Goal: Obtain resource: Download file/media

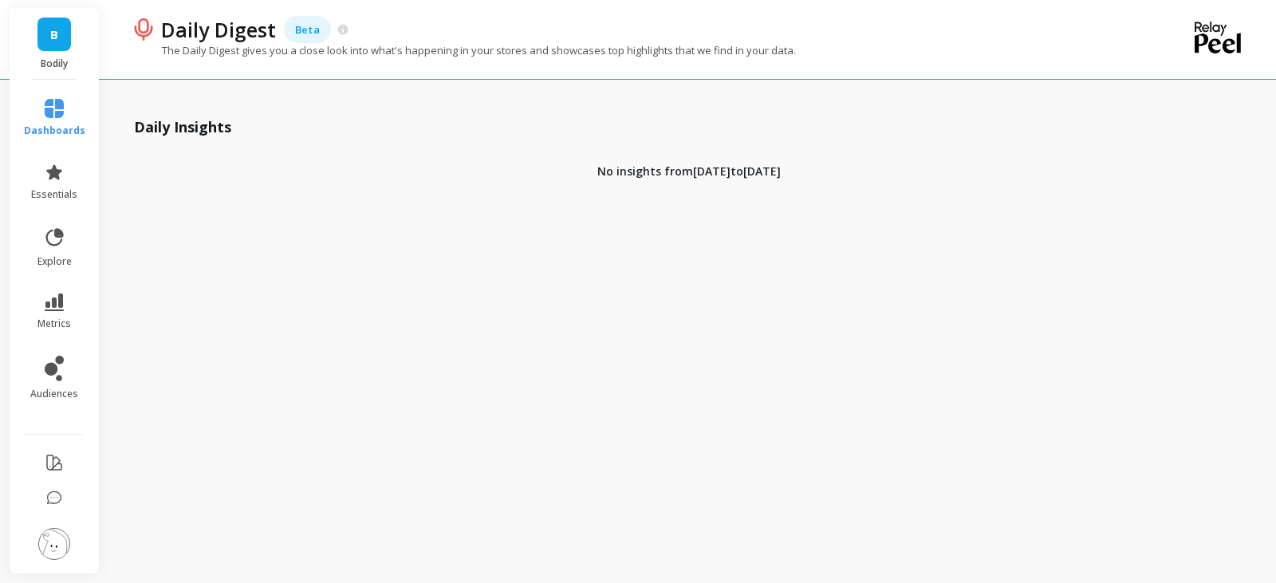
click at [67, 46] on link "B" at bounding box center [53, 34] width 33 height 33
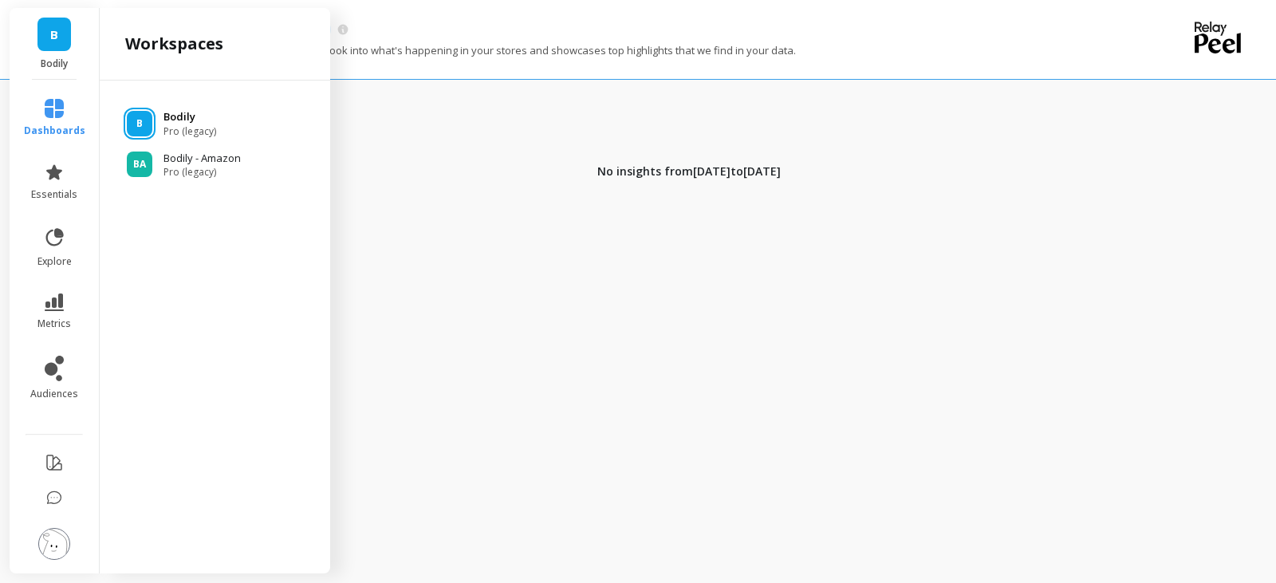
click at [134, 120] on div "B" at bounding box center [140, 124] width 26 height 26
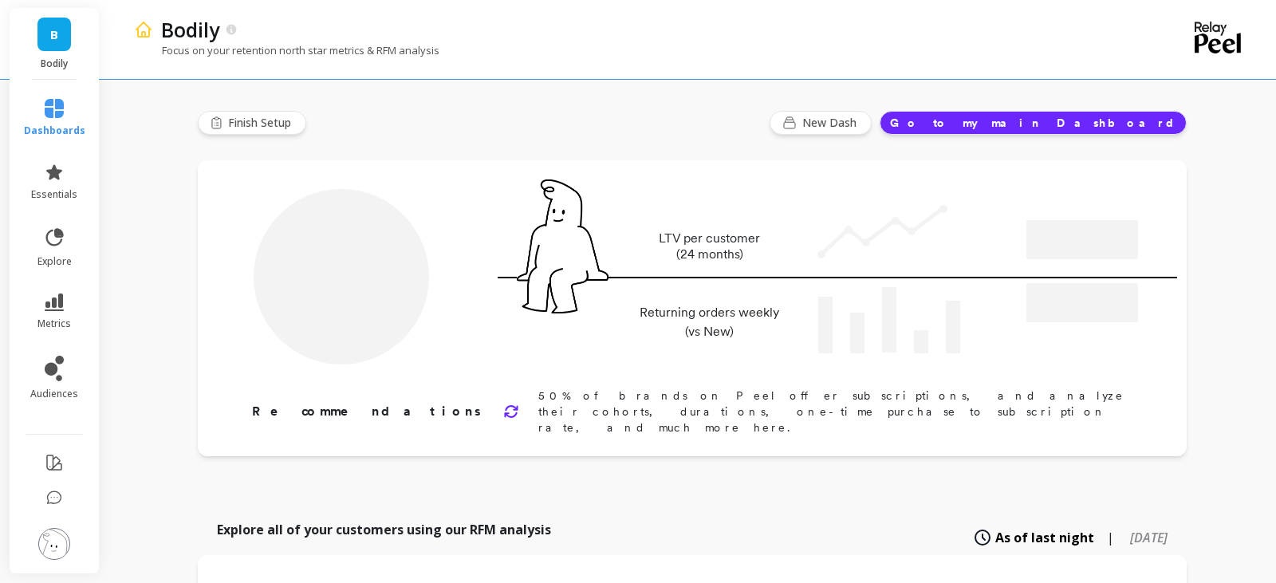
type input "Champions"
type input "16857"
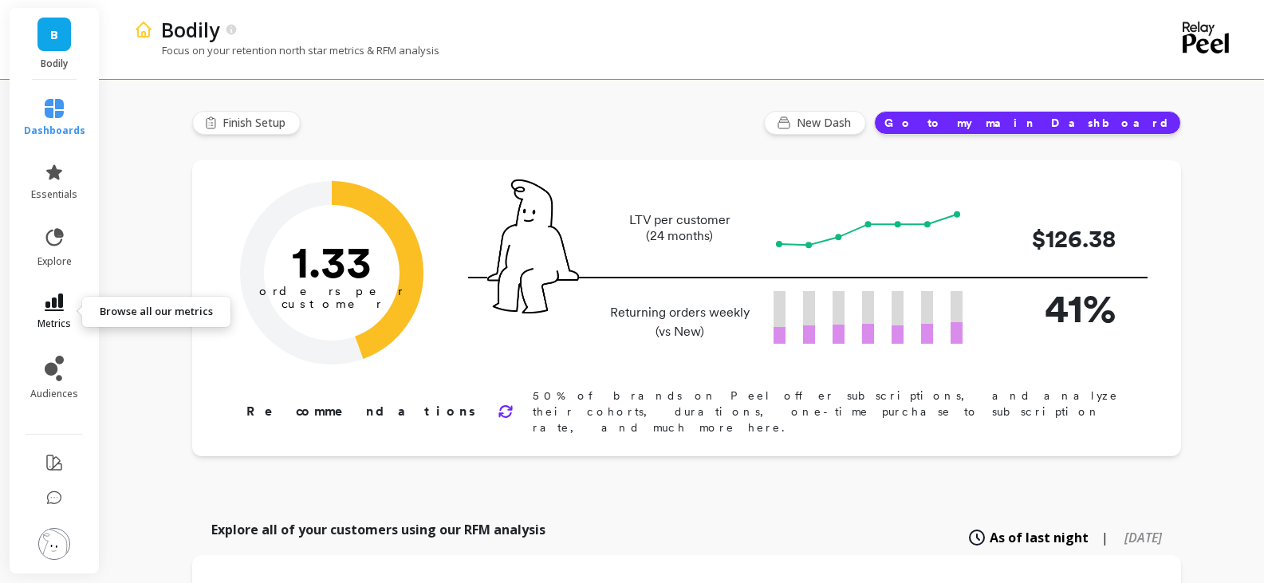
click at [58, 299] on icon at bounding box center [54, 302] width 19 height 18
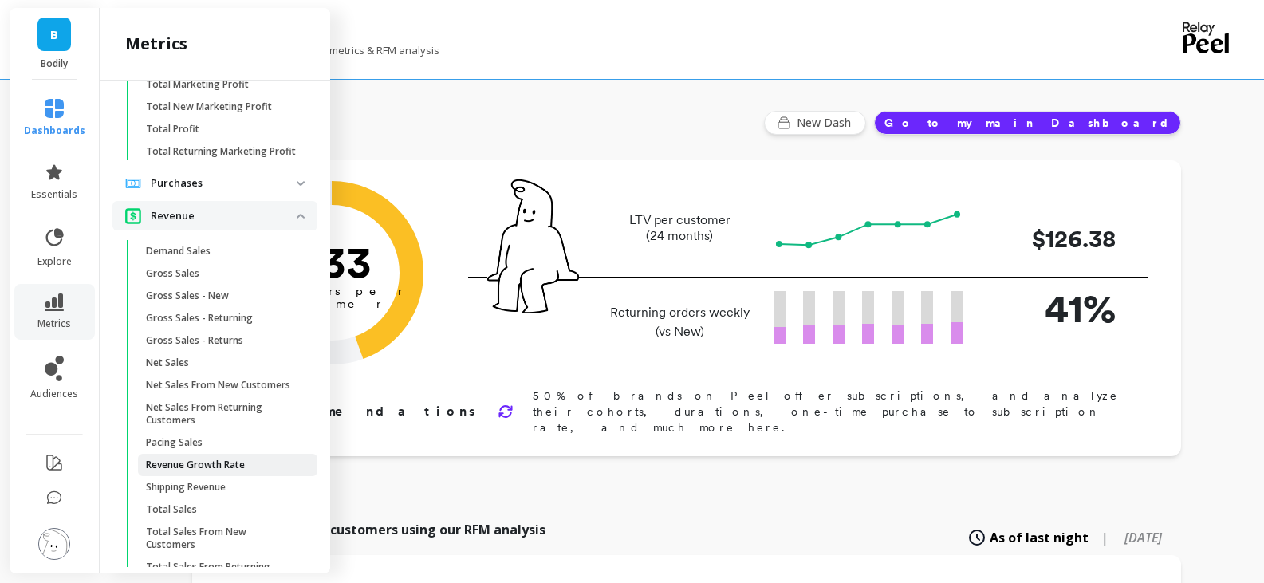
scroll to position [3898, 0]
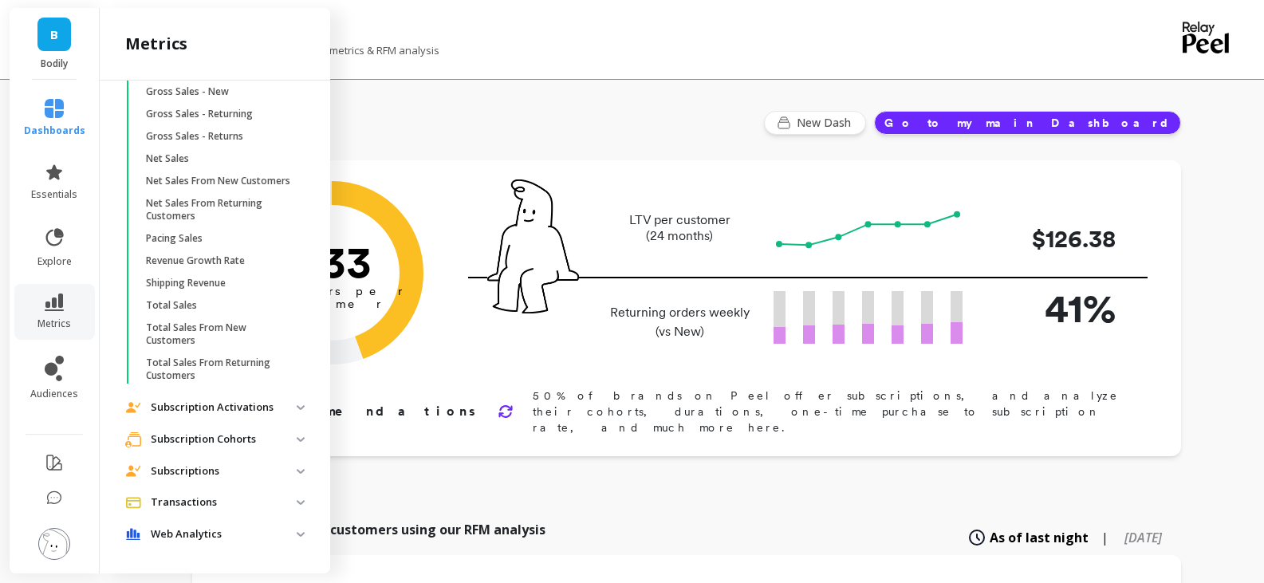
click at [210, 439] on p "Subscription Cohorts" at bounding box center [224, 439] width 146 height 16
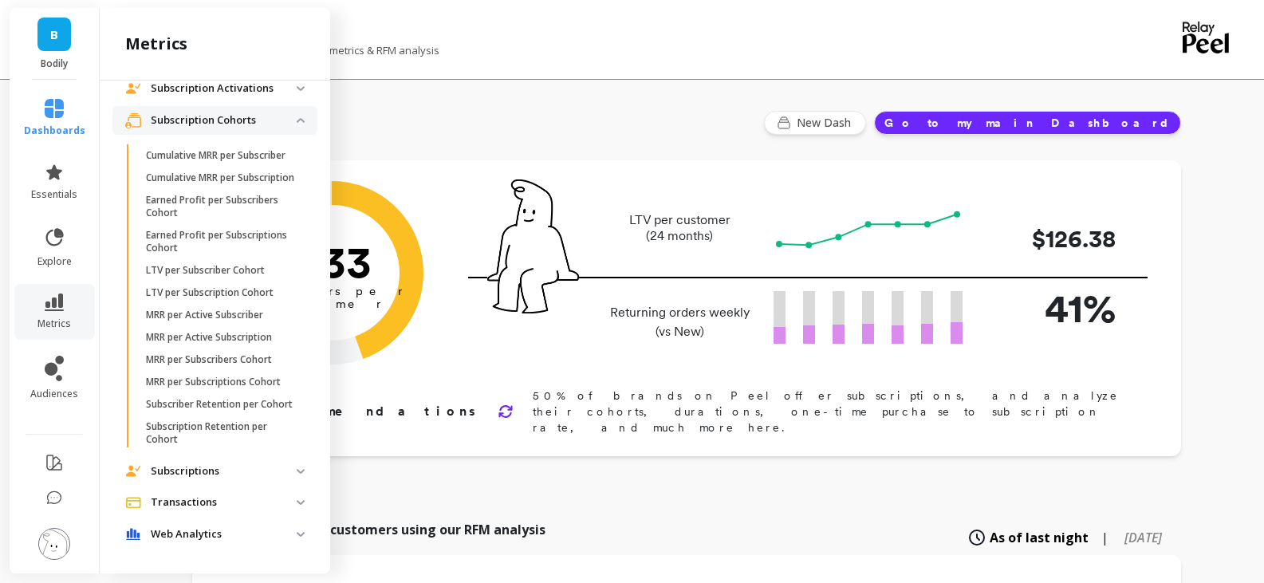
scroll to position [4255, 0]
click at [222, 506] on p "Transactions" at bounding box center [224, 502] width 146 height 16
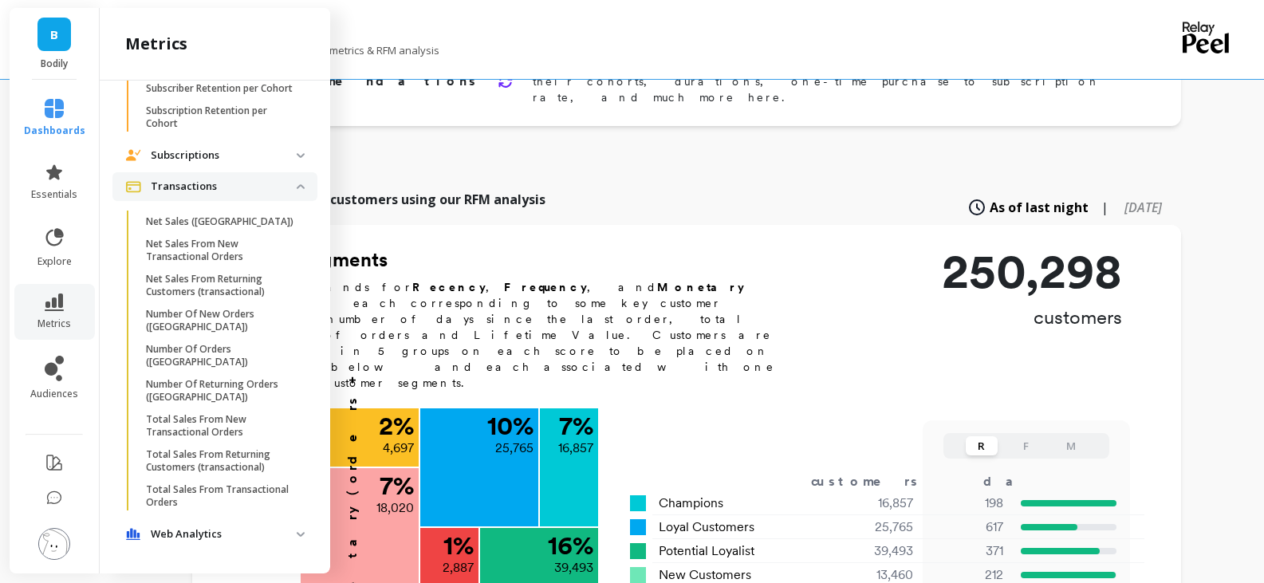
scroll to position [478, 0]
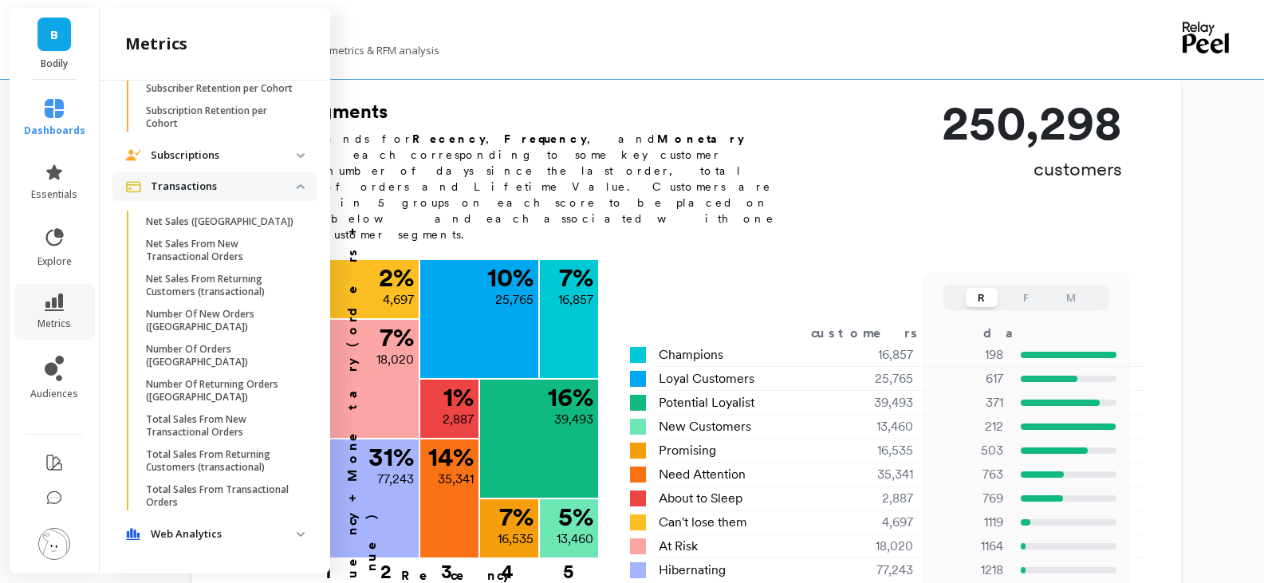
click at [159, 529] on p "Web Analytics" at bounding box center [224, 534] width 146 height 16
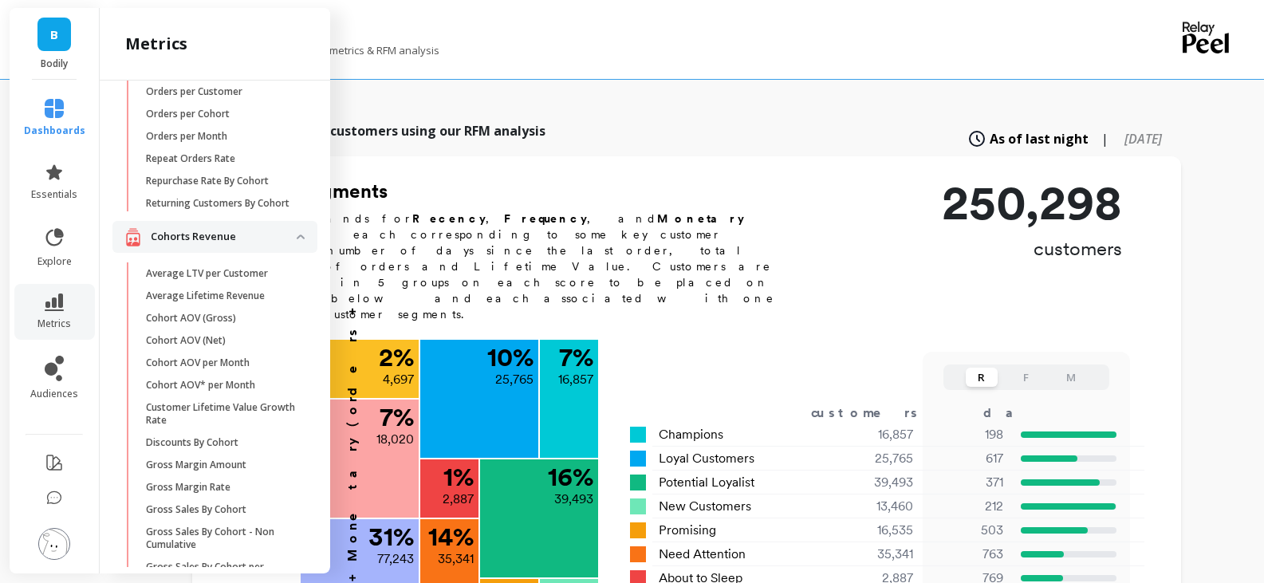
scroll to position [0, 0]
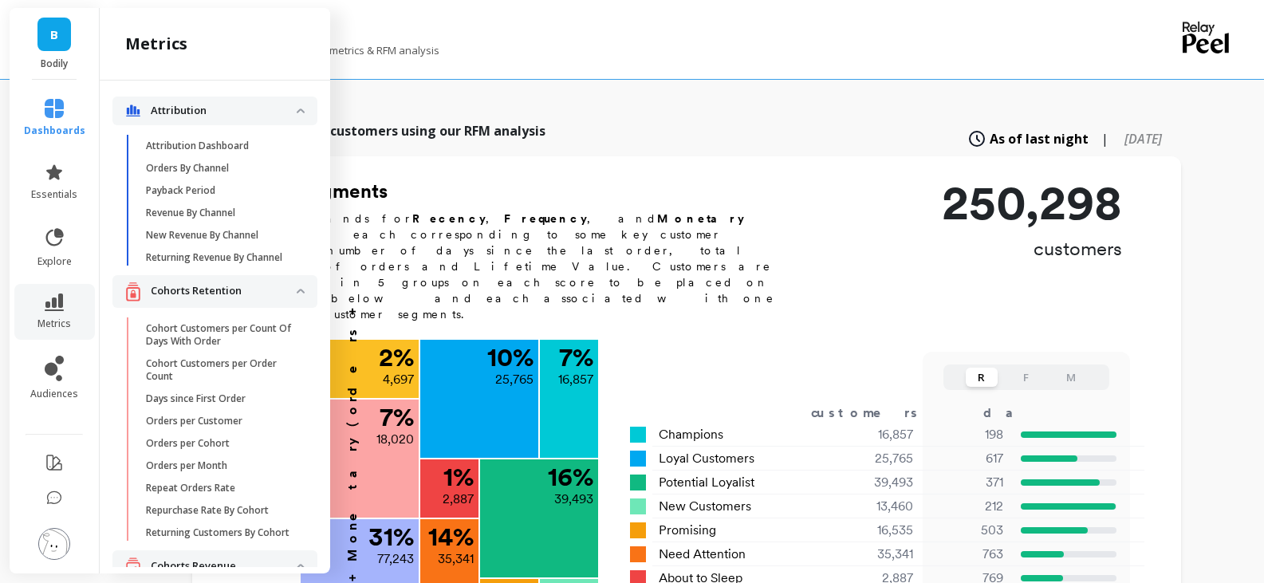
click at [292, 114] on span "Attribution" at bounding box center [214, 110] width 205 height 29
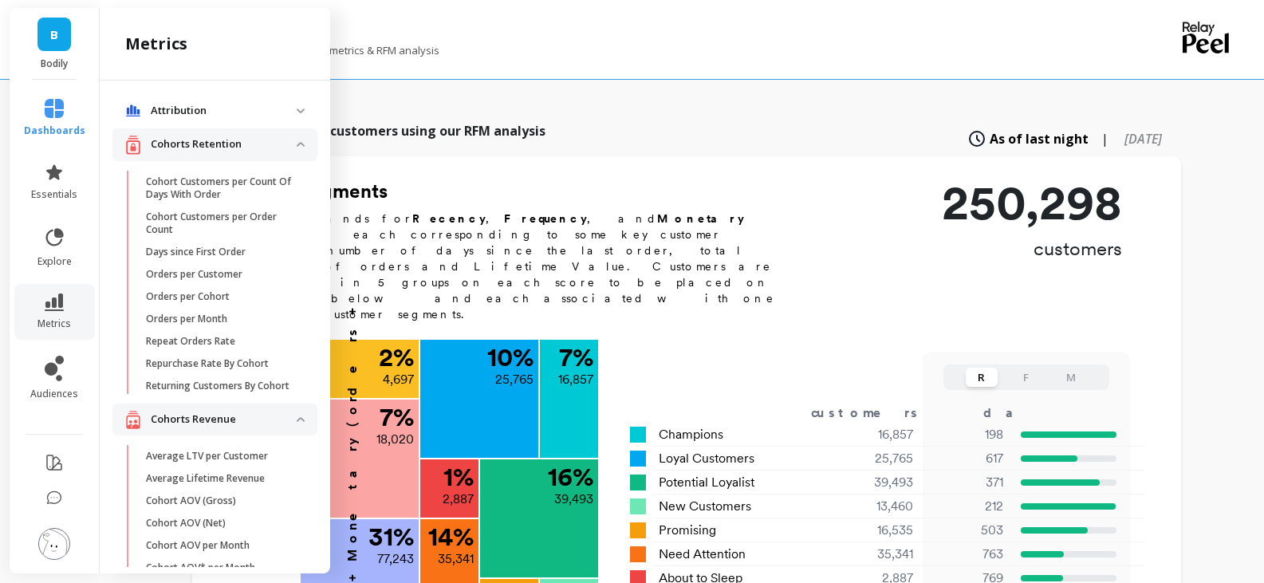
click at [297, 144] on img at bounding box center [301, 144] width 8 height 5
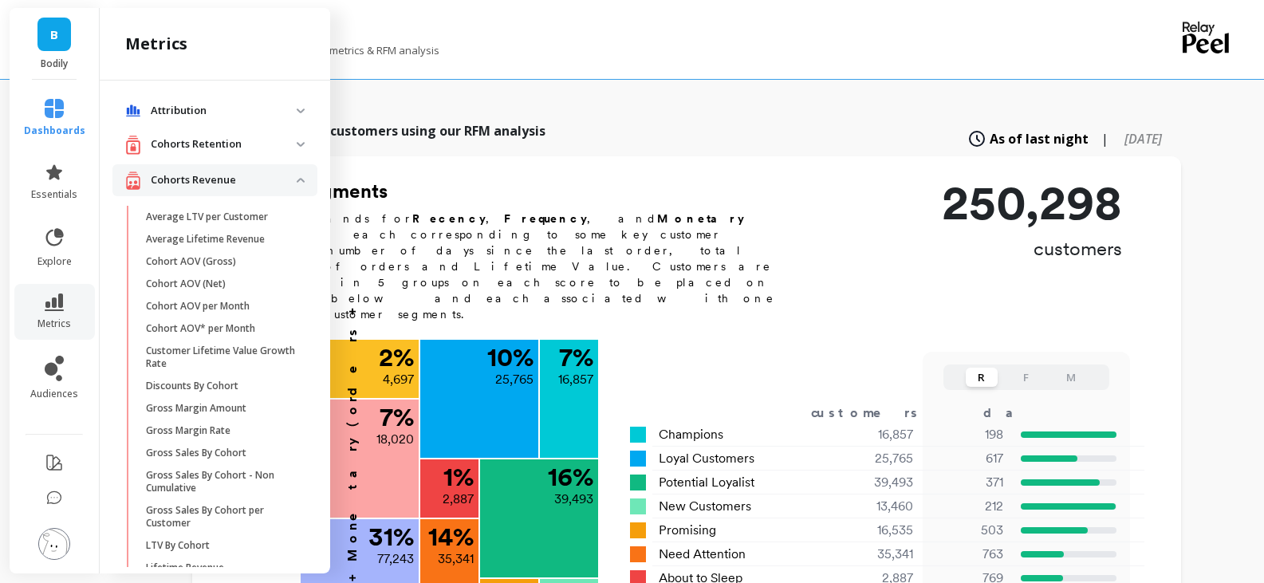
click at [297, 179] on img at bounding box center [301, 180] width 8 height 5
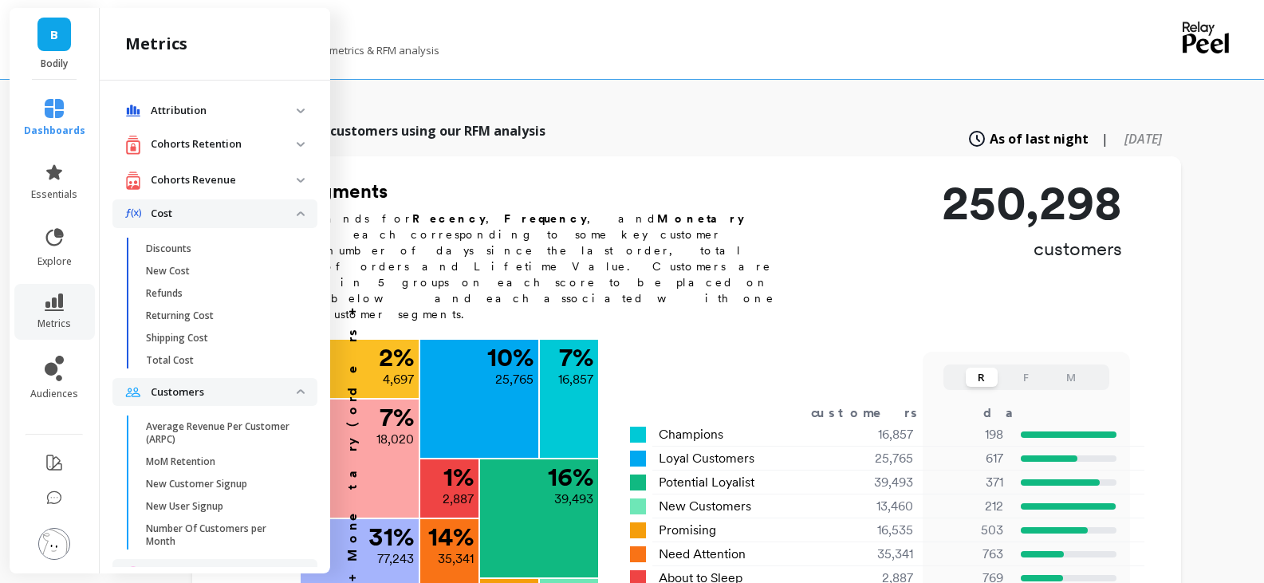
click at [294, 217] on span "Cost" at bounding box center [214, 213] width 205 height 29
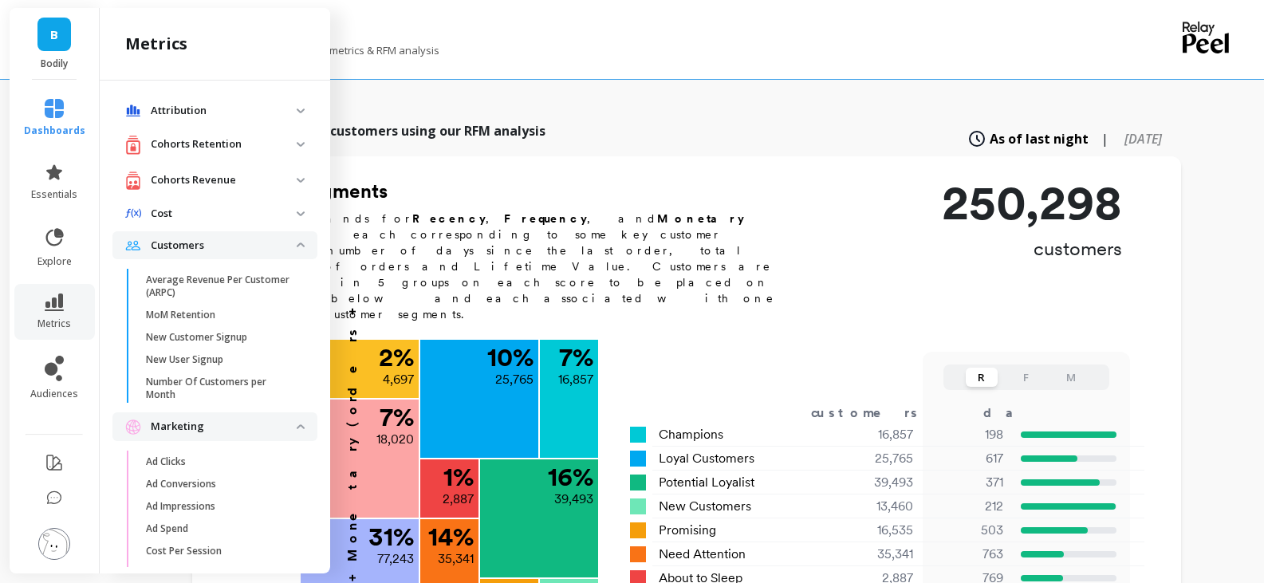
click at [273, 251] on p "Customers" at bounding box center [224, 246] width 146 height 16
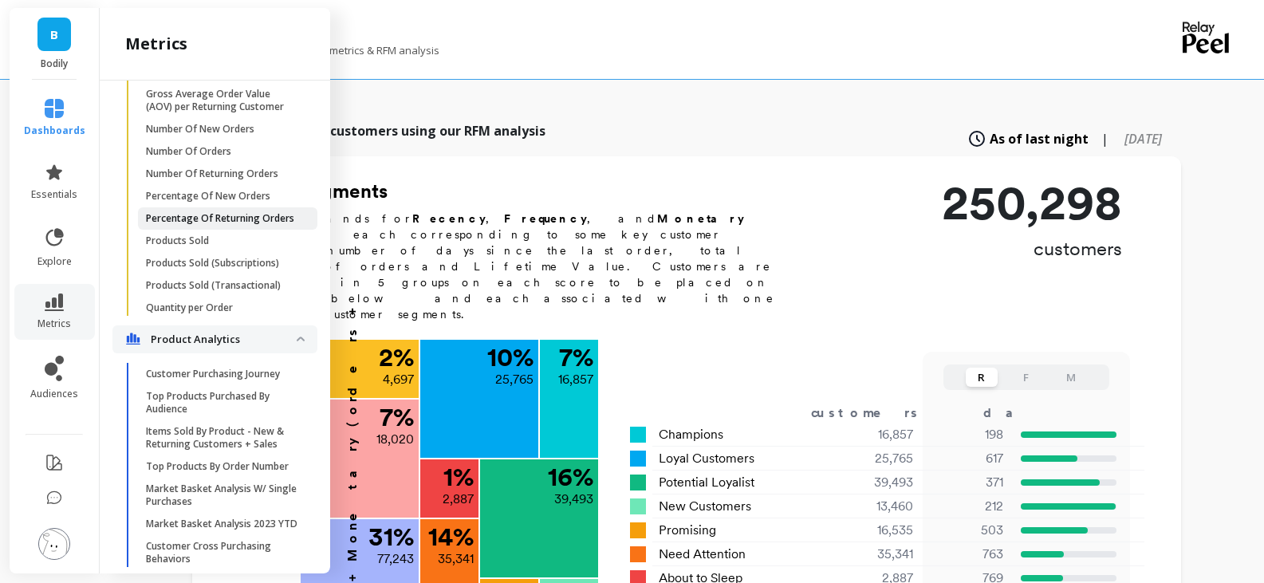
scroll to position [1834, 0]
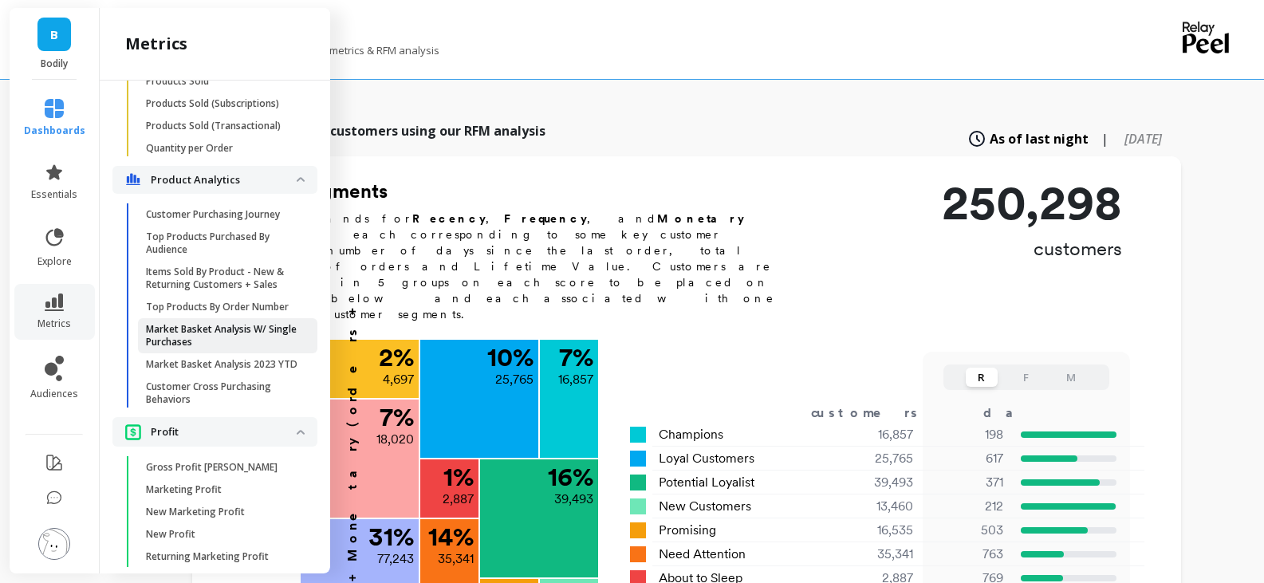
click at [252, 348] on p "Market Basket Analysis W/ Single Purchases" at bounding box center [222, 336] width 152 height 26
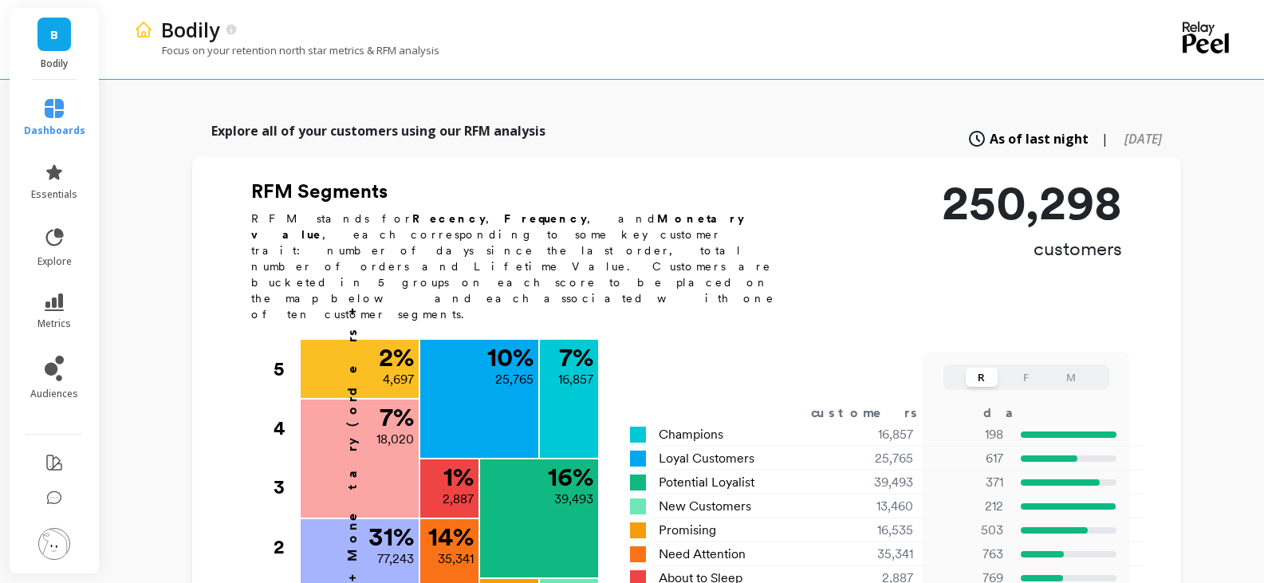
scroll to position [0, 0]
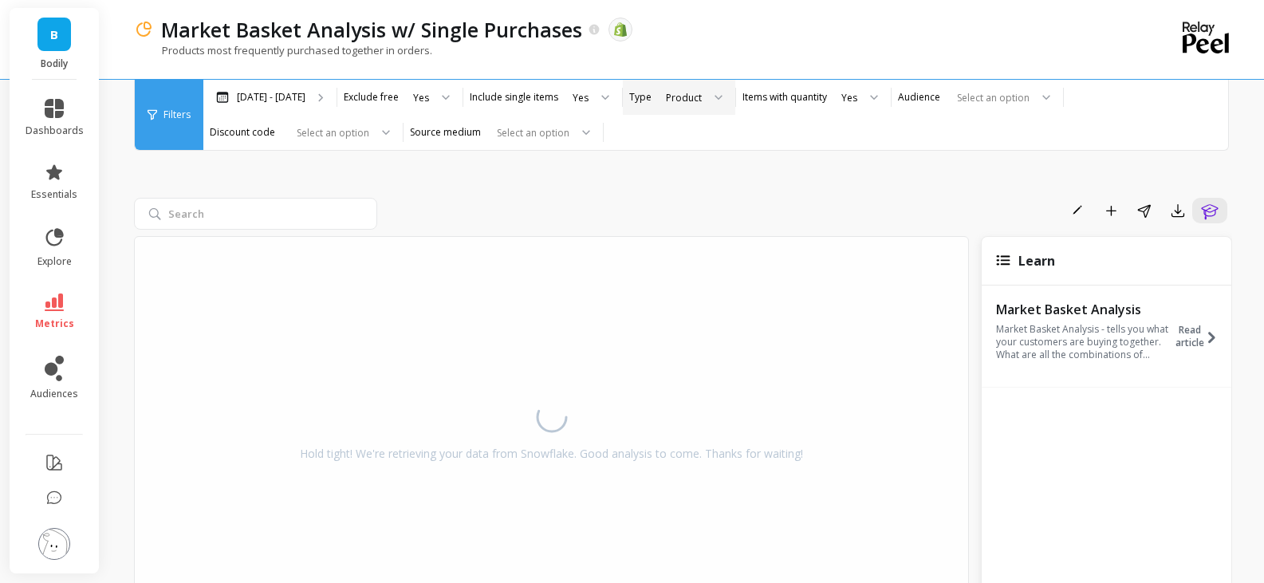
click at [675, 96] on div "Product" at bounding box center [684, 97] width 36 height 15
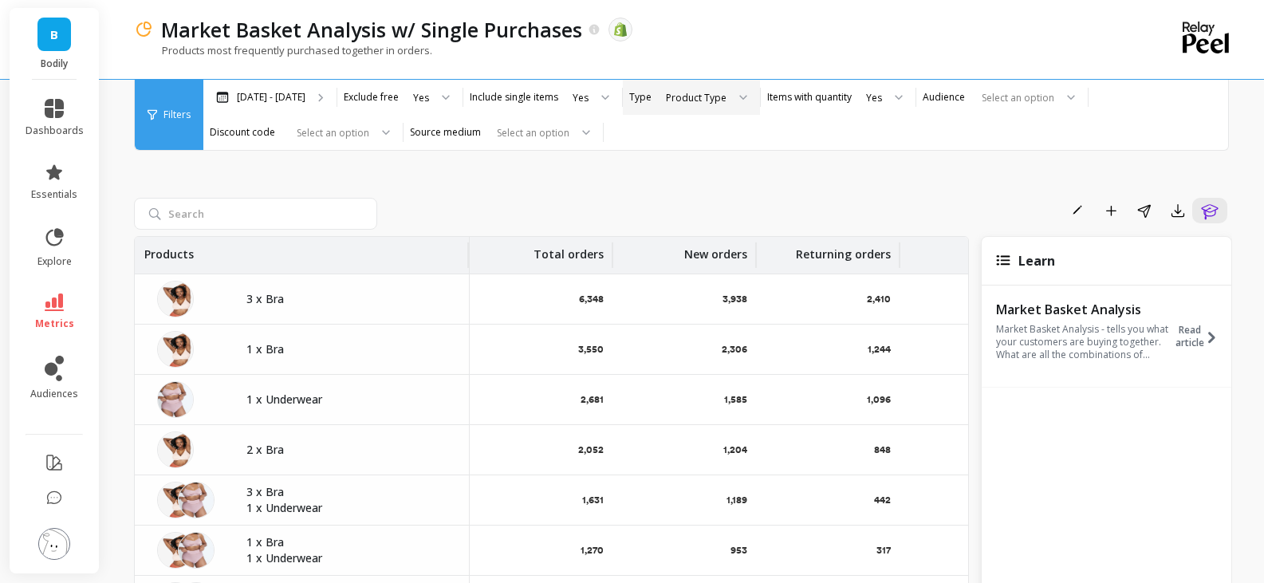
click at [674, 97] on div "Product Type" at bounding box center [696, 97] width 61 height 15
click at [503, 211] on div "Rename Add to Dashboard Share Export Learn" at bounding box center [808, 211] width 849 height 26
click at [664, 84] on div "Product Type" at bounding box center [706, 97] width 108 height 35
click at [682, 200] on div "Product" at bounding box center [706, 202] width 88 height 15
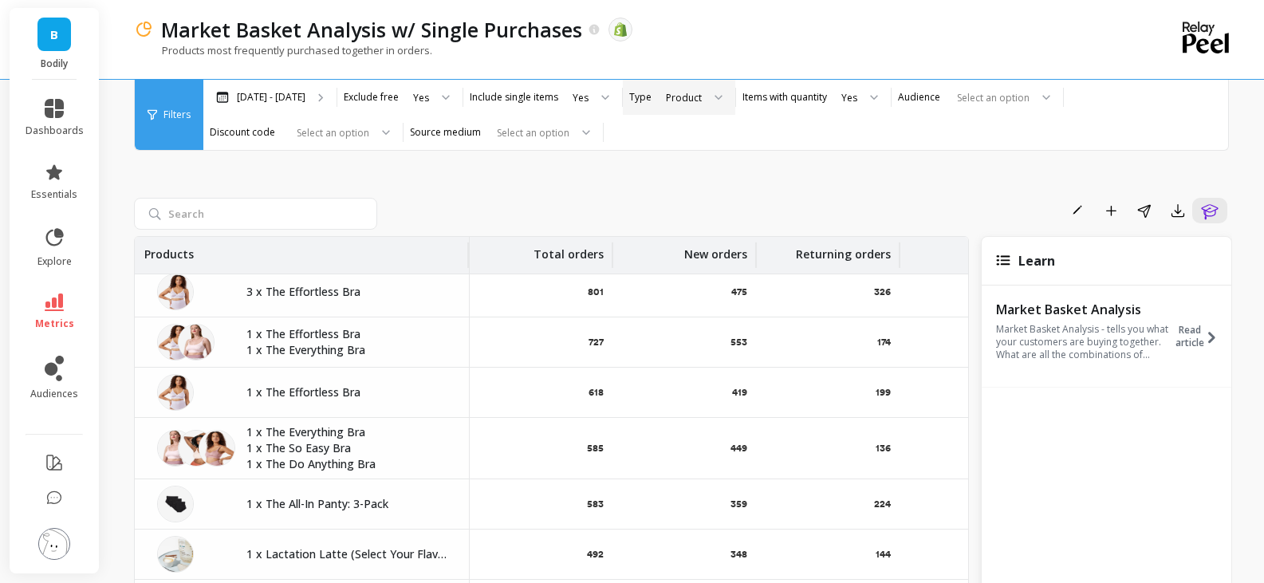
scroll to position [319, 0]
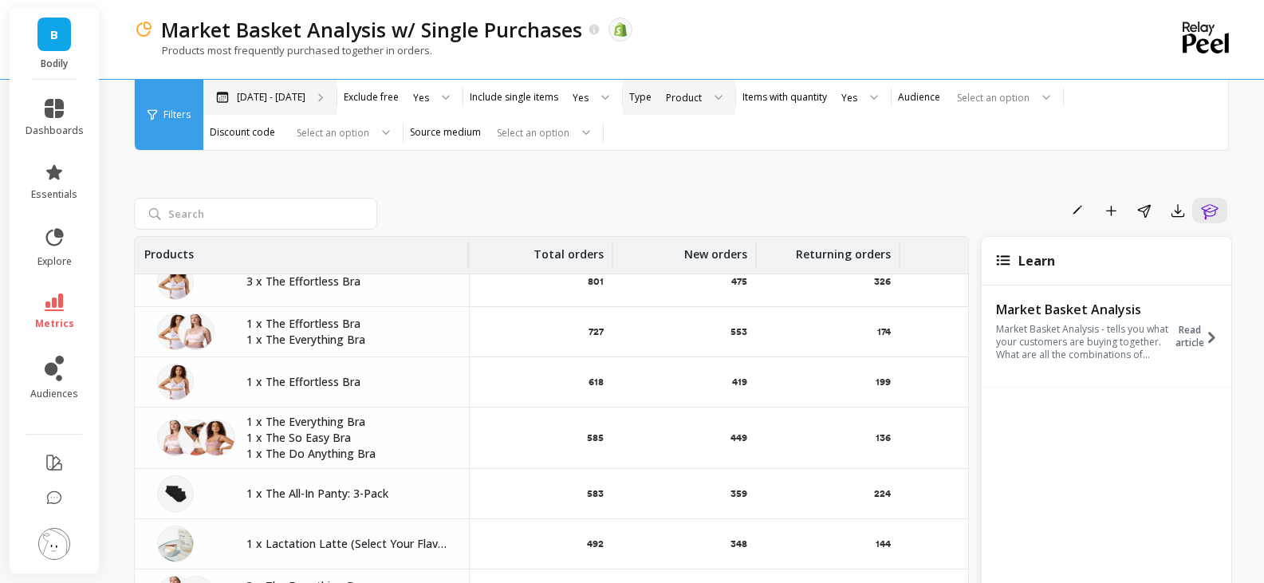
click at [286, 104] on div "[DATE] - [DATE]" at bounding box center [269, 97] width 133 height 35
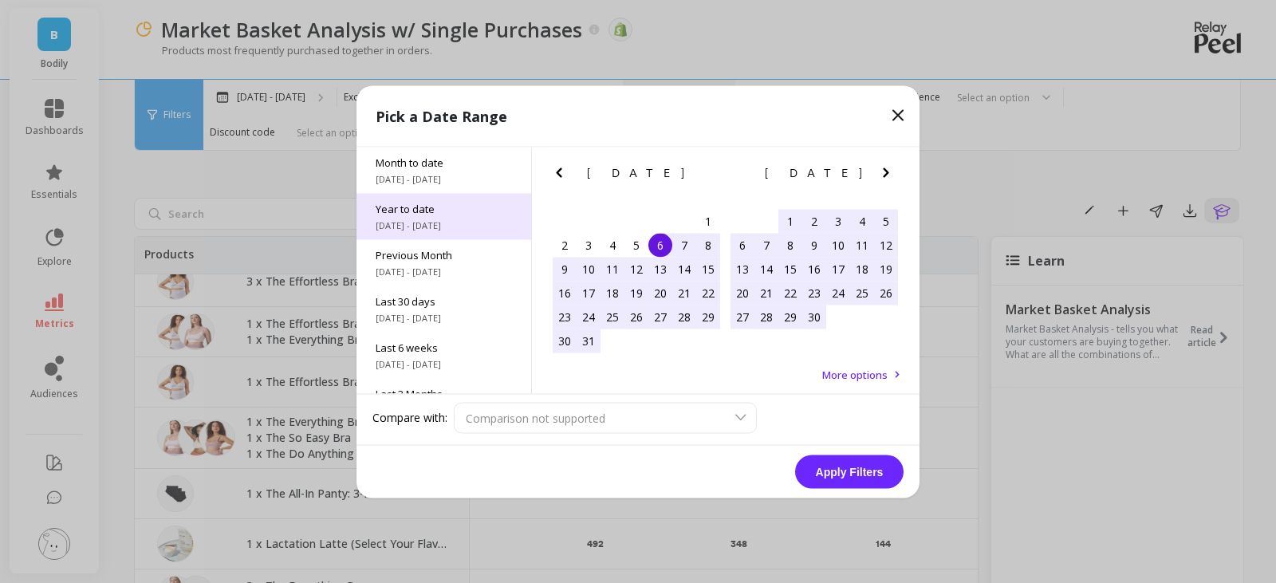
click at [445, 228] on span "[DATE] - [DATE]" at bounding box center [444, 225] width 136 height 13
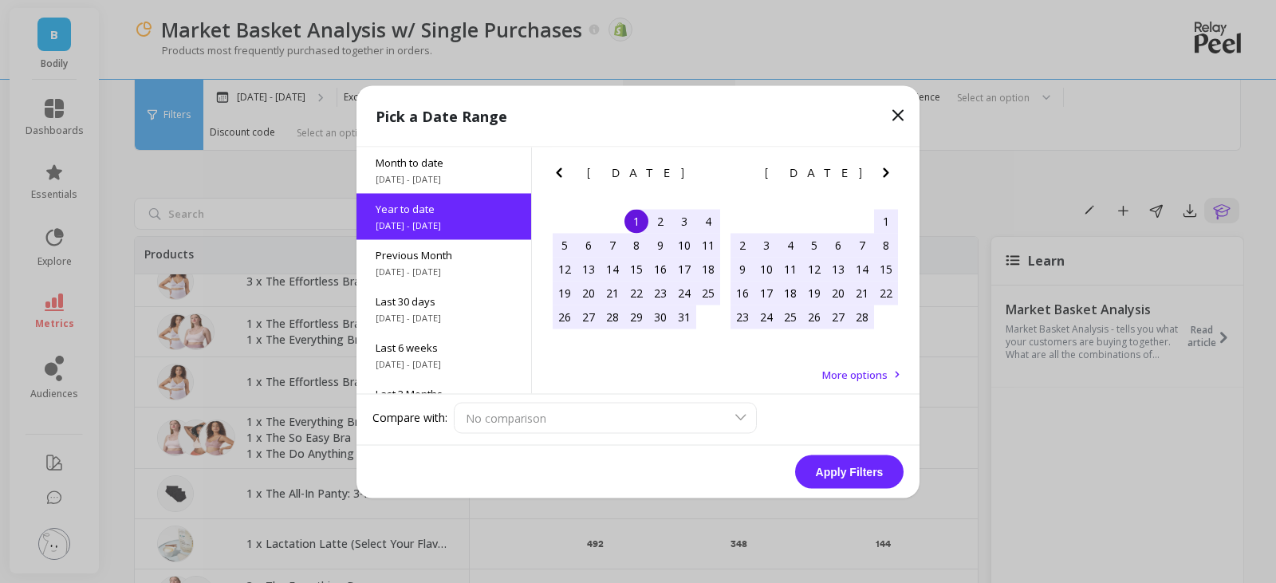
click at [880, 481] on button "Apply Filters" at bounding box center [849, 471] width 108 height 33
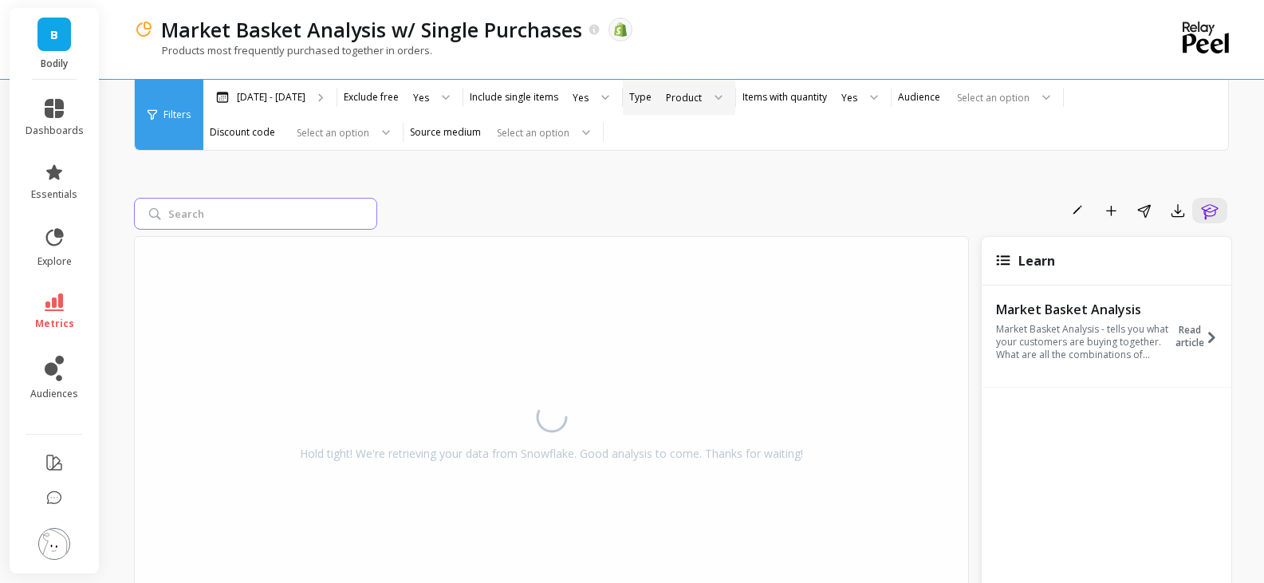
click at [307, 207] on input "search" at bounding box center [255, 214] width 243 height 32
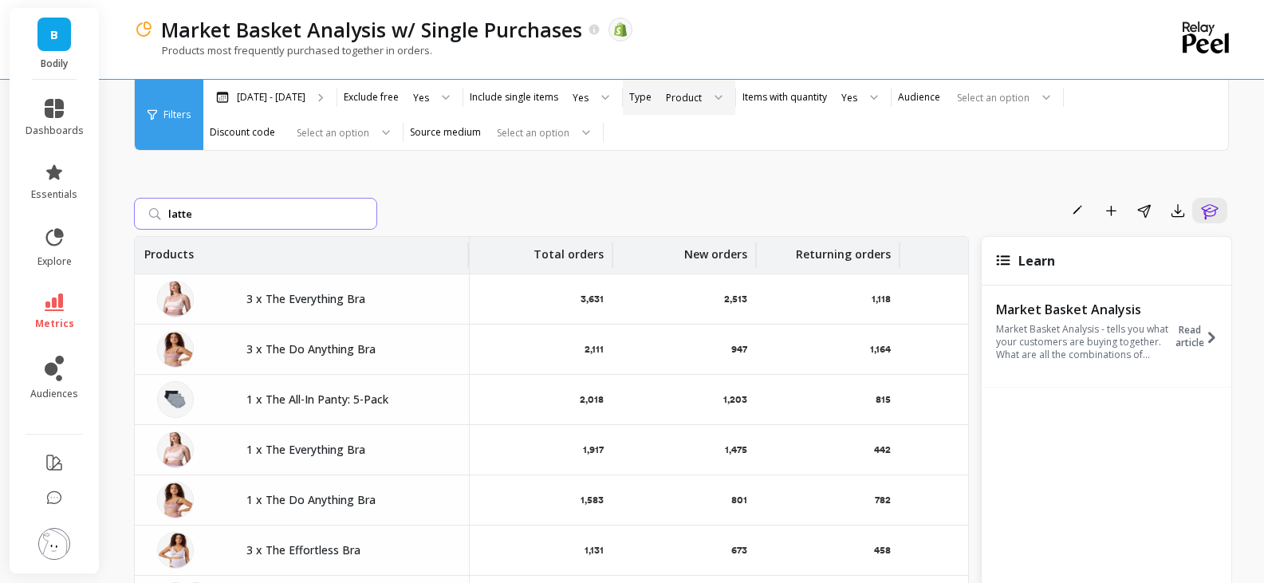
type input "latte"
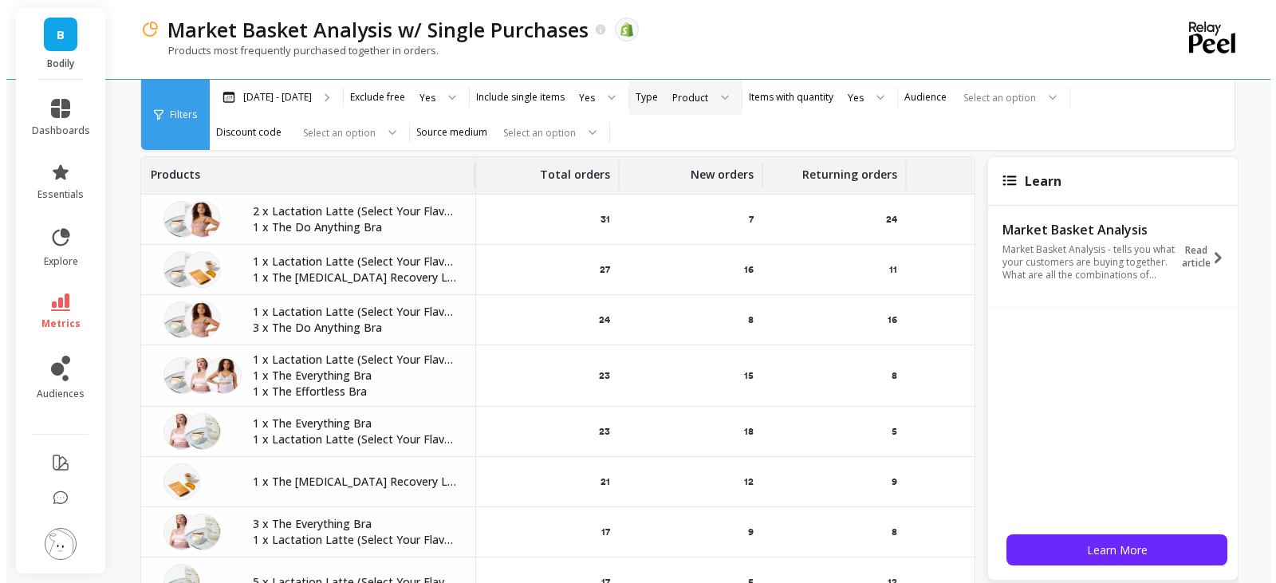
scroll to position [319, 0]
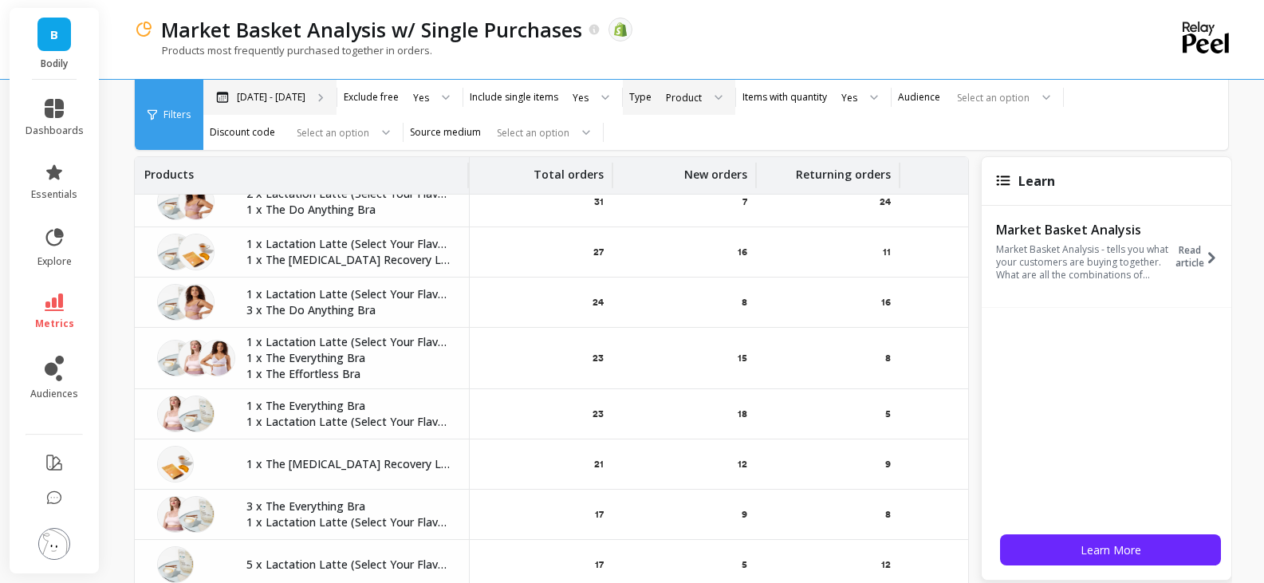
click at [284, 89] on div "[DATE] - [DATE]" at bounding box center [269, 97] width 133 height 35
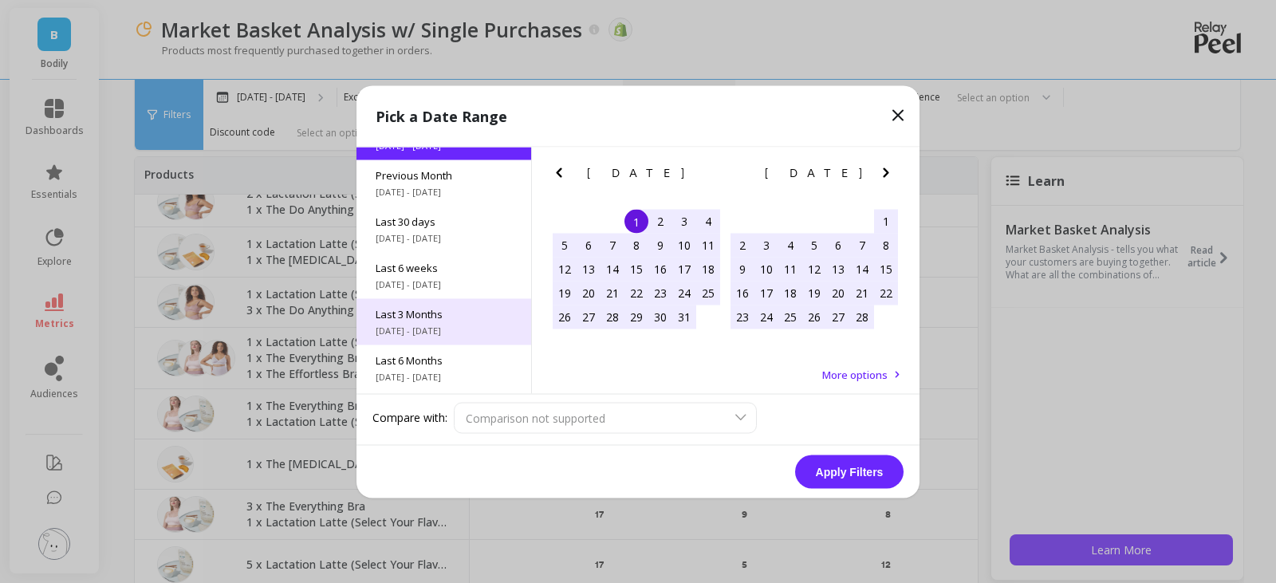
drag, startPoint x: 471, startPoint y: 308, endPoint x: 481, endPoint y: 314, distance: 11.5
click at [471, 308] on span "Last 3 Months" at bounding box center [444, 313] width 136 height 14
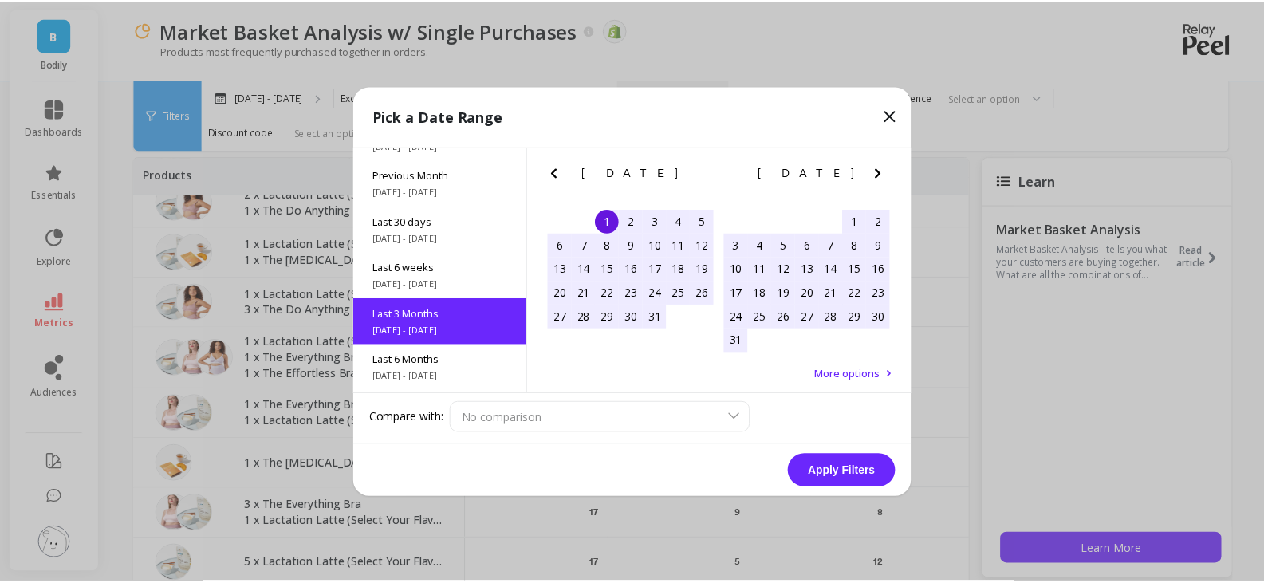
scroll to position [132, 0]
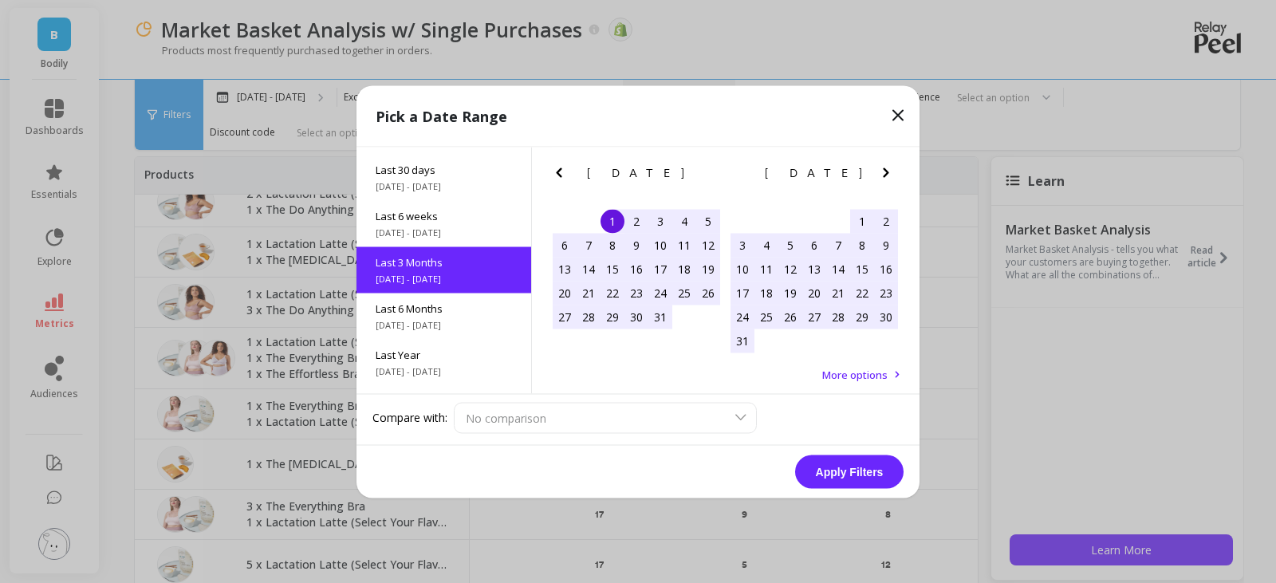
click at [845, 470] on button "Apply Filters" at bounding box center [849, 471] width 108 height 33
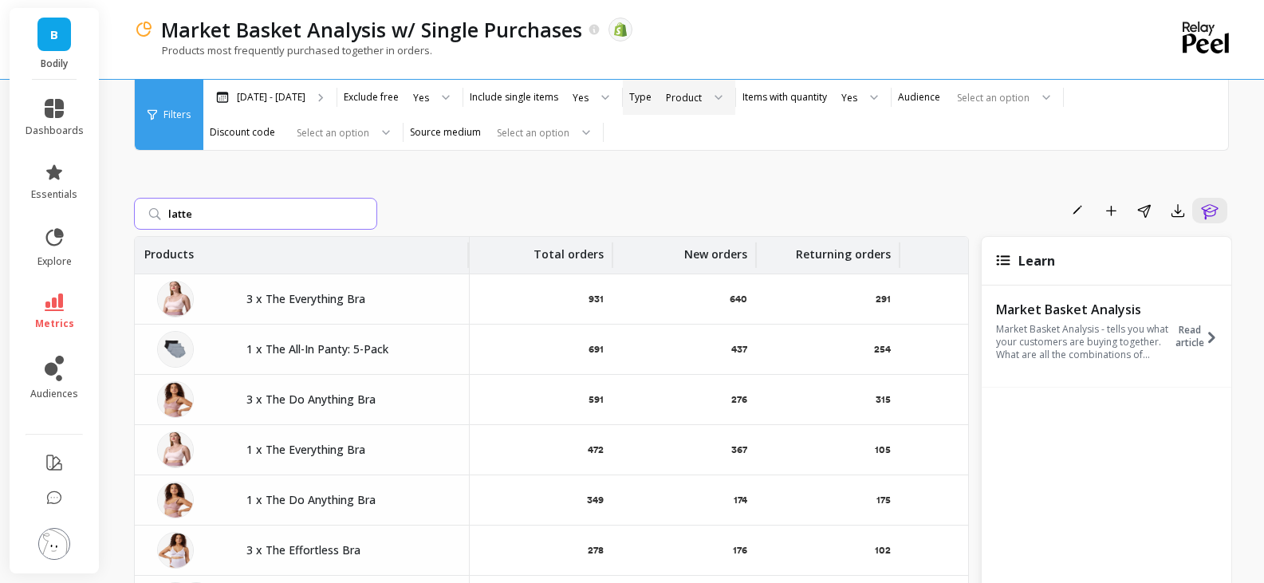
click at [288, 203] on input "latte" at bounding box center [255, 214] width 243 height 32
click at [185, 215] on input "latte" at bounding box center [255, 214] width 243 height 32
click at [198, 209] on input "latte" at bounding box center [255, 214] width 243 height 32
click at [152, 215] on input "latte" at bounding box center [255, 214] width 243 height 32
click at [288, 222] on input "latte" at bounding box center [255, 214] width 243 height 32
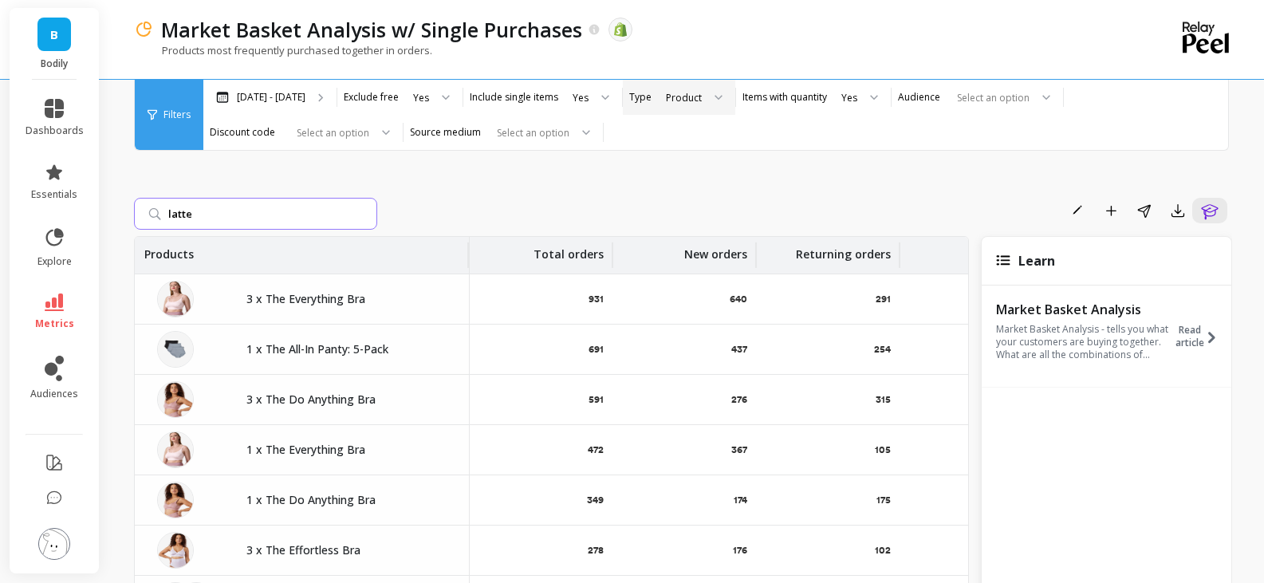
click at [282, 214] on input "latte" at bounding box center [255, 214] width 243 height 32
click at [364, 215] on input "latte" at bounding box center [255, 214] width 243 height 32
click at [196, 219] on input "search" at bounding box center [255, 214] width 243 height 32
type input "latte"
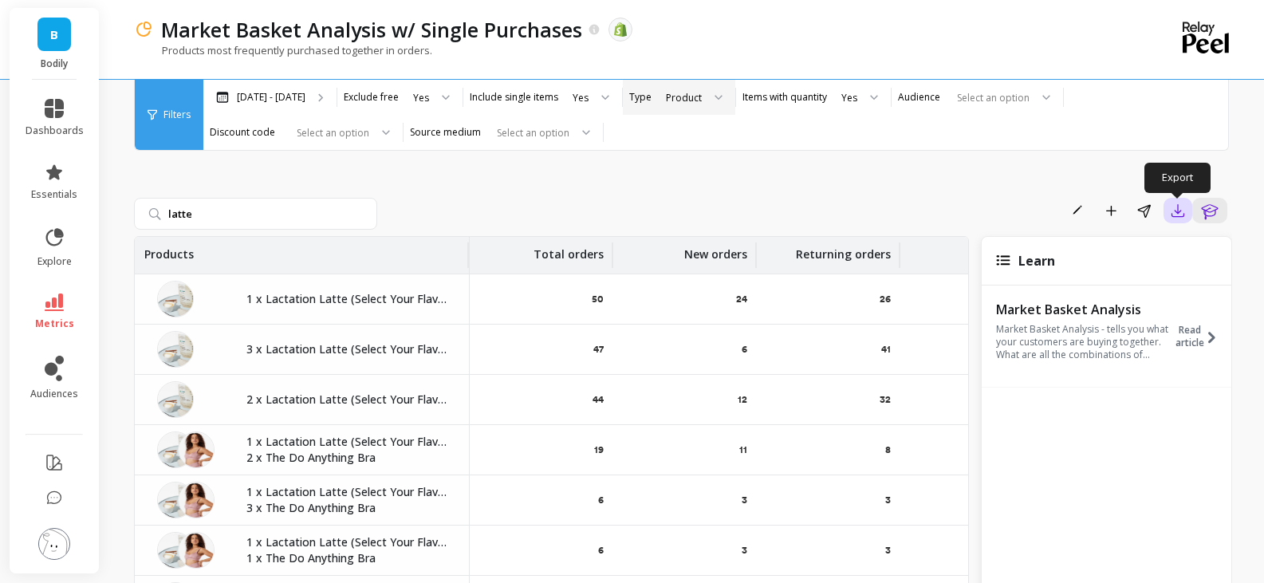
click at [1175, 211] on icon "button" at bounding box center [1178, 211] width 12 height 12
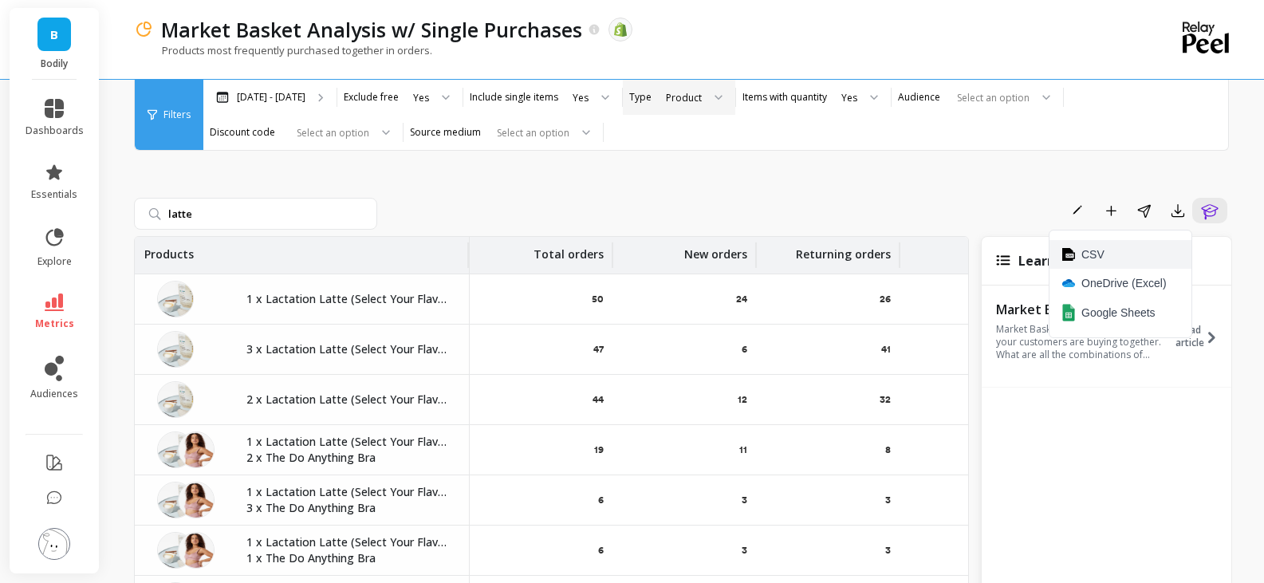
click at [1121, 255] on button "CSV" at bounding box center [1120, 254] width 142 height 29
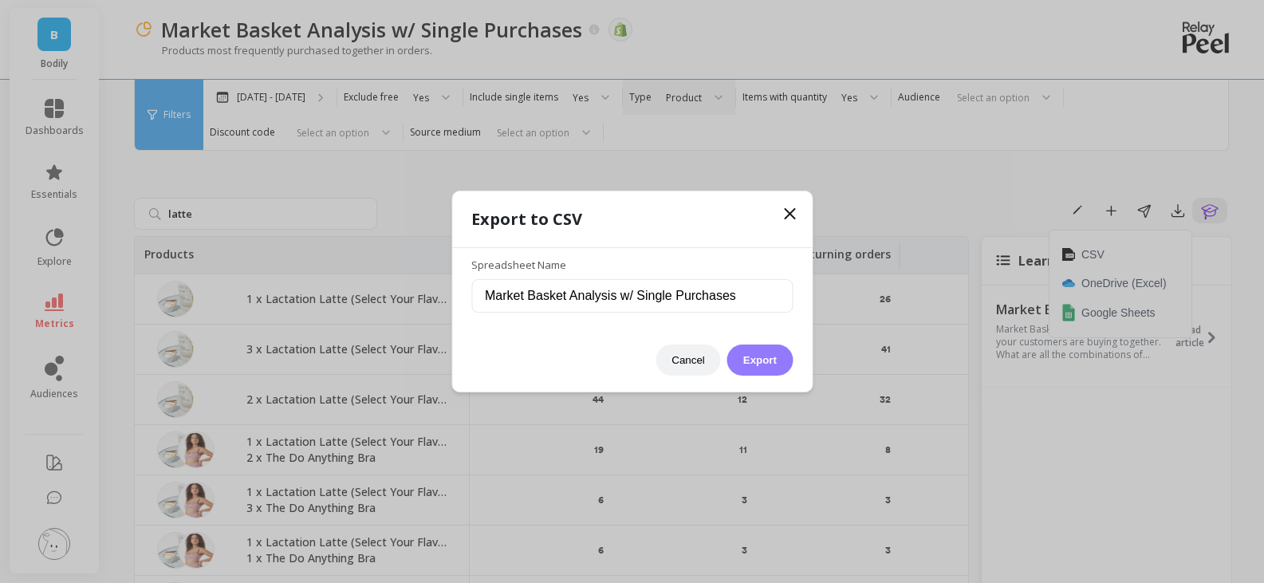
click at [756, 354] on button "Export" at bounding box center [759, 360] width 65 height 31
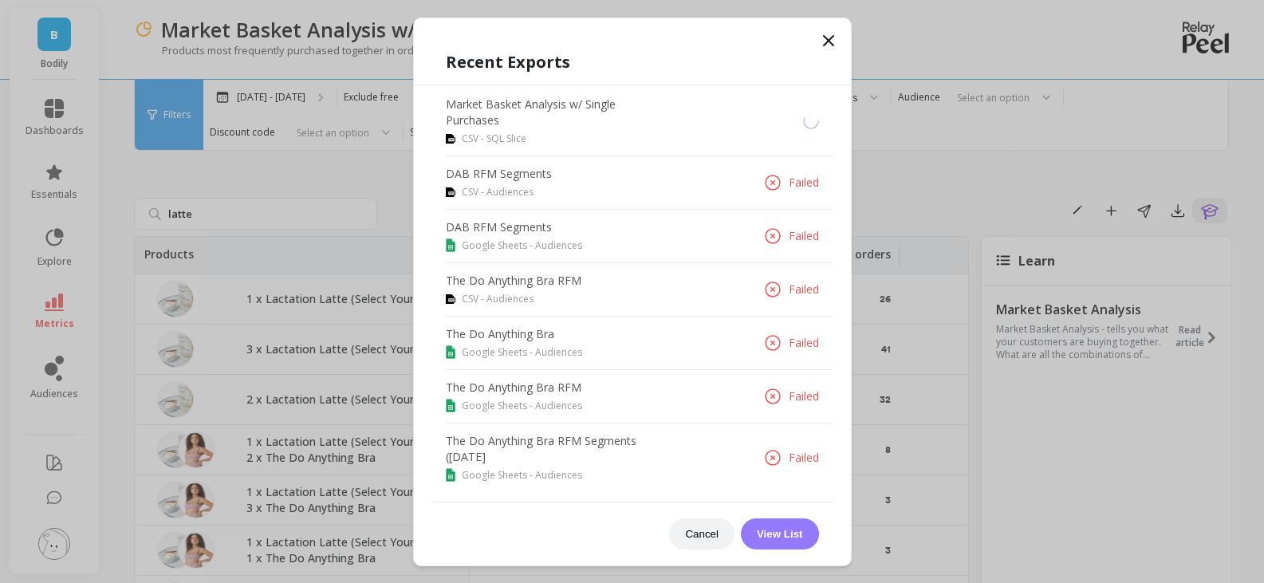
click at [781, 534] on button "View List" at bounding box center [780, 533] width 78 height 31
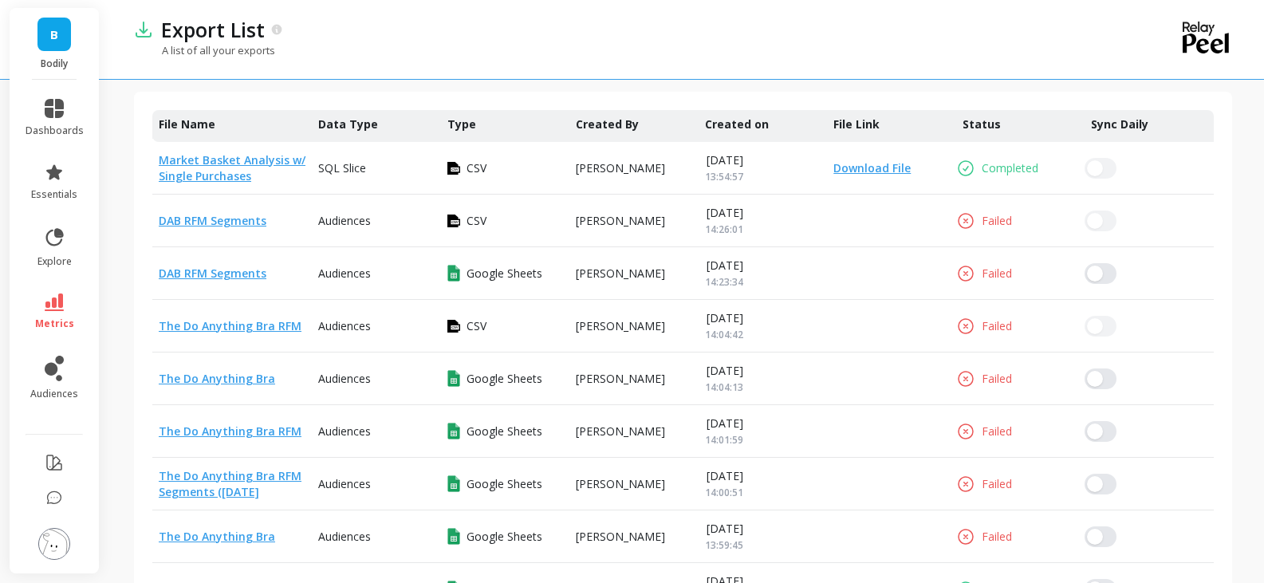
click at [895, 171] on link "Download File" at bounding box center [869, 168] width 84 height 16
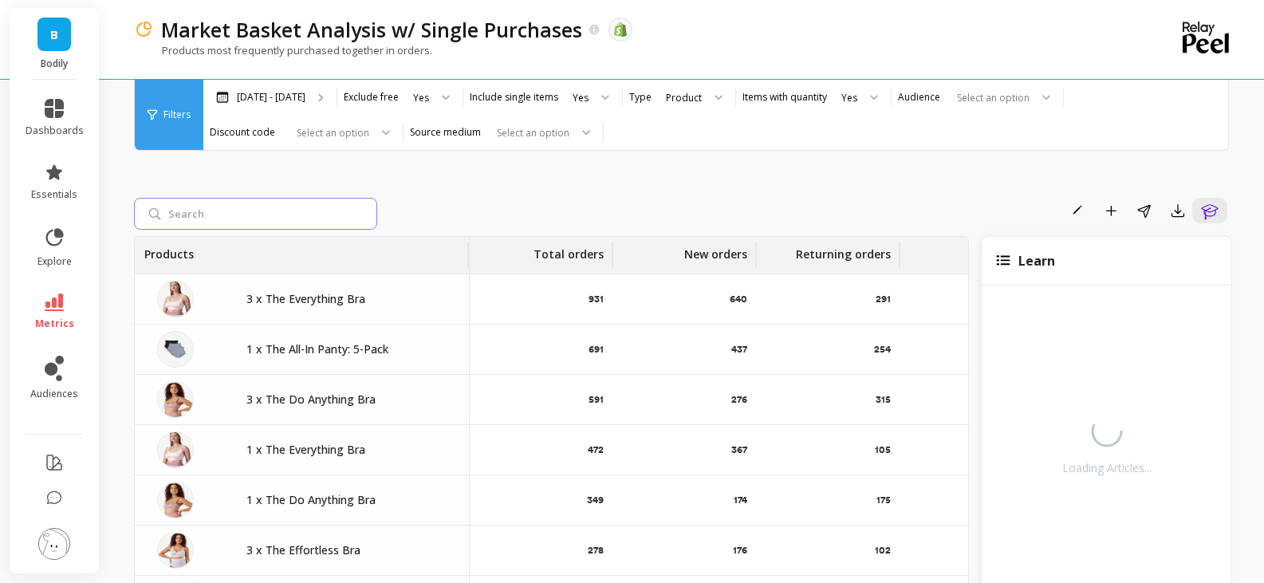
drag, startPoint x: 305, startPoint y: 216, endPoint x: 312, endPoint y: 199, distance: 18.2
click at [305, 216] on input "search" at bounding box center [255, 214] width 243 height 32
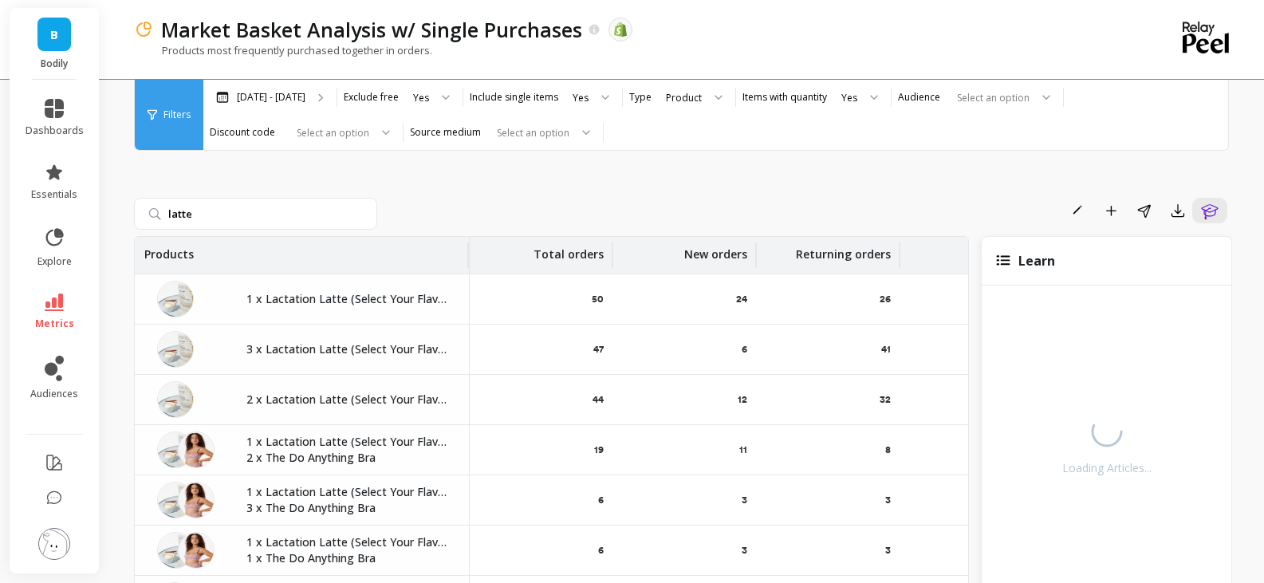
click at [639, 215] on div "Rename Add to Dashboard Share Export Learn" at bounding box center [808, 211] width 849 height 26
click at [176, 122] on div "Filters" at bounding box center [169, 115] width 69 height 70
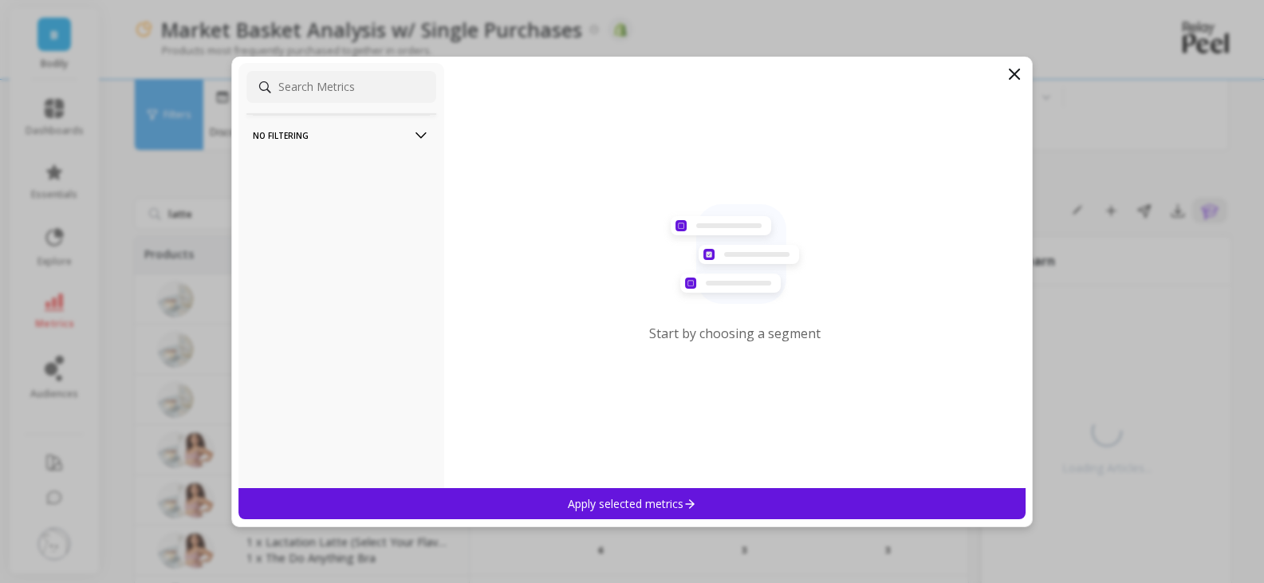
click at [1017, 76] on icon at bounding box center [1015, 74] width 10 height 10
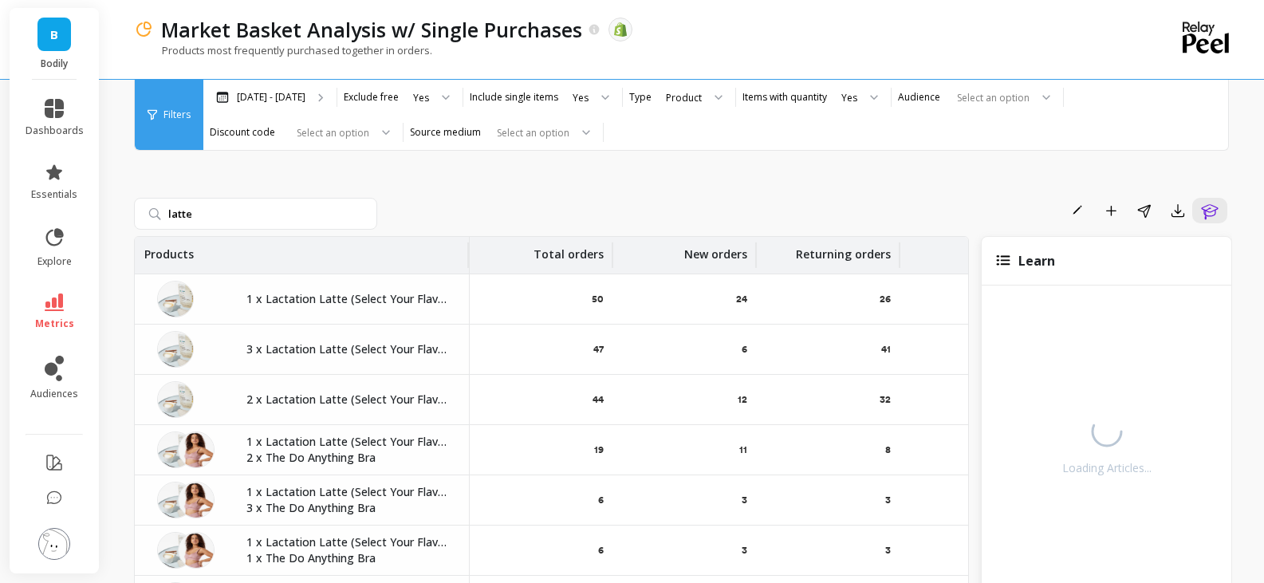
drag, startPoint x: 370, startPoint y: 262, endPoint x: 481, endPoint y: 266, distance: 110.9
click at [371, 261] on div "Products" at bounding box center [301, 255] width 315 height 37
click at [534, 254] on div "Total orders" at bounding box center [541, 255] width 124 height 37
click at [664, 179] on div "latte Rename Add to Dashboard Share Export Learn Products Total orders Total or…" at bounding box center [683, 421] width 1098 height 674
click at [868, 215] on div "Rename Add to Dashboard Share Export Learn" at bounding box center [808, 211] width 849 height 26
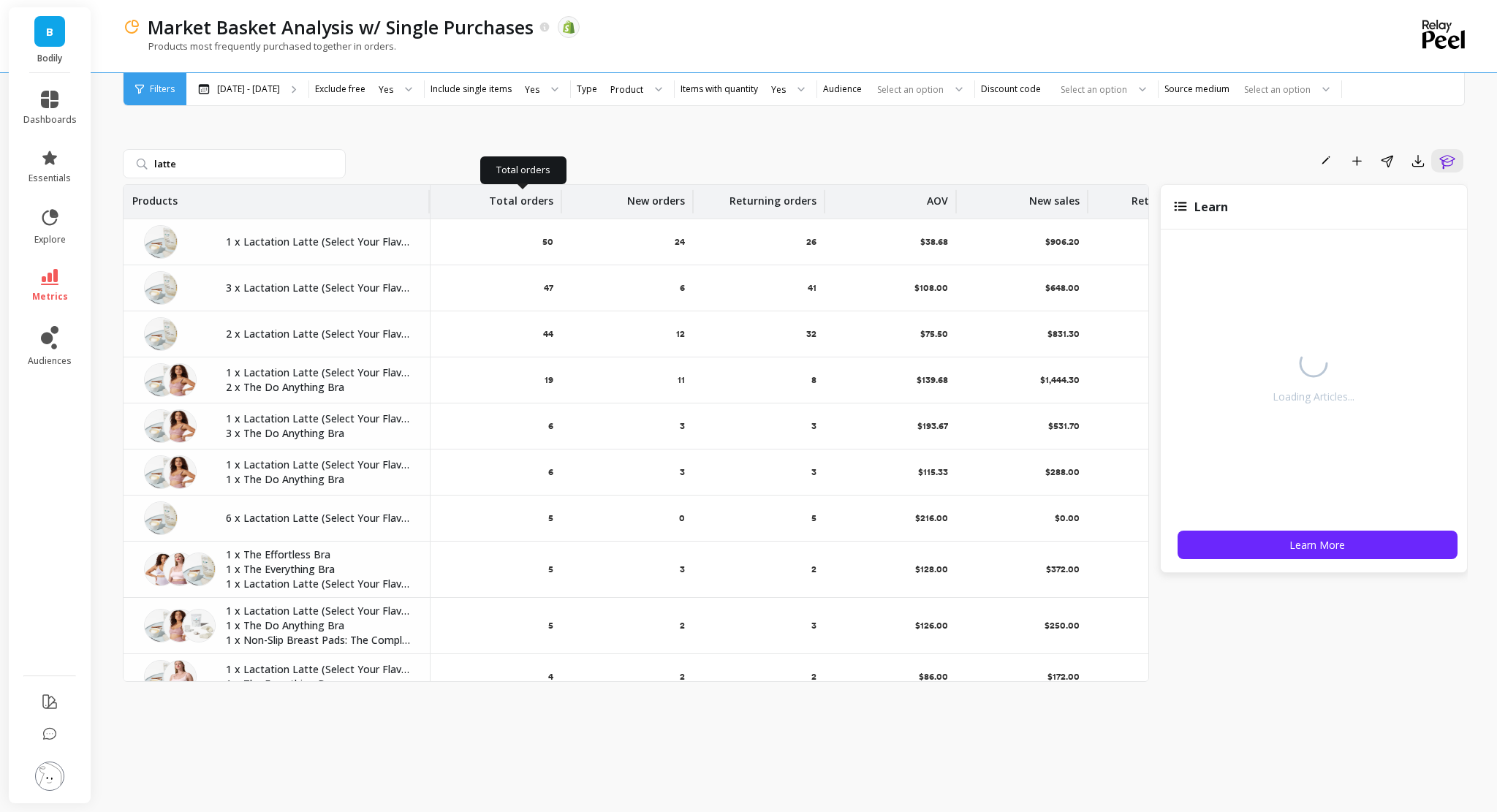
click at [511, 204] on p "Total orders" at bounding box center [522, 197] width 64 height 24
click at [480, 299] on span "Sort Descending" at bounding box center [489, 306] width 133 height 24
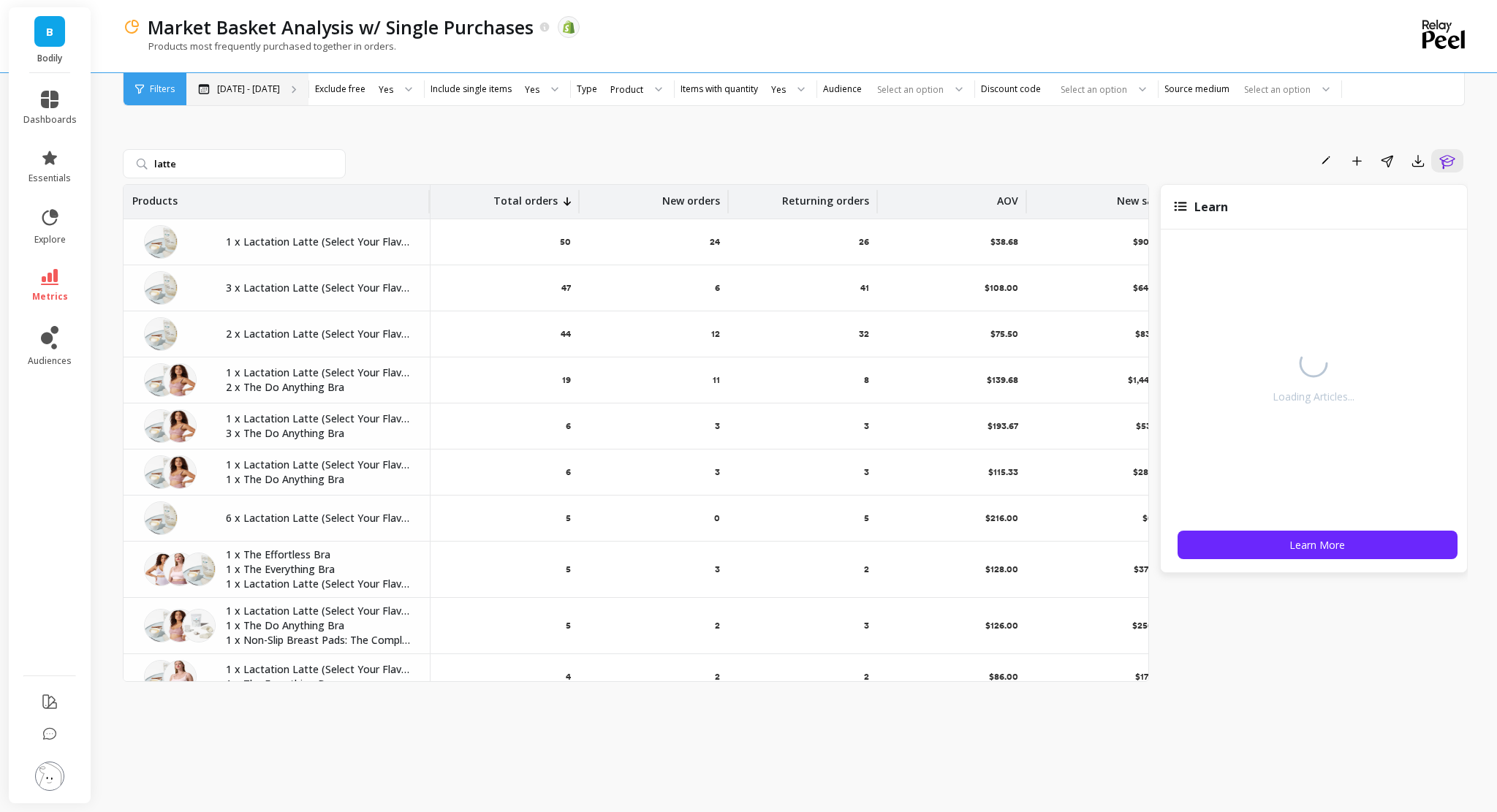
click at [280, 93] on div "[DATE] - [DATE]" at bounding box center [247, 89] width 122 height 32
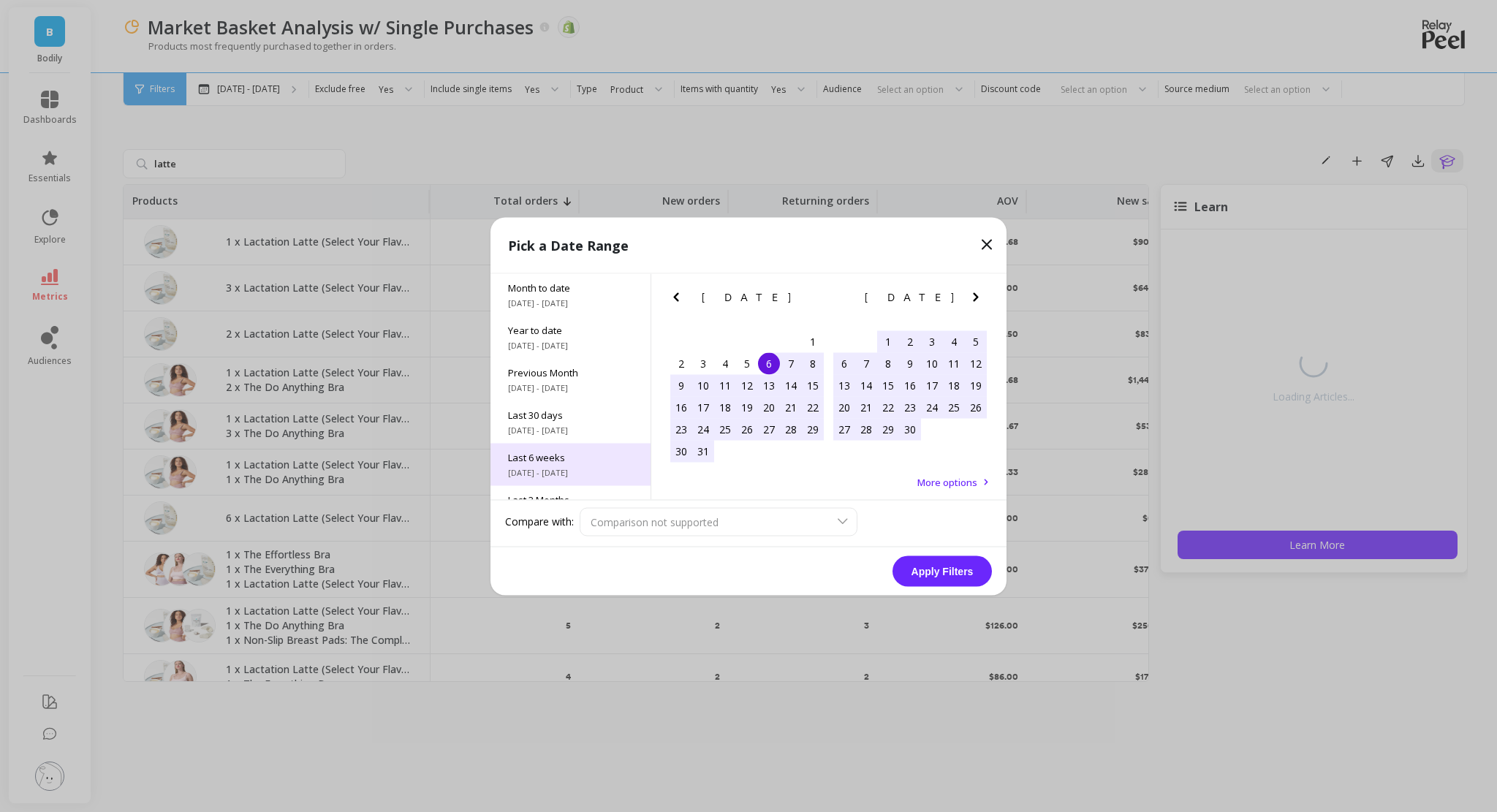
click at [584, 451] on span "Last 6 weeks" at bounding box center [570, 456] width 125 height 13
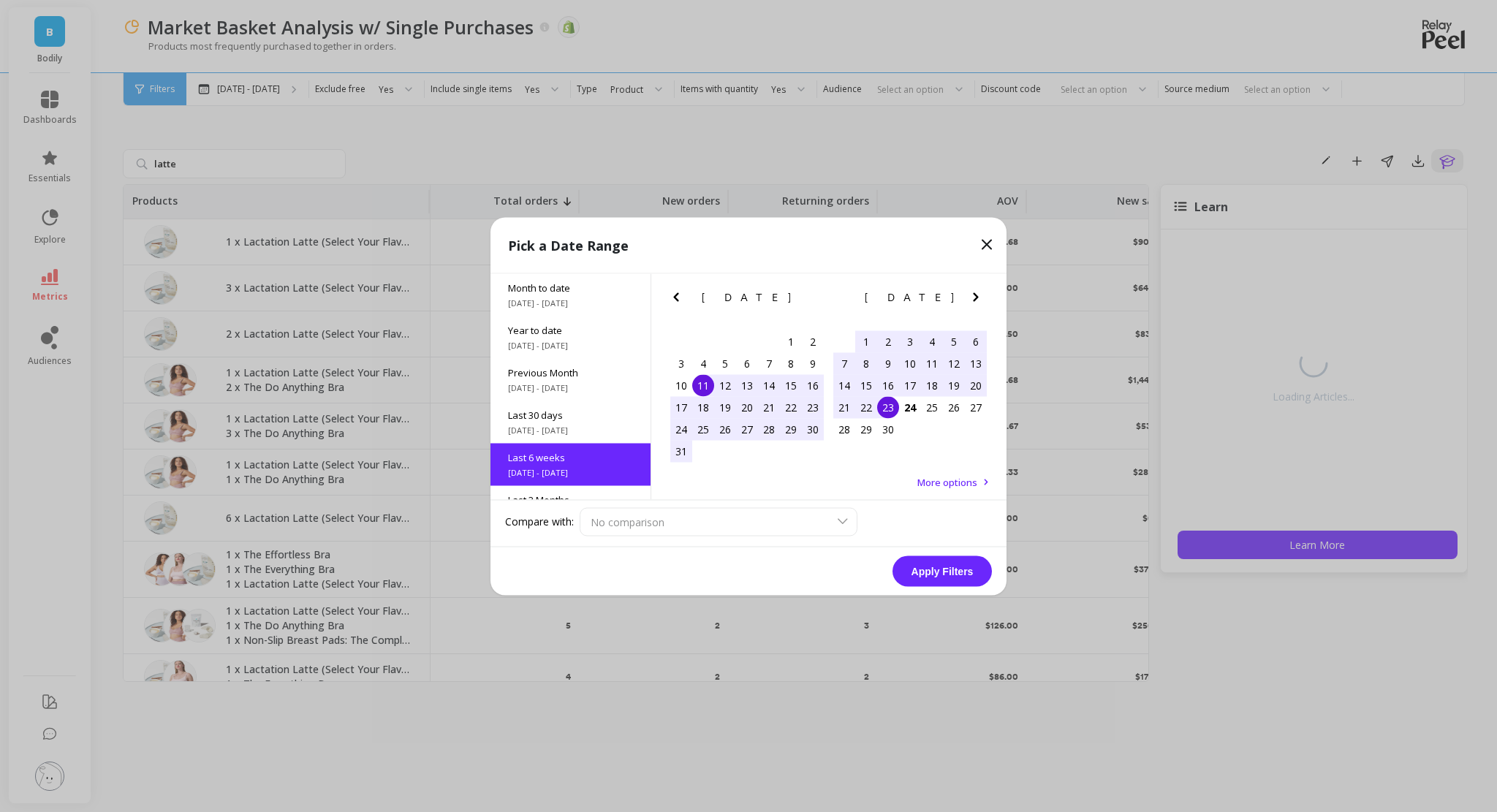
scroll to position [78, 0]
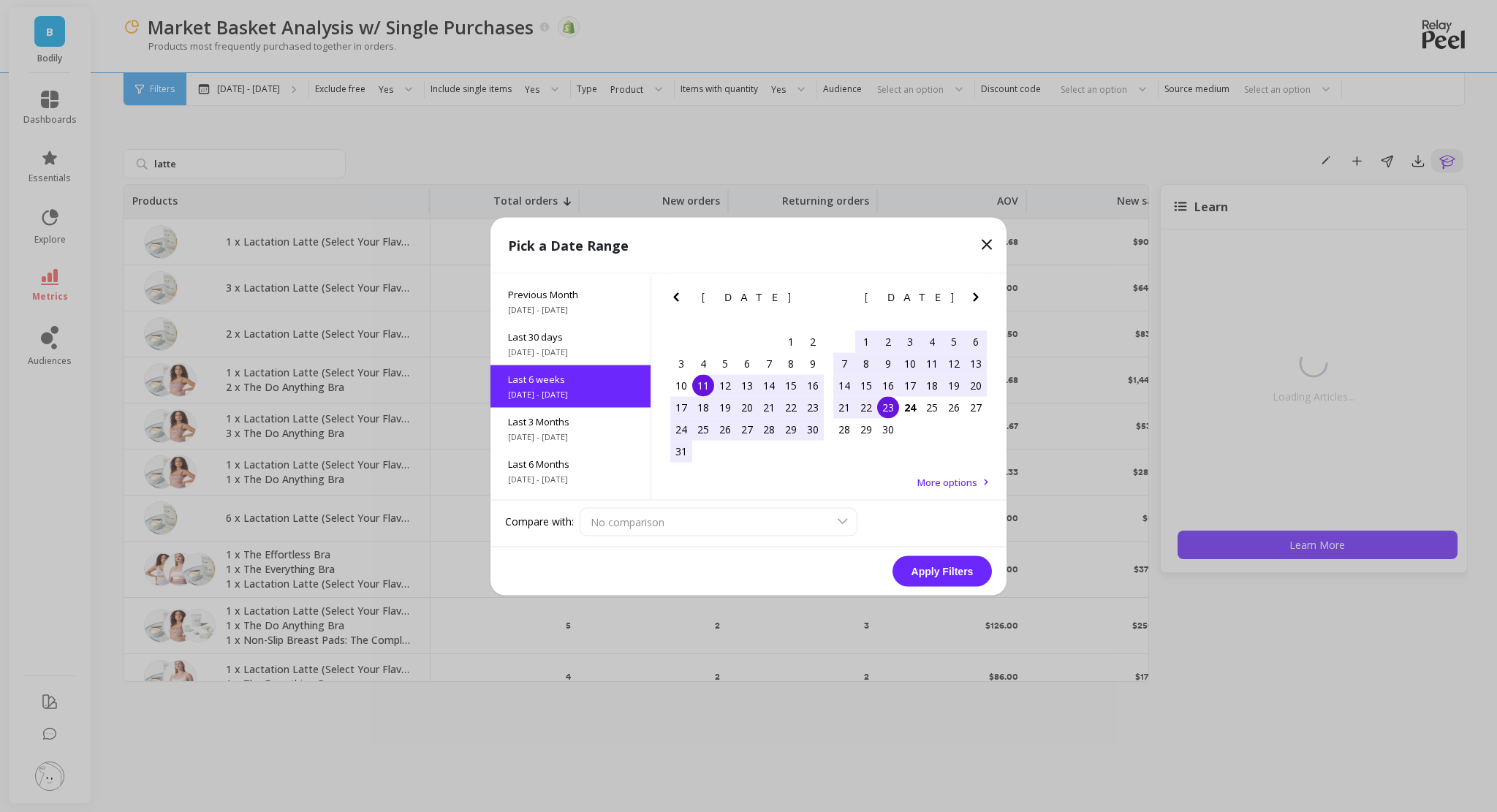
click at [938, 533] on button "Apply Filters" at bounding box center [942, 570] width 99 height 30
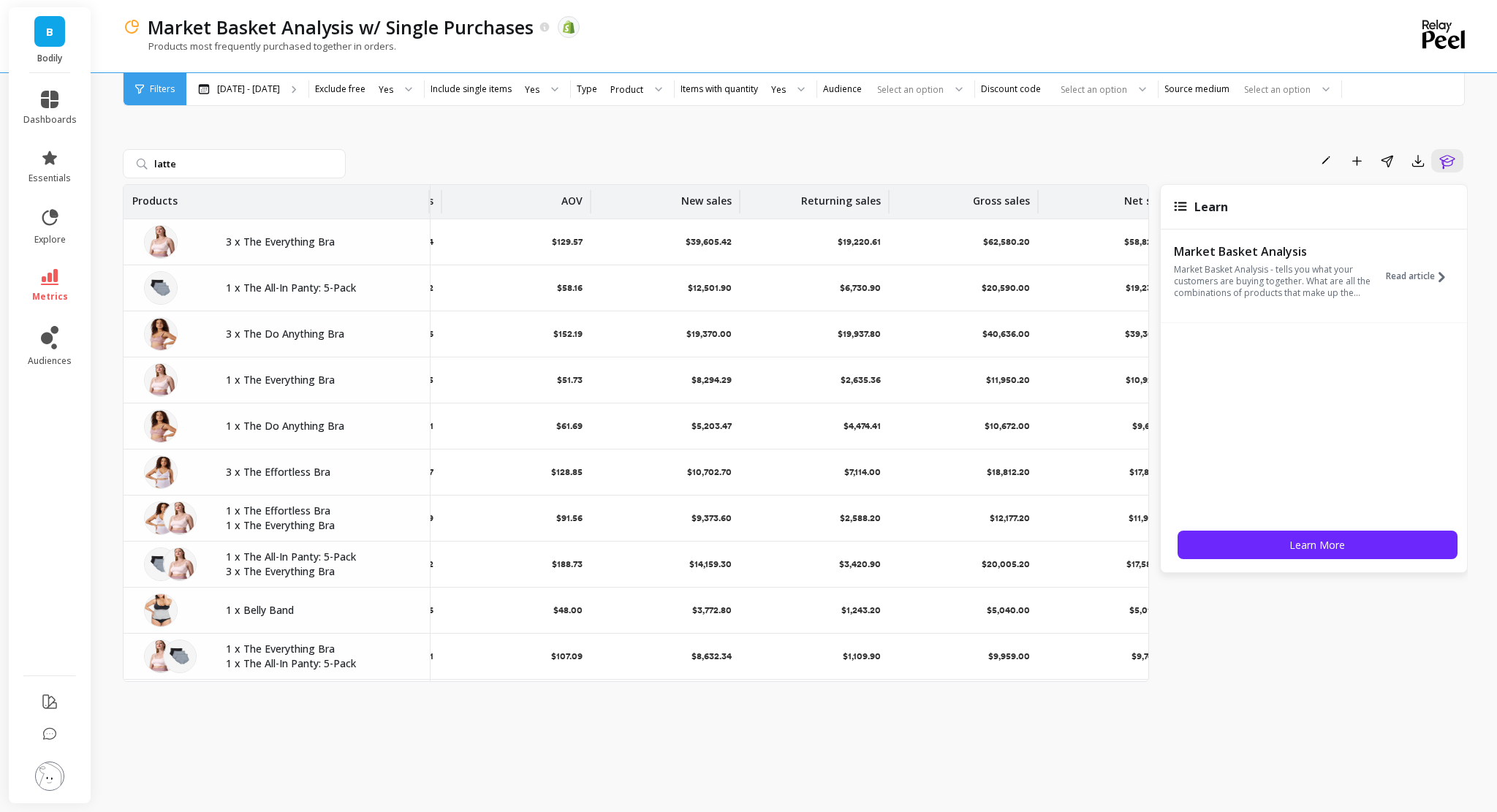
scroll to position [0, 438]
click at [255, 164] on input "latte" at bounding box center [234, 164] width 223 height 29
type input "l"
type input ";"
type input "latte"
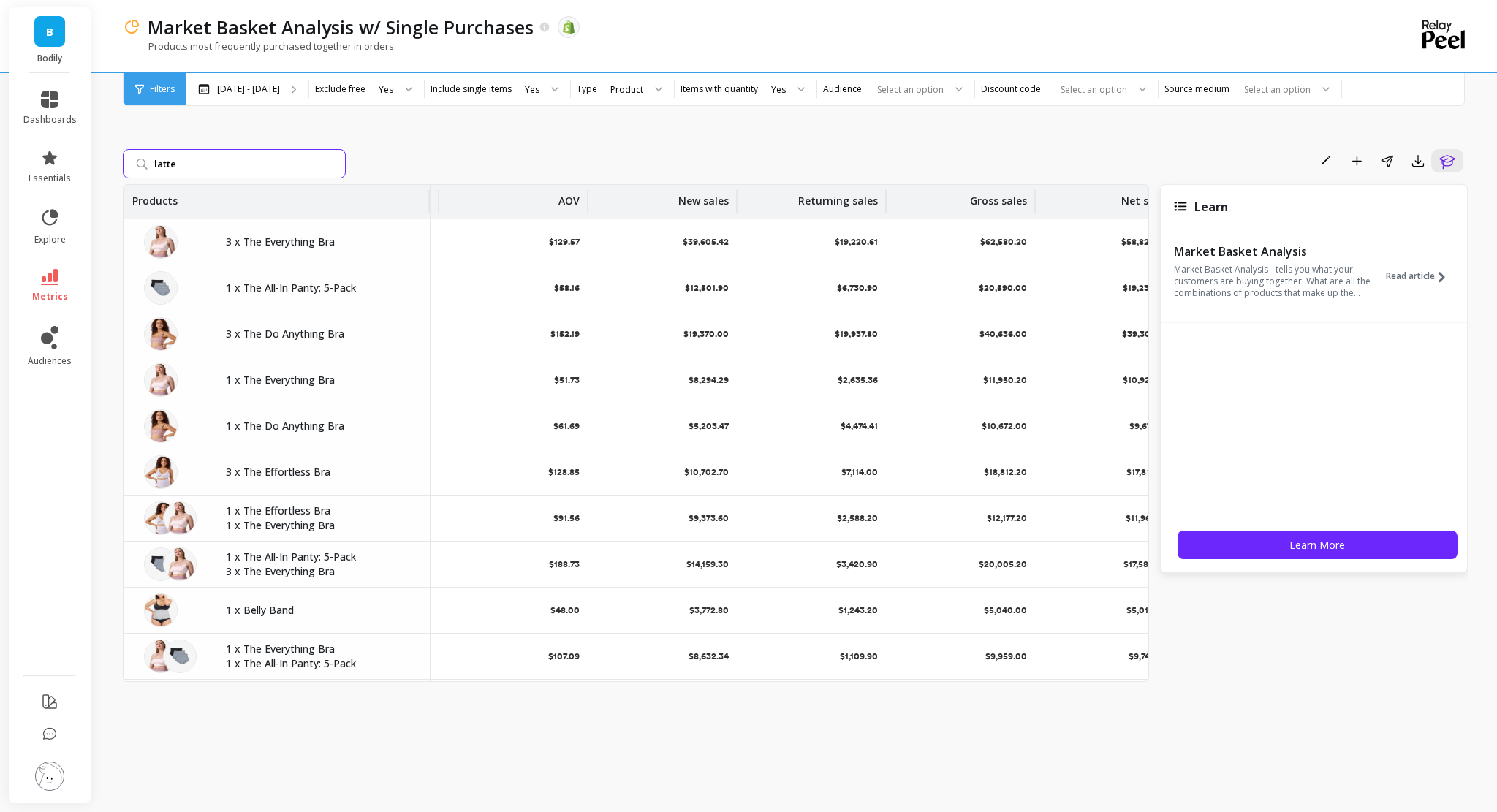
scroll to position [0, 0]
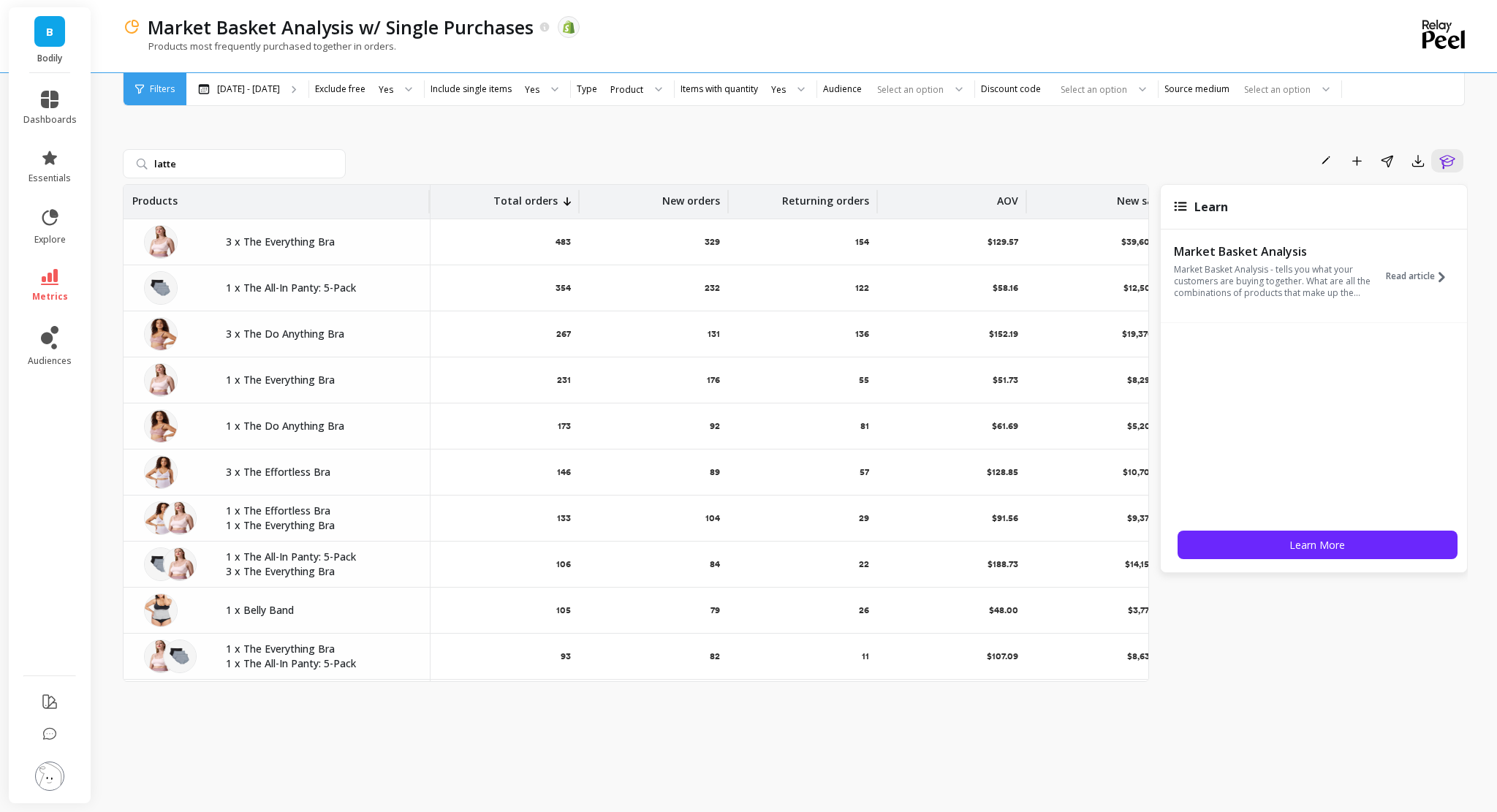
click at [165, 93] on span "Filters" at bounding box center [161, 89] width 25 height 12
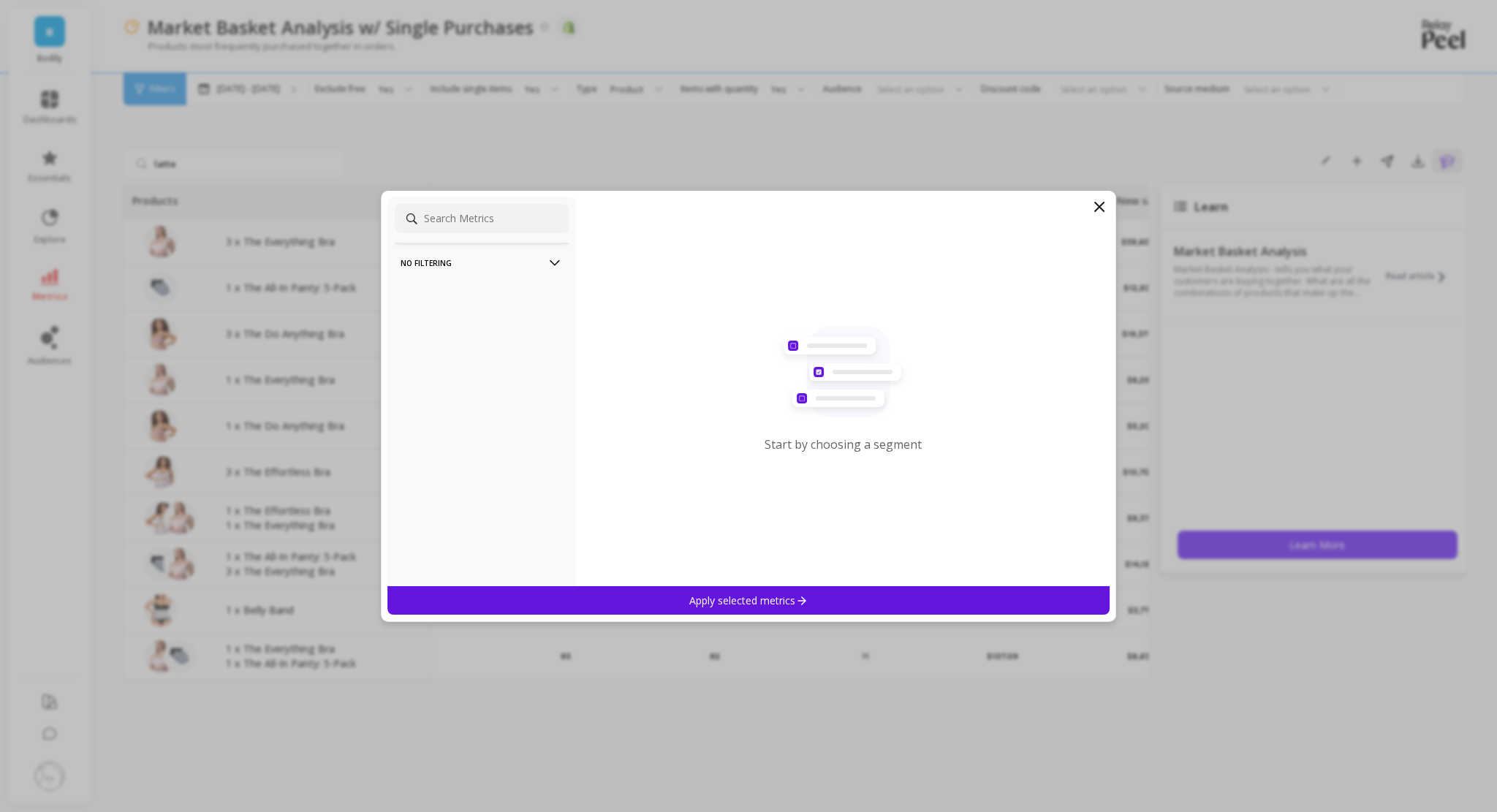
click at [461, 244] on p "No filtering" at bounding box center [481, 262] width 162 height 38
click at [457, 264] on p "No filtering" at bounding box center [481, 262] width 162 height 38
click at [481, 271] on p "No filtering" at bounding box center [481, 262] width 162 height 38
click at [507, 216] on input at bounding box center [482, 218] width 174 height 29
type input "product"
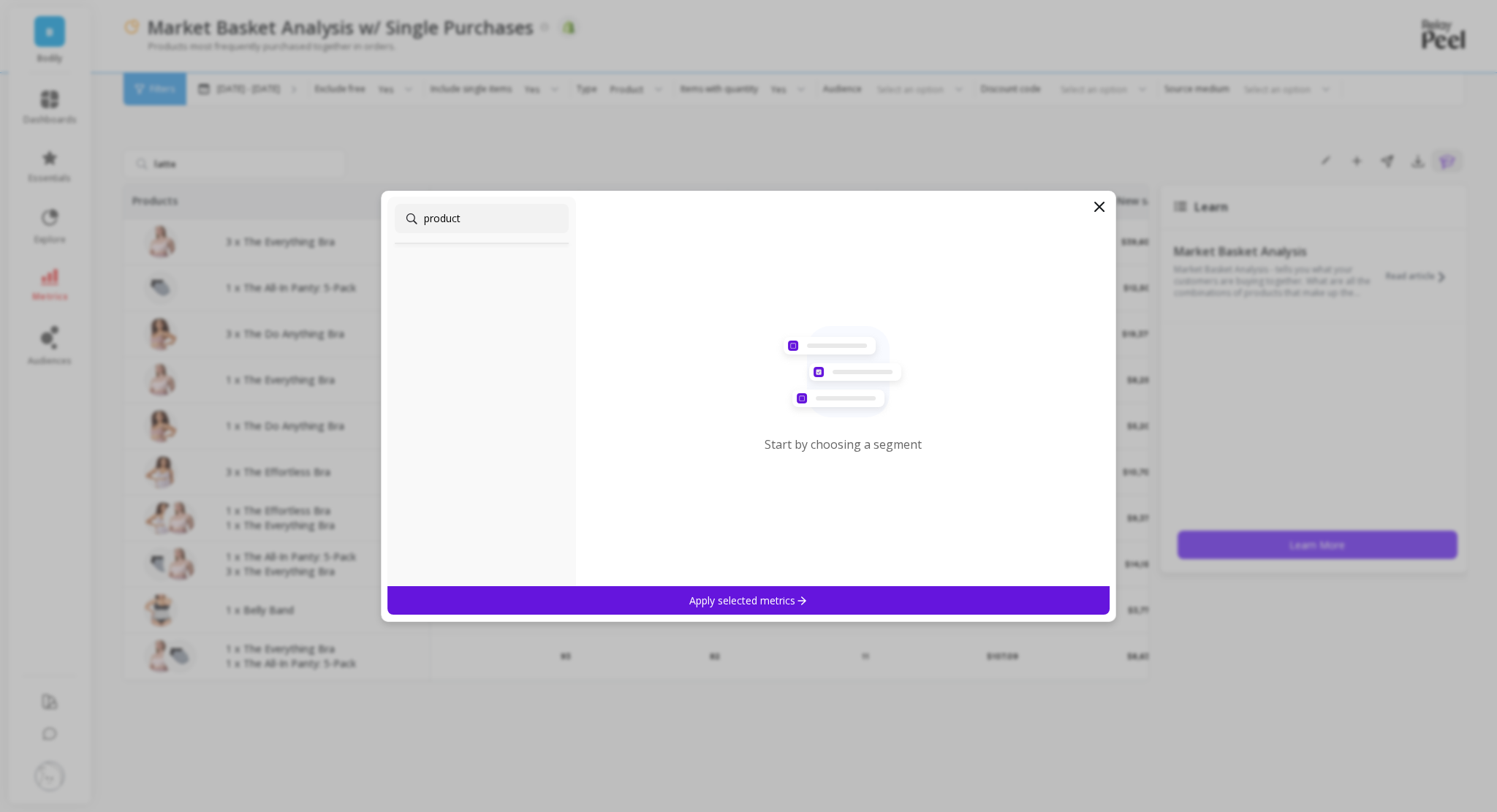
click at [1099, 206] on icon at bounding box center [1100, 207] width 9 height 9
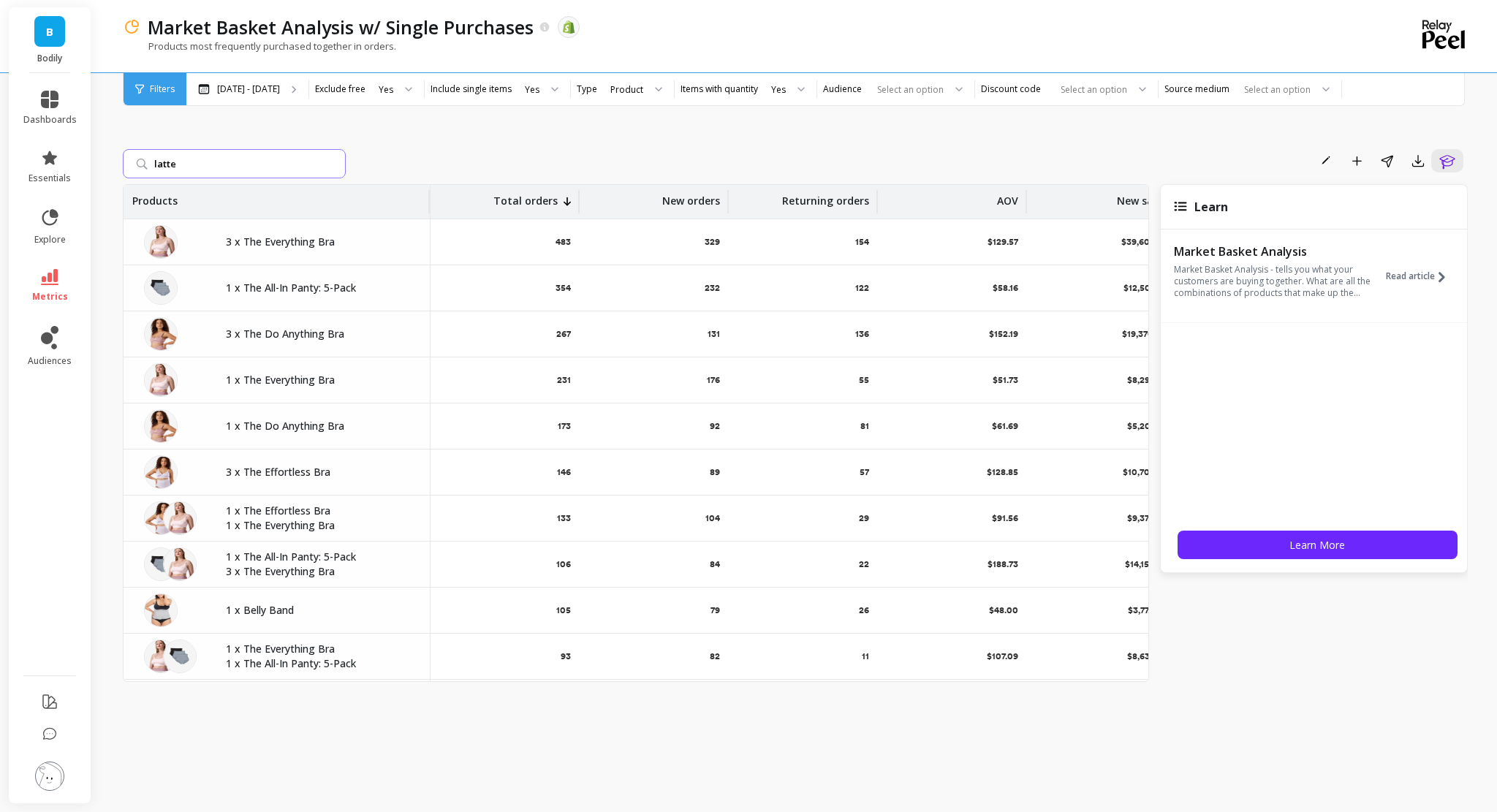
click at [233, 159] on input "latte" at bounding box center [234, 164] width 223 height 29
click at [1169, 154] on button "button" at bounding box center [1418, 161] width 27 height 24
click at [1169, 260] on span "Google Sheets" at bounding box center [1364, 255] width 68 height 15
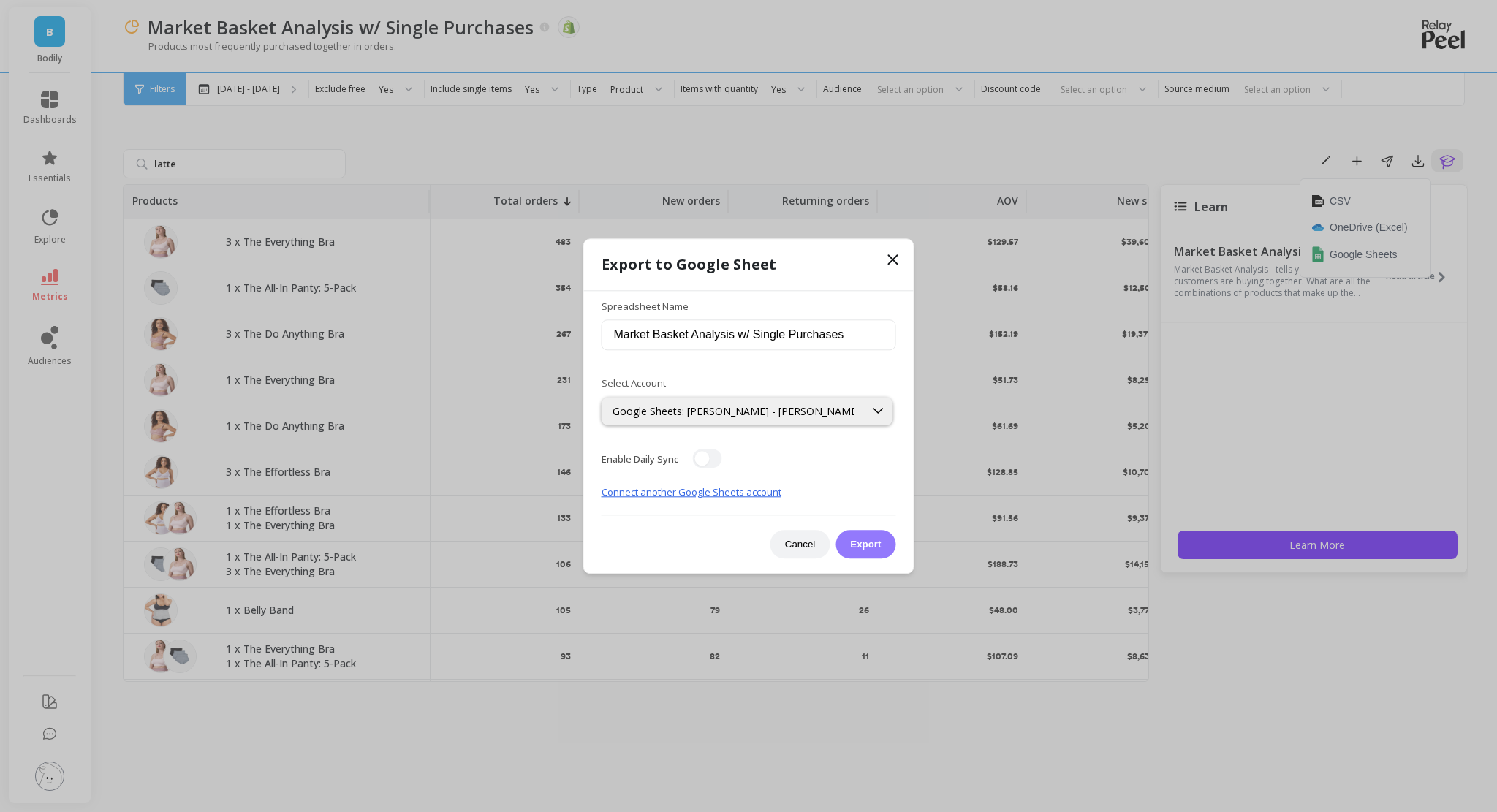
click at [868, 533] on button "Export" at bounding box center [865, 543] width 60 height 28
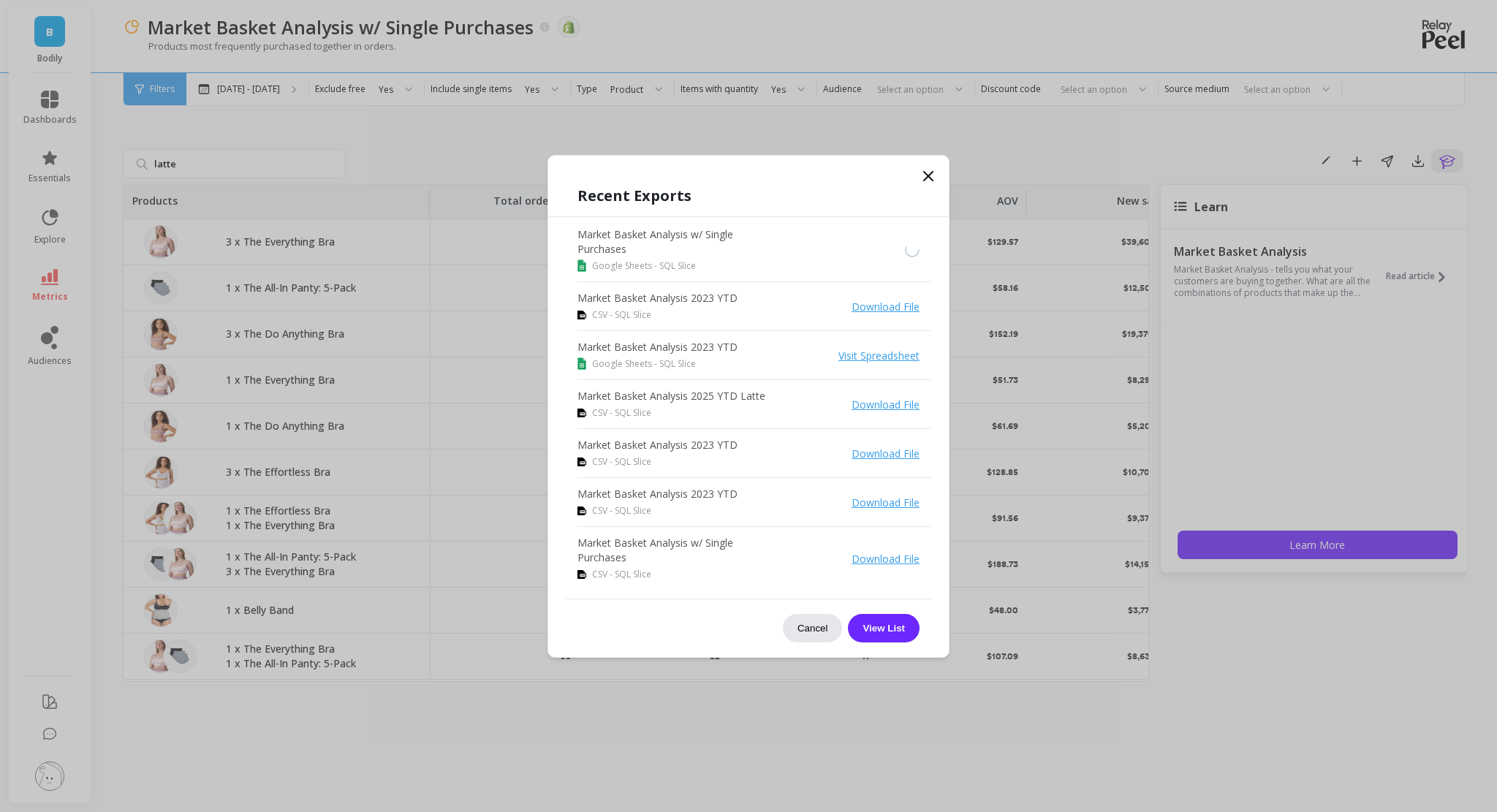
click at [818, 533] on button "Cancel" at bounding box center [812, 628] width 60 height 28
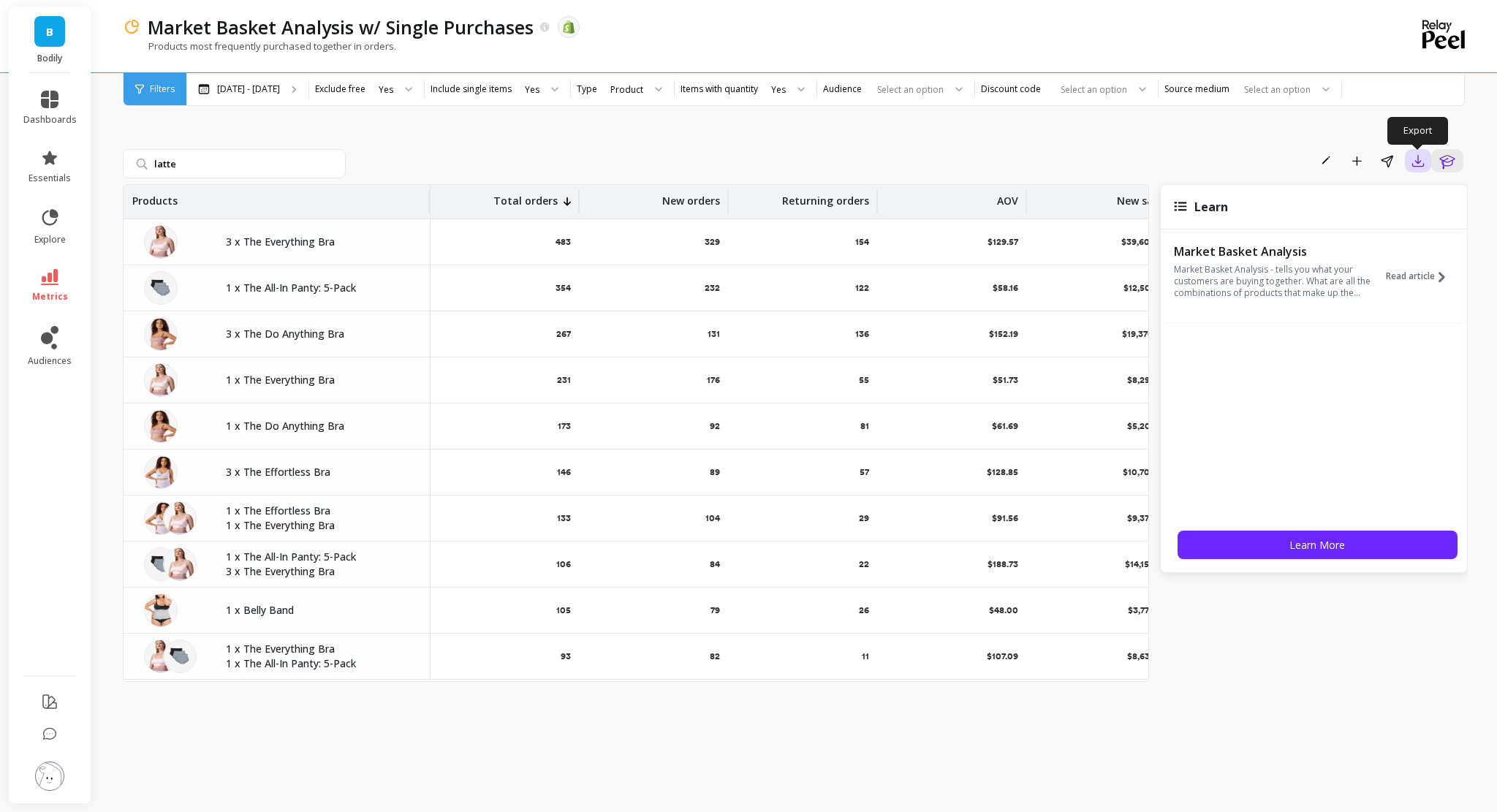
click at [1169, 170] on button "button" at bounding box center [1418, 161] width 27 height 24
click at [1169, 203] on button "CSV" at bounding box center [1366, 201] width 130 height 27
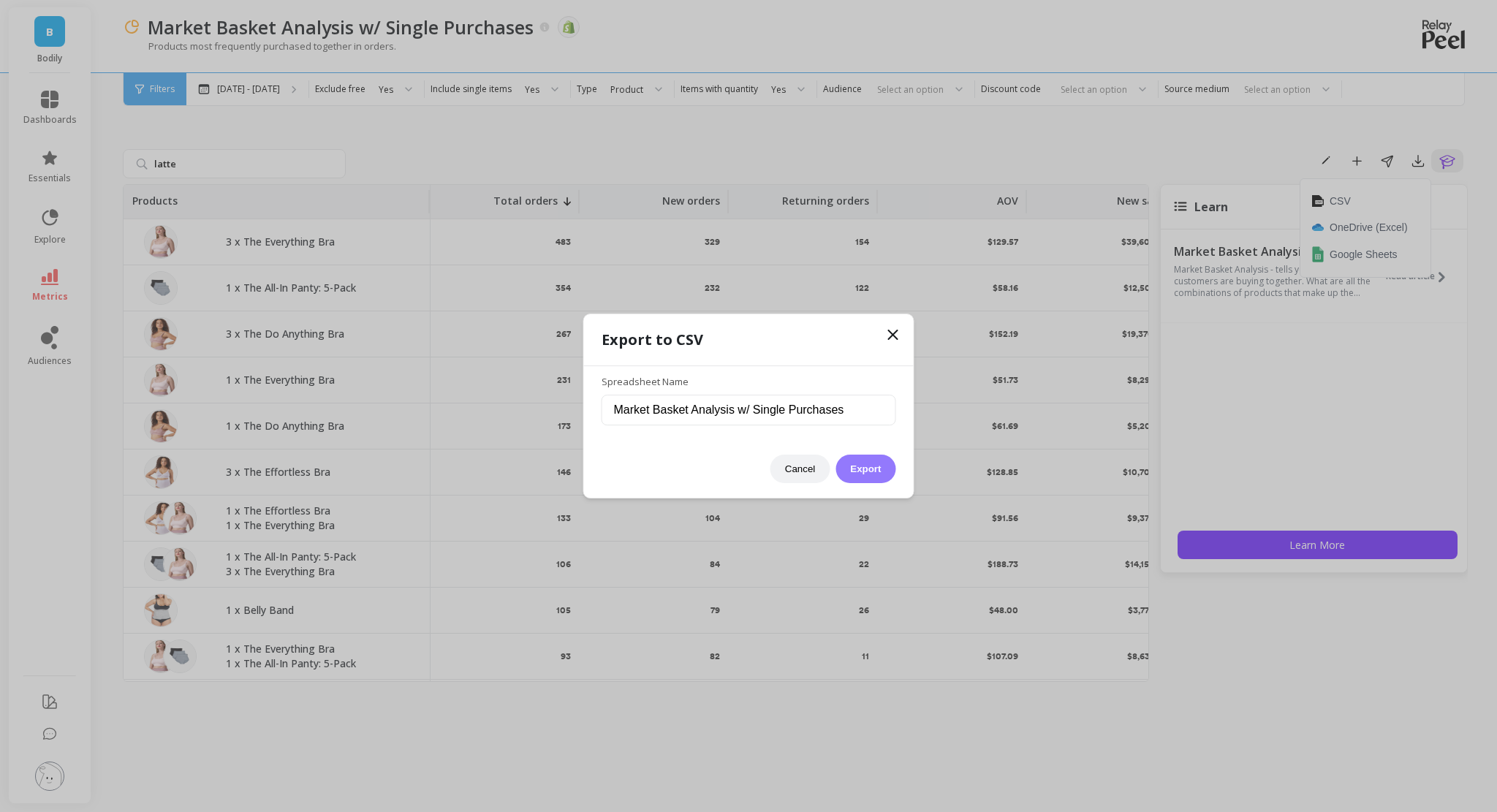
click at [889, 464] on button "Export" at bounding box center [865, 468] width 60 height 28
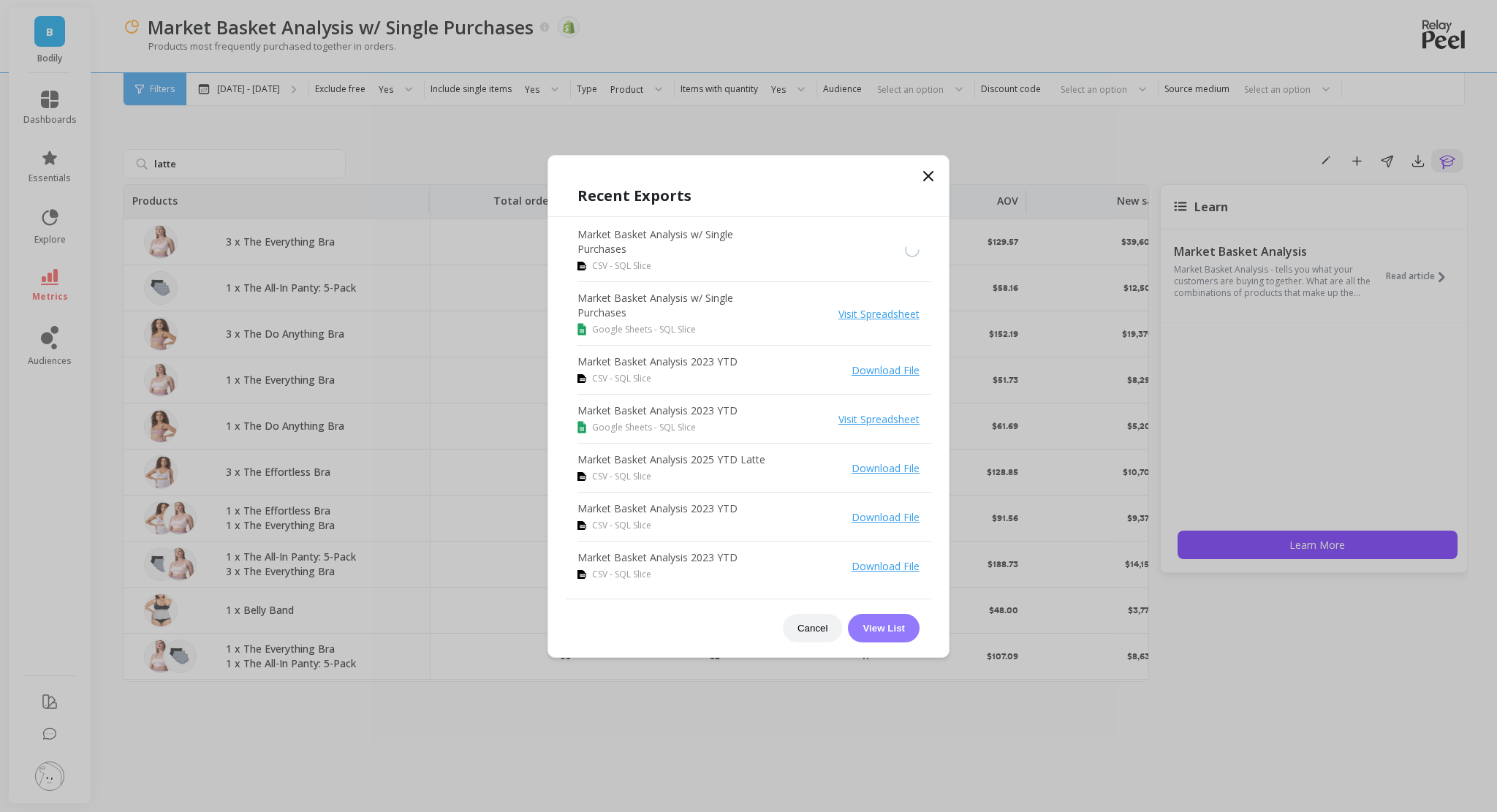
click at [859, 533] on button "View List" at bounding box center [884, 628] width 72 height 28
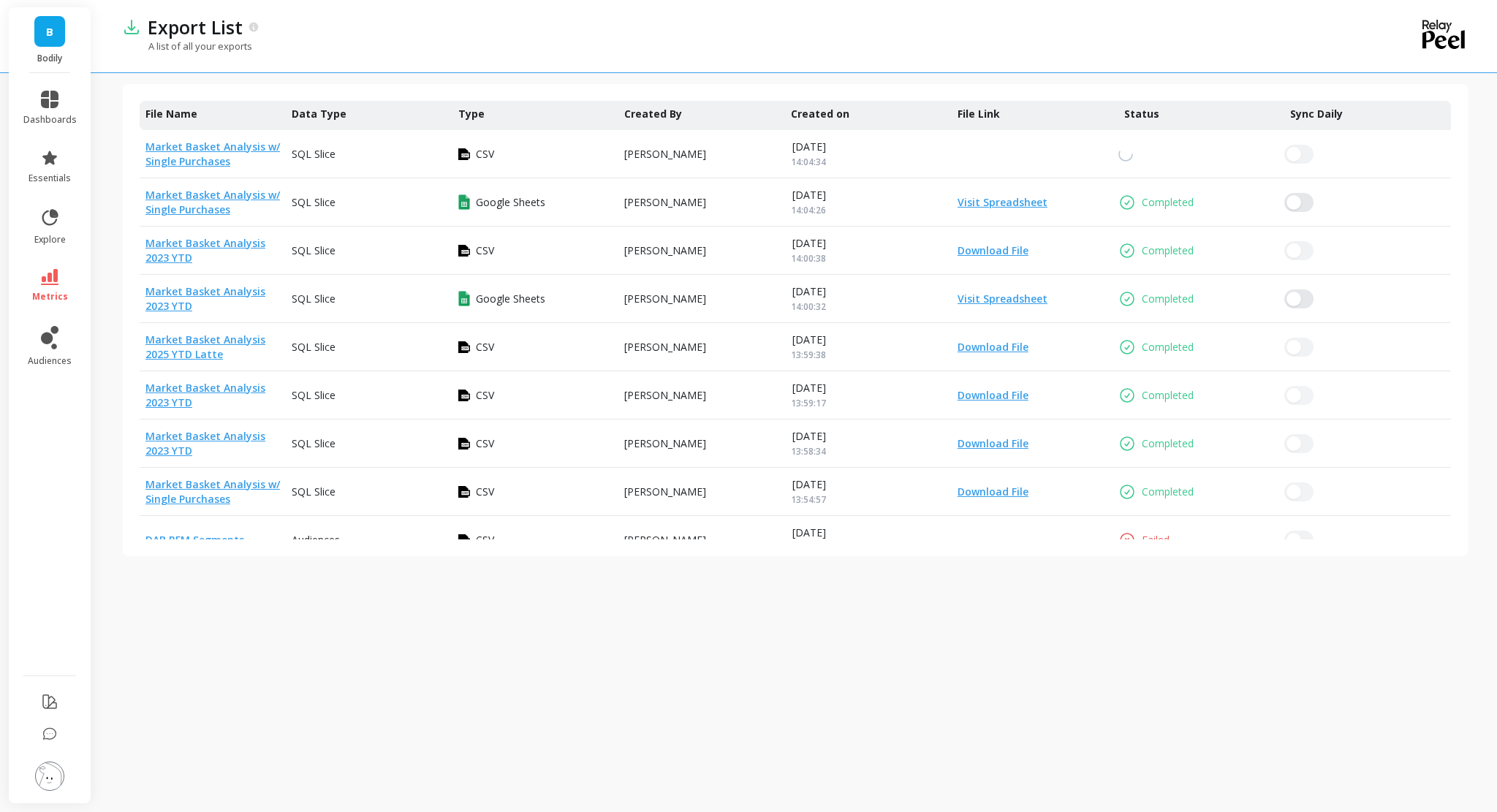
click at [976, 203] on link "Visit Spreadsheet" at bounding box center [999, 203] width 95 height 15
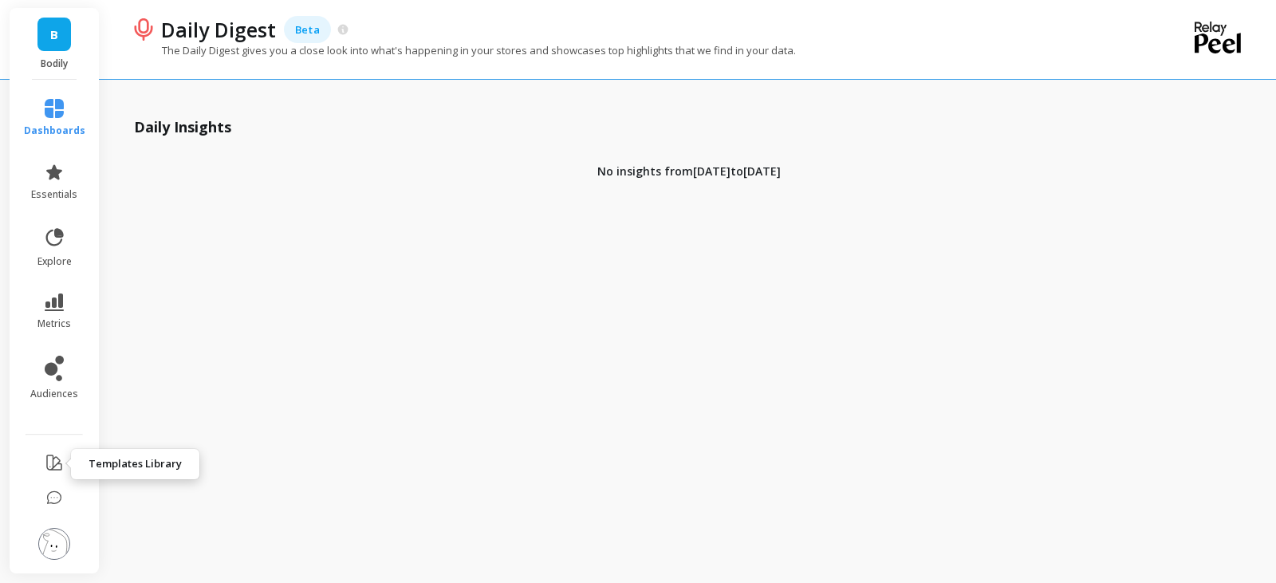
click at [55, 465] on icon at bounding box center [54, 462] width 19 height 19
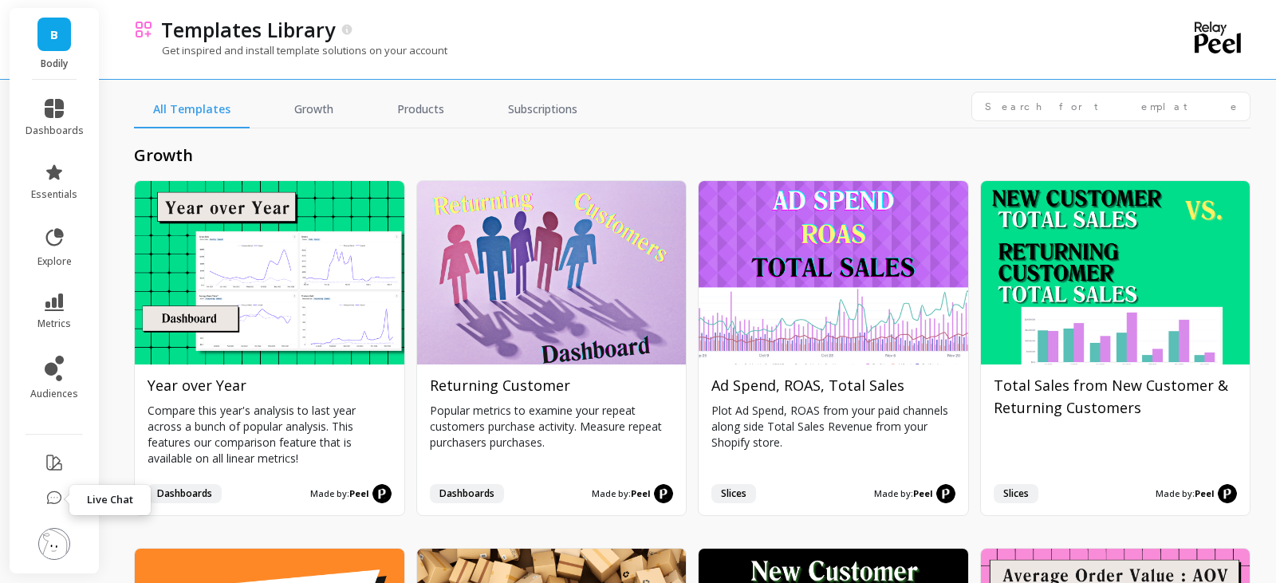
click at [49, 490] on button at bounding box center [54, 499] width 16 height 34
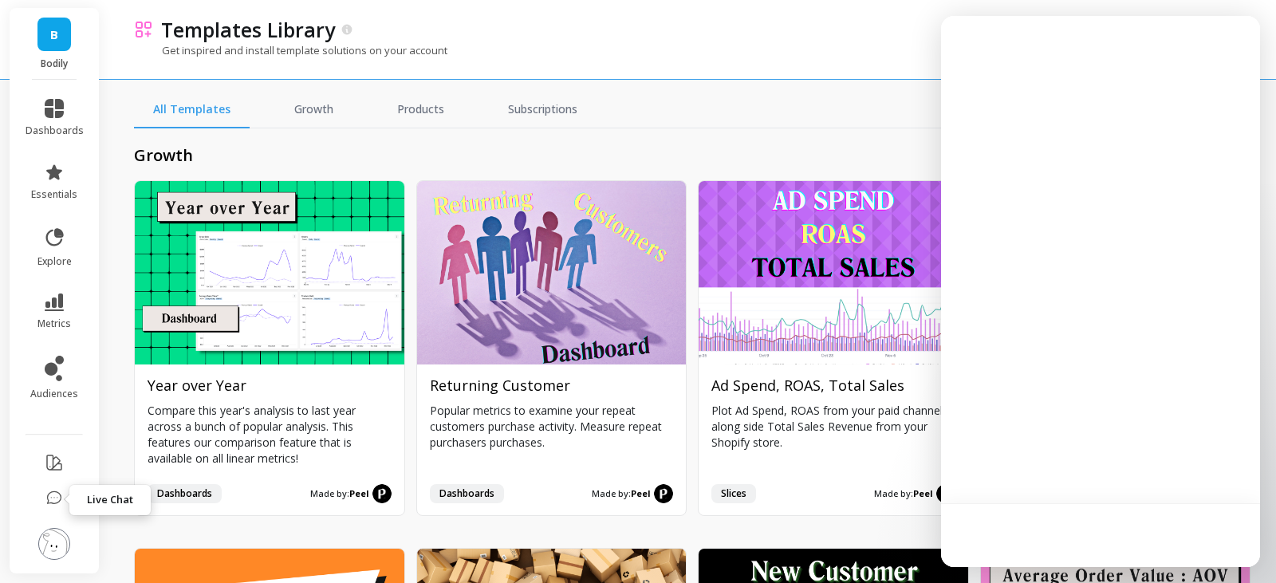
click at [54, 541] on img at bounding box center [54, 544] width 32 height 32
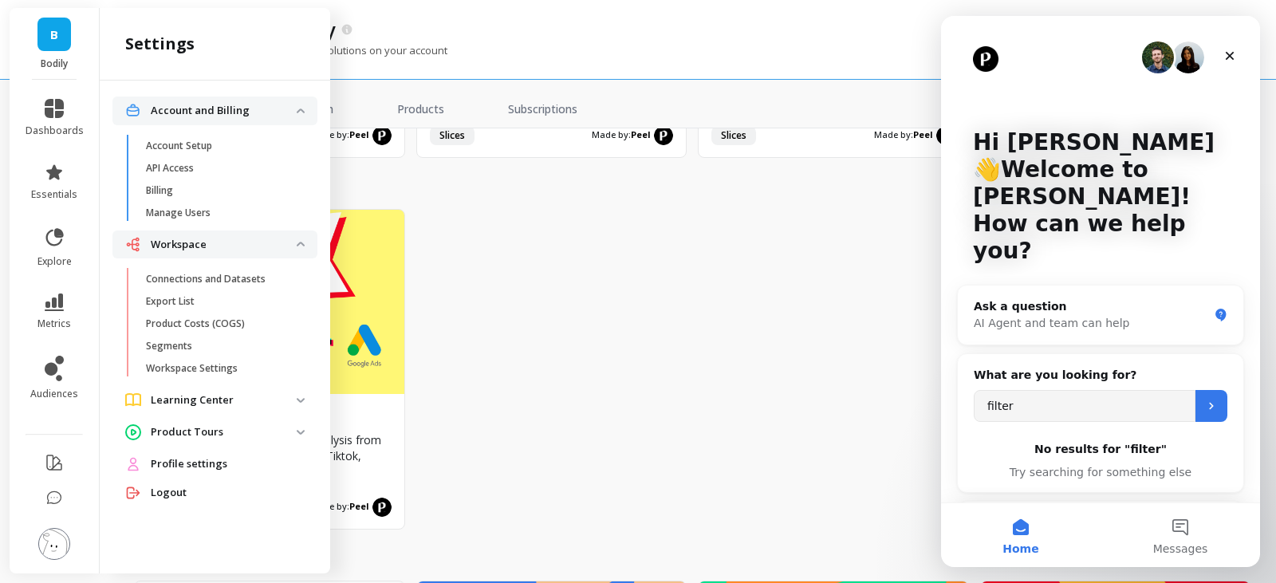
scroll to position [6539, 0]
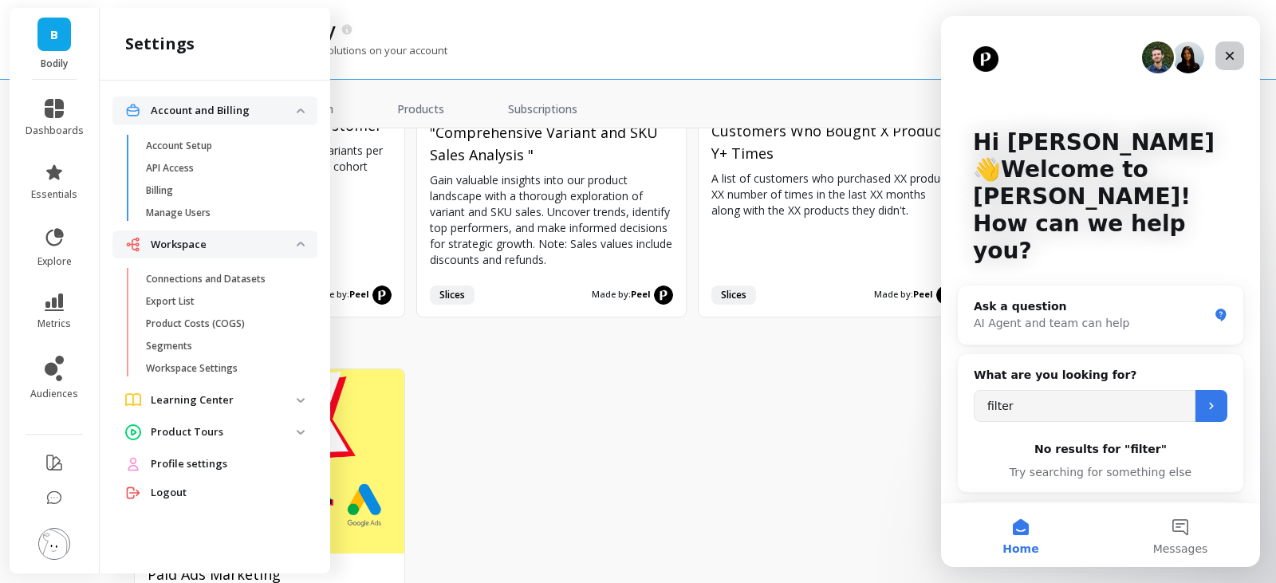
click at [1220, 63] on div "Close" at bounding box center [1229, 55] width 29 height 29
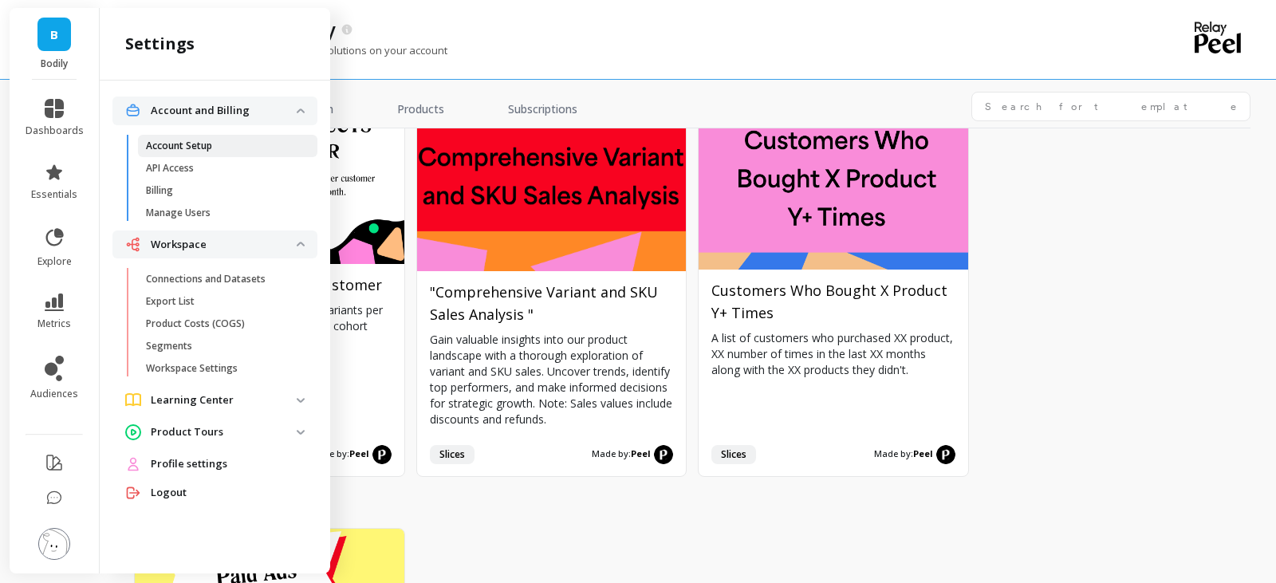
scroll to position [0, 0]
click at [53, 307] on icon at bounding box center [54, 302] width 19 height 18
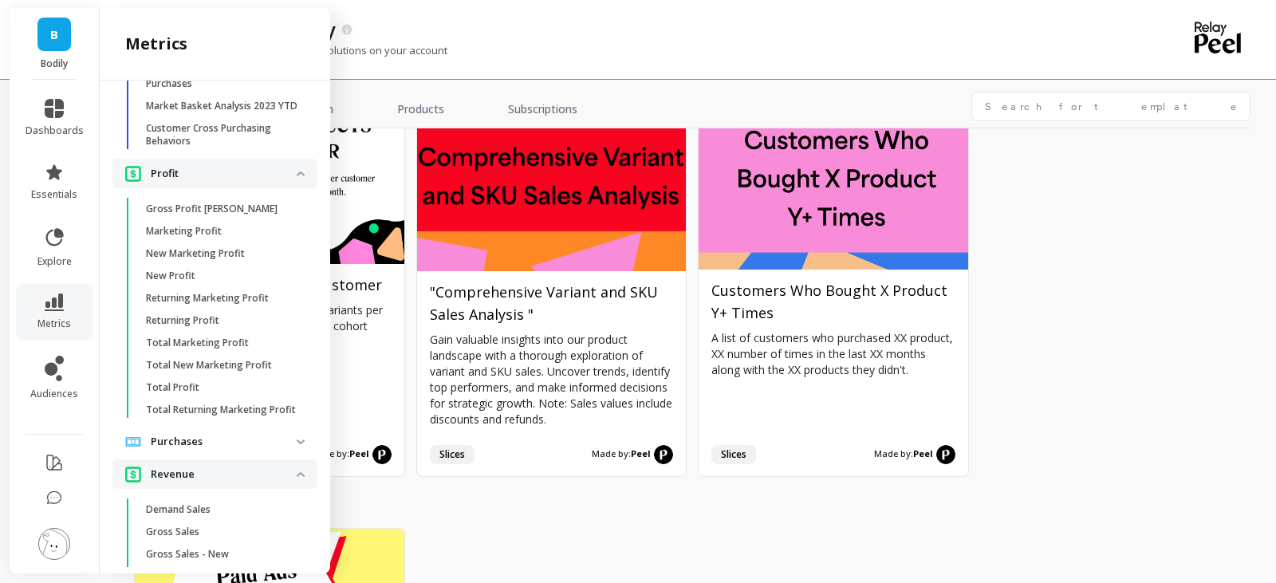
scroll to position [1933, 0]
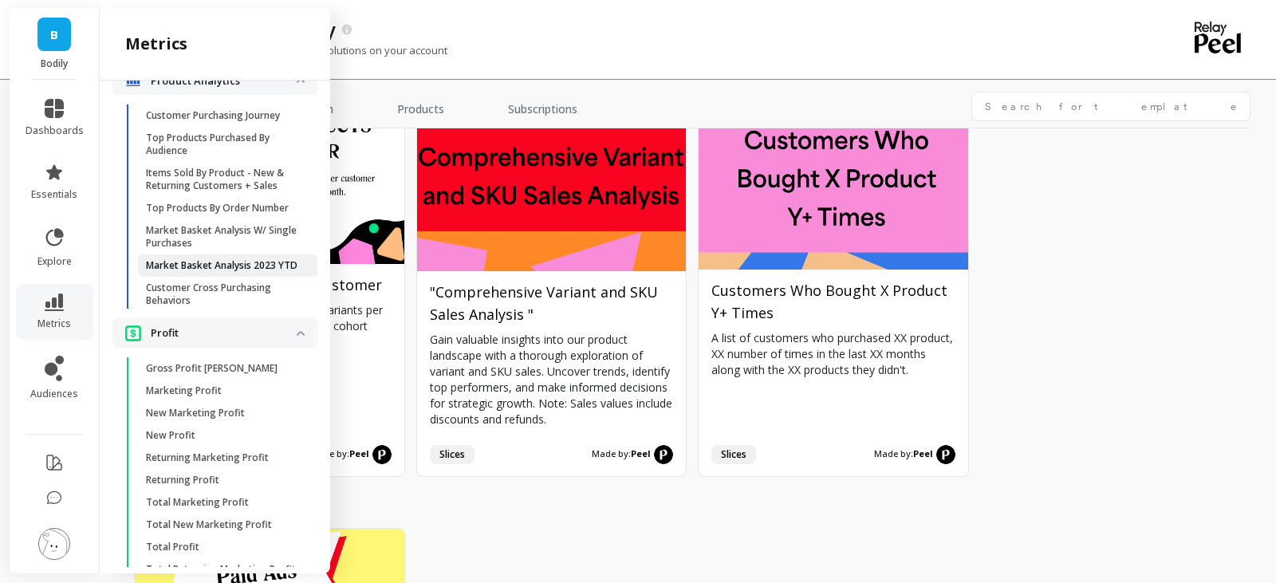
click at [235, 272] on p "Market Basket Analysis 2023 YTD" at bounding box center [222, 265] width 152 height 13
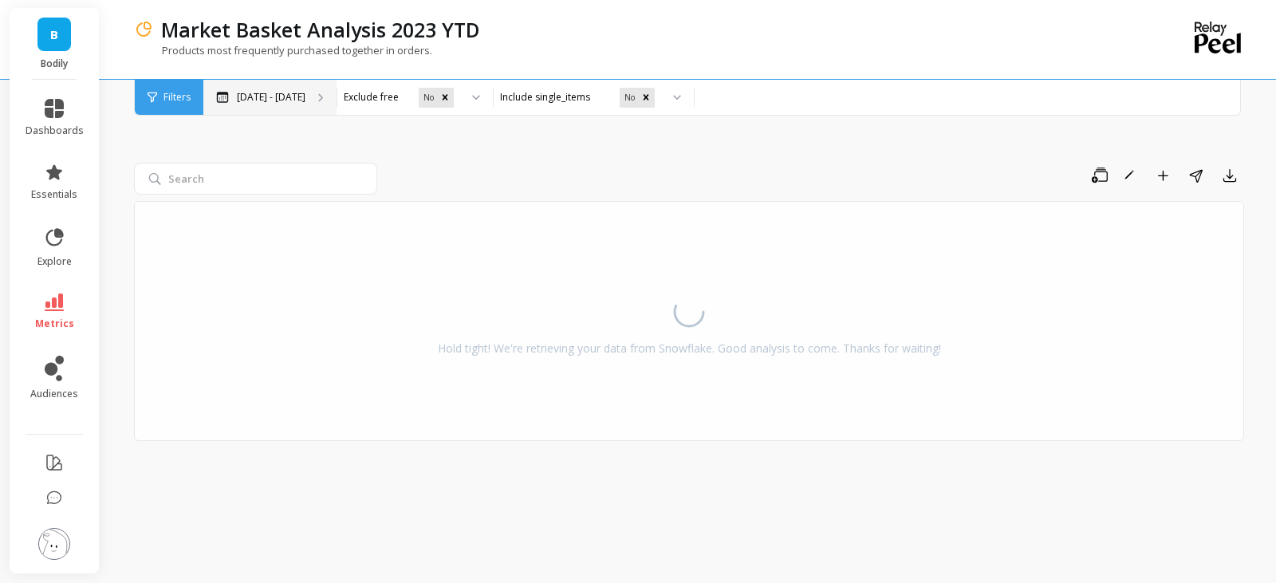
click at [305, 96] on p "Jan 1, 2023 - Sep 23, 2025" at bounding box center [271, 97] width 69 height 13
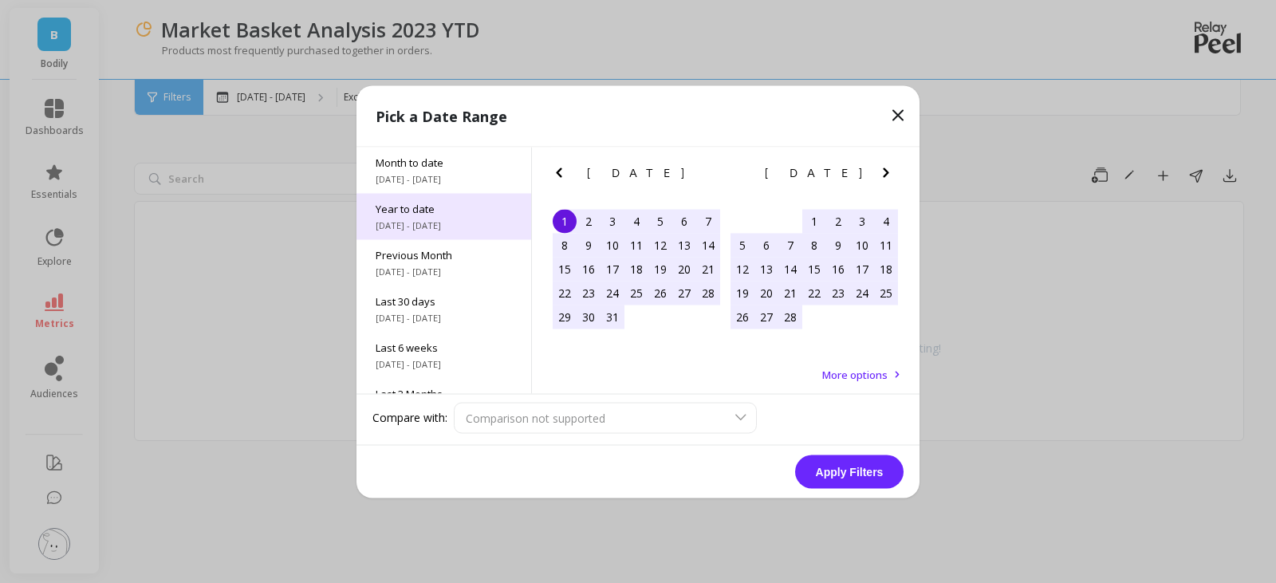
click at [460, 222] on span "[DATE] - [DATE]" at bounding box center [444, 225] width 136 height 13
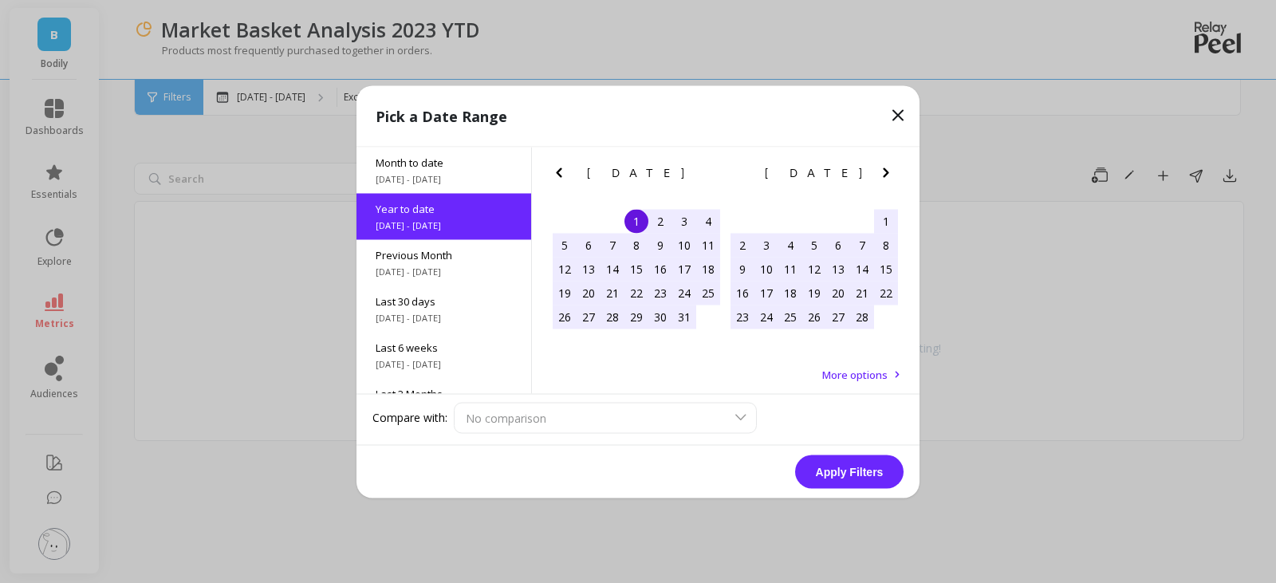
click at [807, 454] on div "Apply Filters" at bounding box center [637, 471] width 563 height 53
click at [852, 478] on button "Apply Filters" at bounding box center [849, 471] width 108 height 33
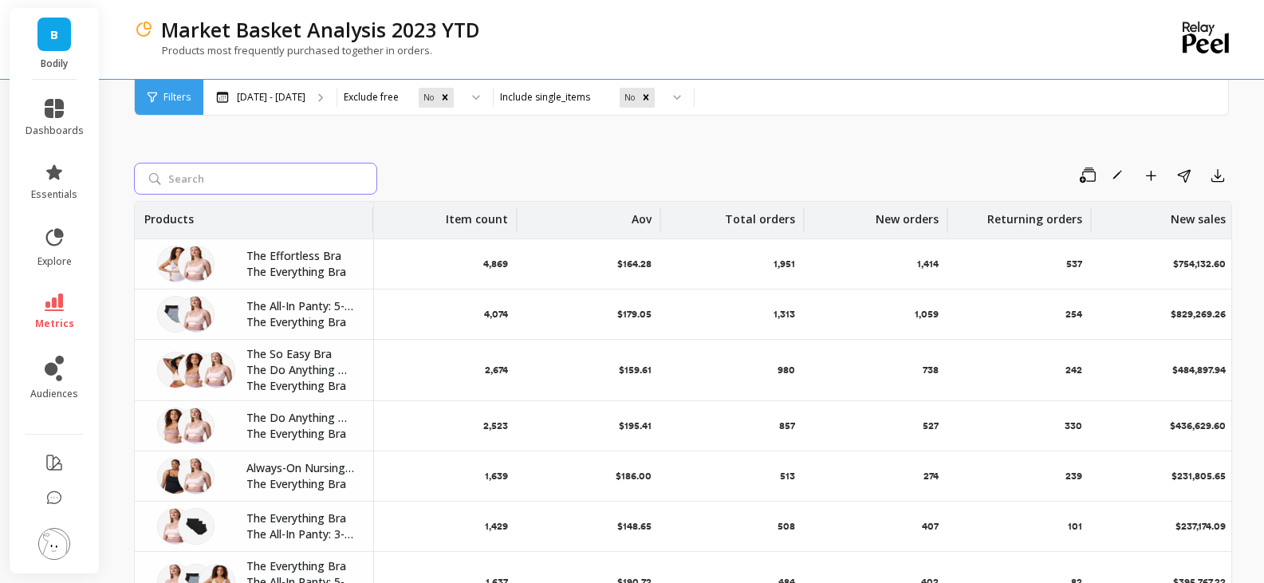
click at [282, 175] on input "search" at bounding box center [255, 179] width 243 height 32
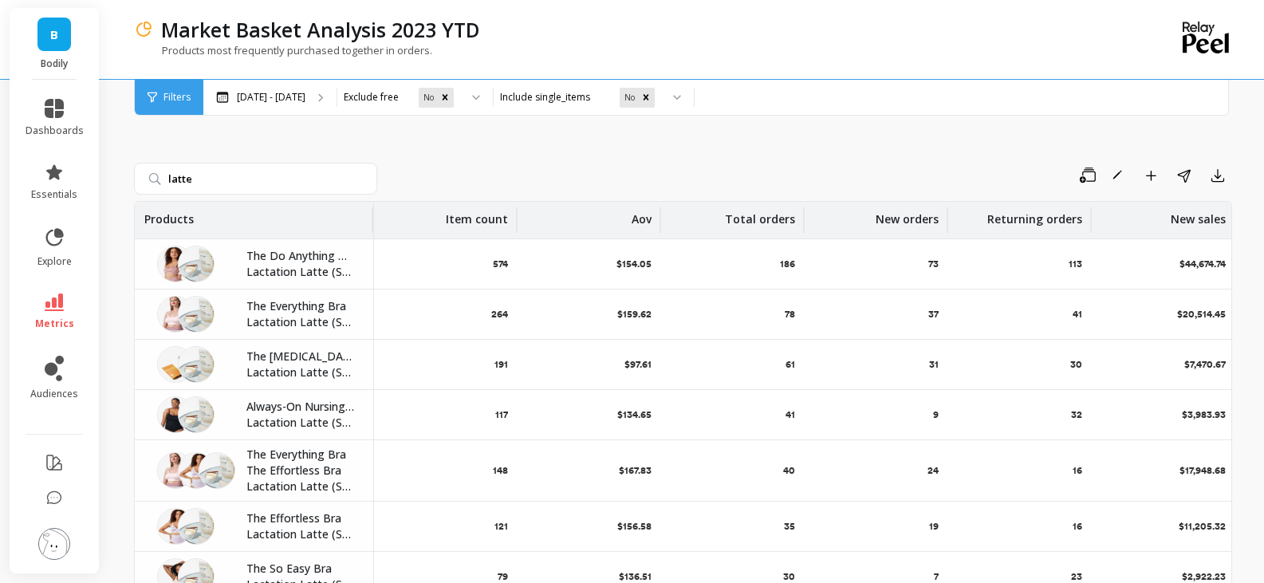
click at [852, 47] on div "Products most frequently purchased together in orders." at bounding box center [617, 58] width 967 height 30
click at [1212, 175] on icon "button" at bounding box center [1218, 175] width 16 height 16
click at [1149, 219] on button "CSV" at bounding box center [1160, 219] width 142 height 29
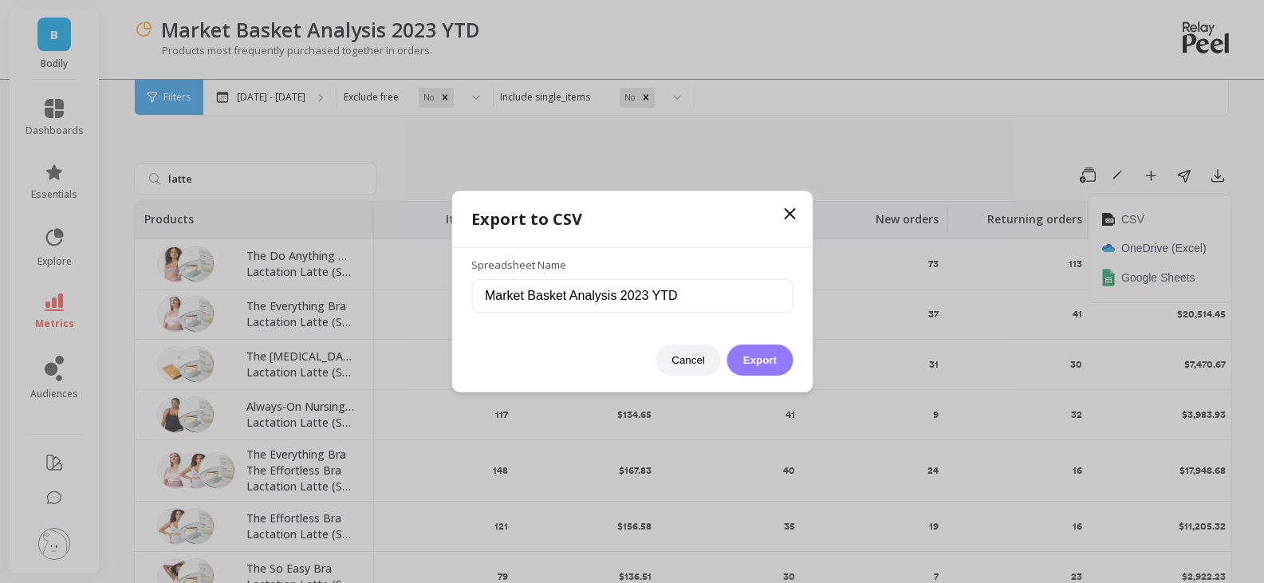
click at [764, 351] on button "Export" at bounding box center [759, 360] width 65 height 31
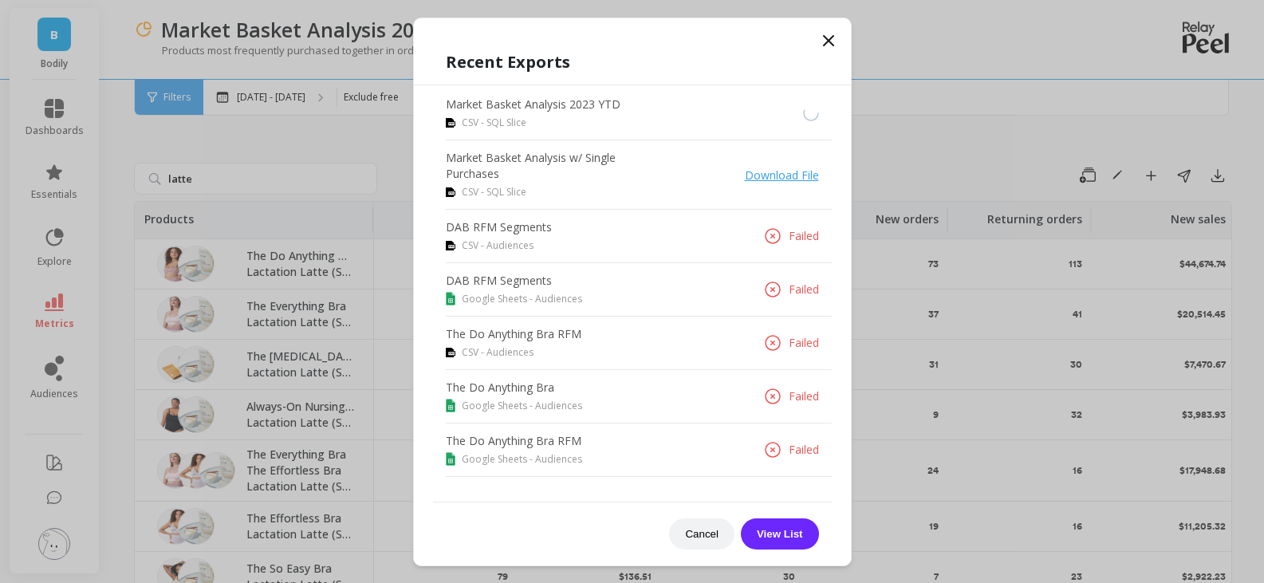
click at [834, 40] on icon at bounding box center [828, 40] width 19 height 19
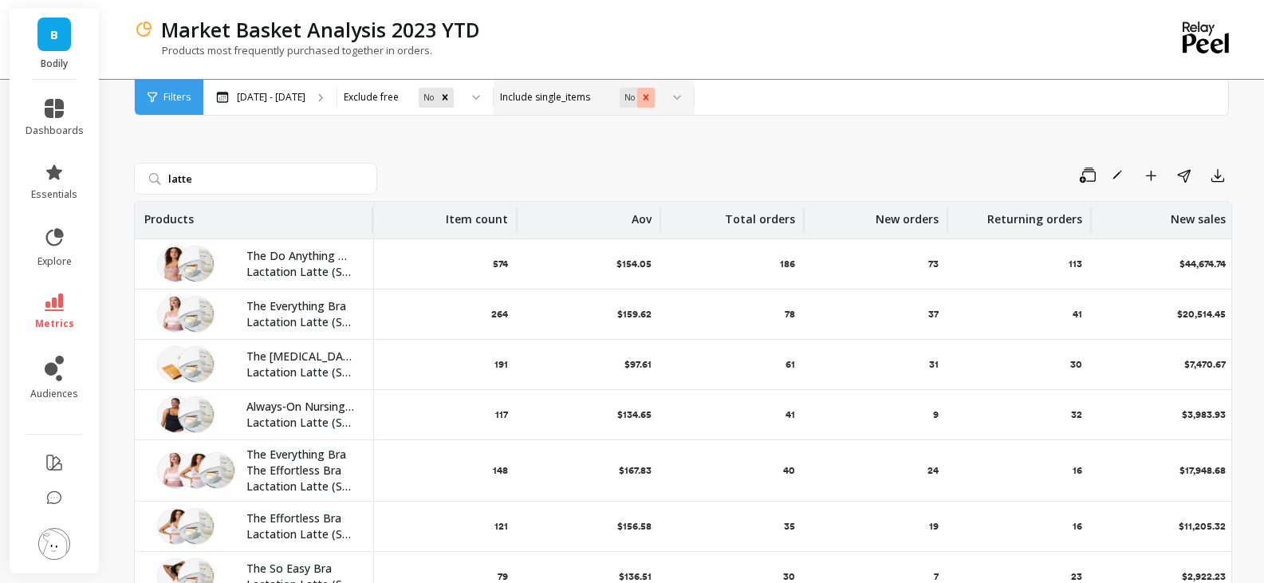
click at [640, 97] on icon "Remove No" at bounding box center [645, 97] width 11 height 11
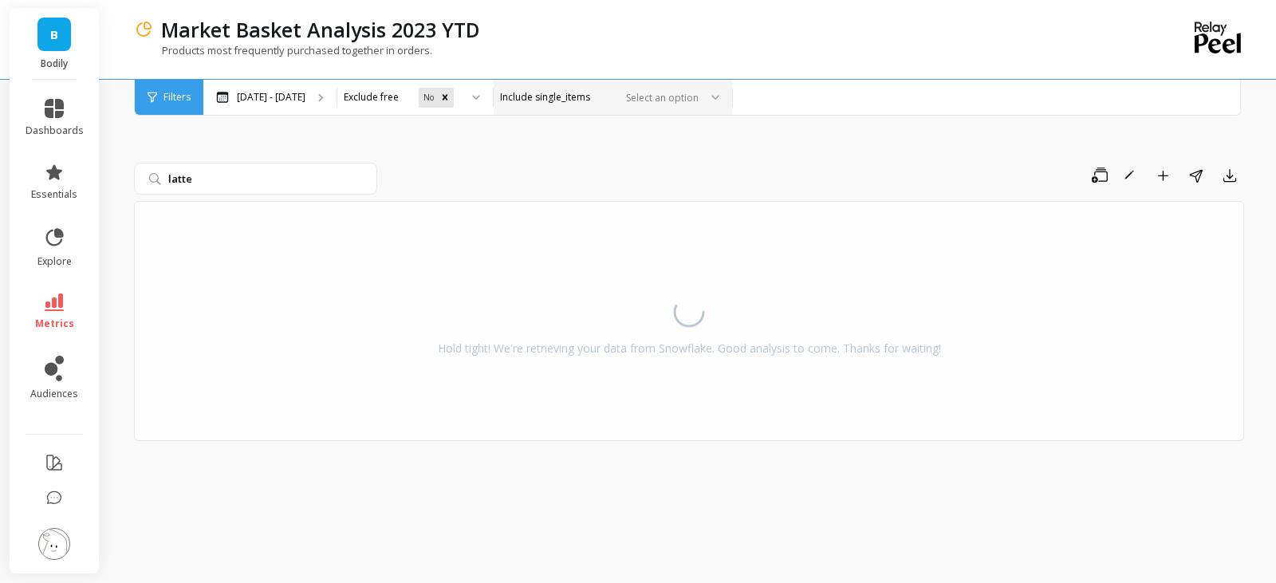
click at [900, 163] on div "Save Rename Add to Dashboard Share Export" at bounding box center [814, 176] width 860 height 26
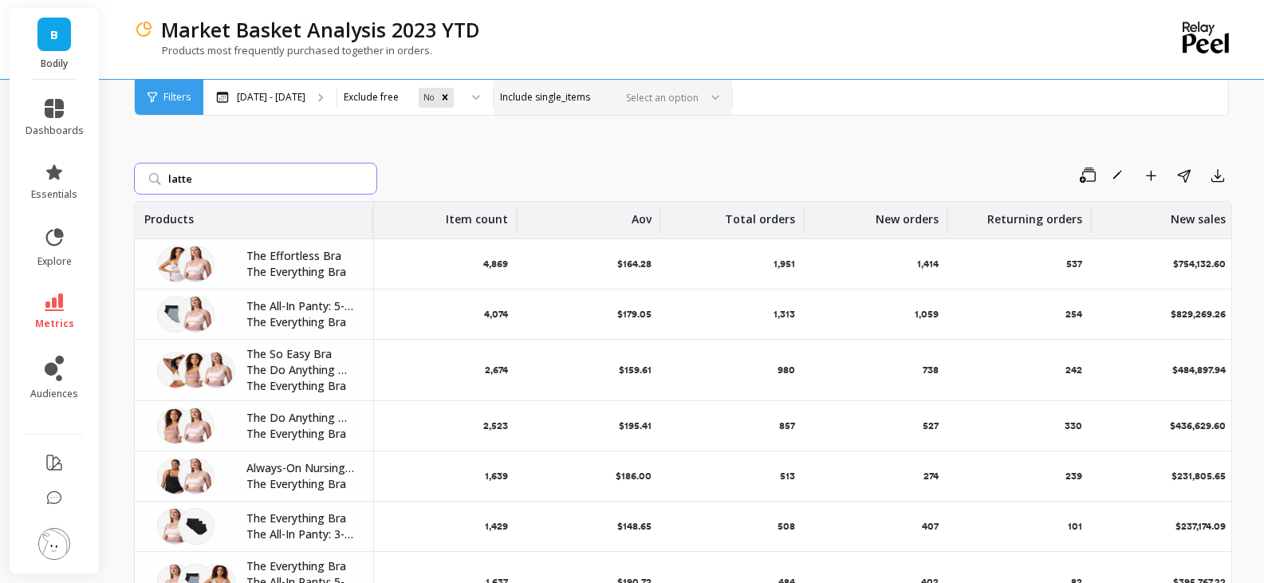
click at [318, 180] on input "latte" at bounding box center [255, 179] width 243 height 32
click at [182, 181] on input "latte" at bounding box center [255, 179] width 243 height 32
click at [501, 163] on div "Save Rename Add to Dashboard Share Export" at bounding box center [808, 176] width 849 height 26
click at [554, 150] on div "latte Save Rename Add to Dashboard Share Export Products Item count Aov Total o…" at bounding box center [683, 403] width 1098 height 639
click at [202, 167] on input "latte" at bounding box center [255, 179] width 243 height 32
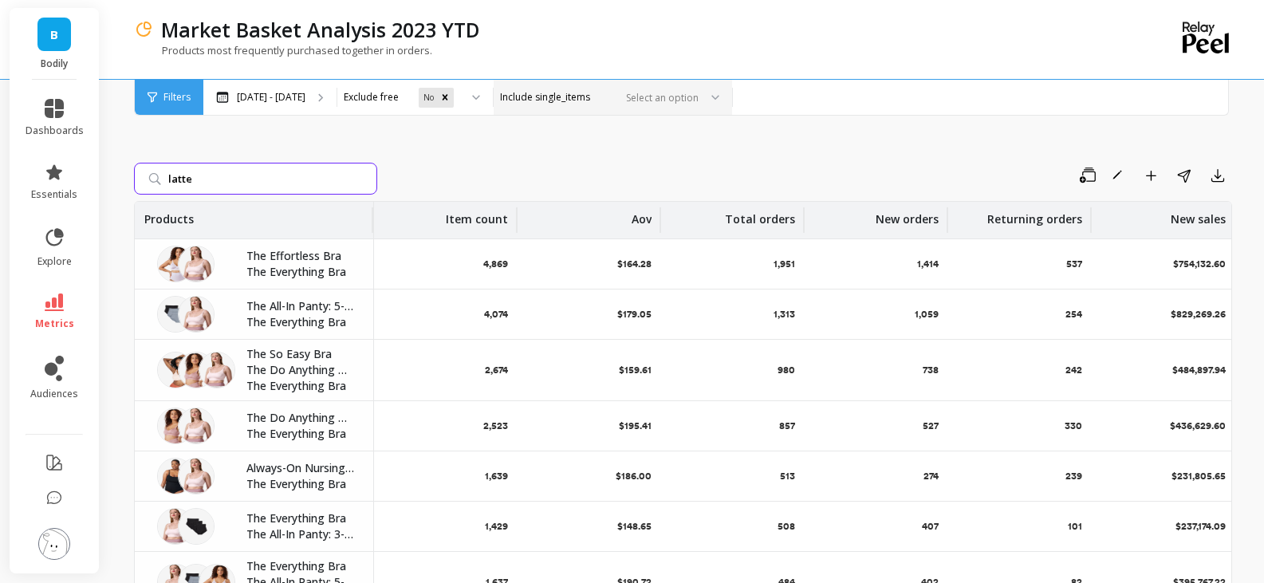
click at [648, 102] on div at bounding box center [659, 97] width 79 height 15
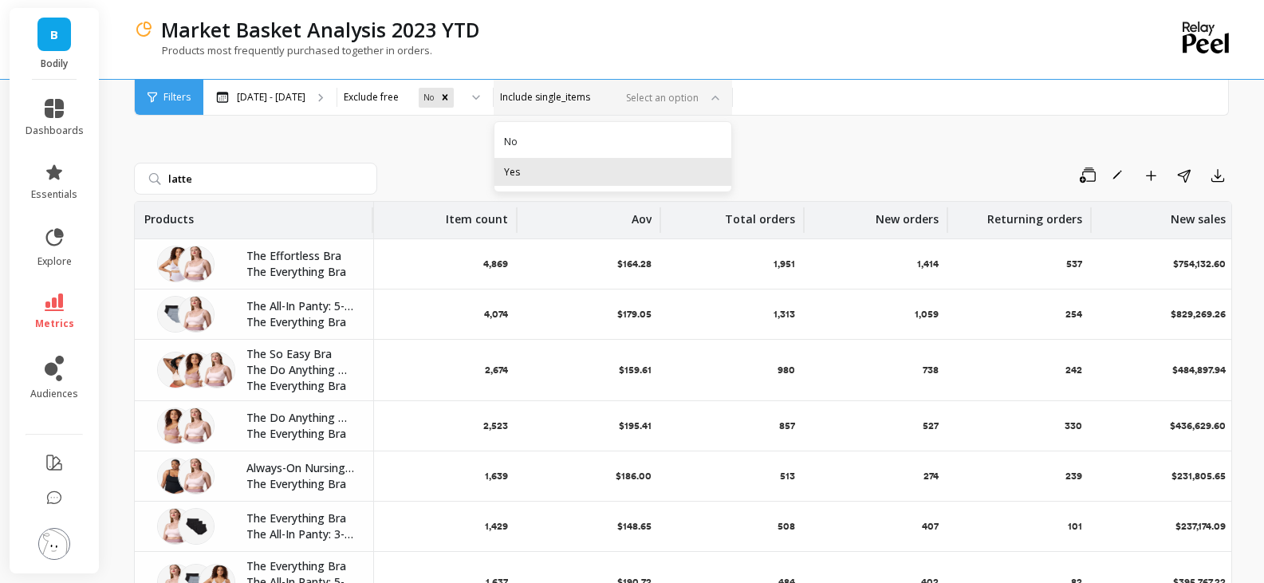
click at [566, 166] on div "Yes" at bounding box center [613, 171] width 218 height 15
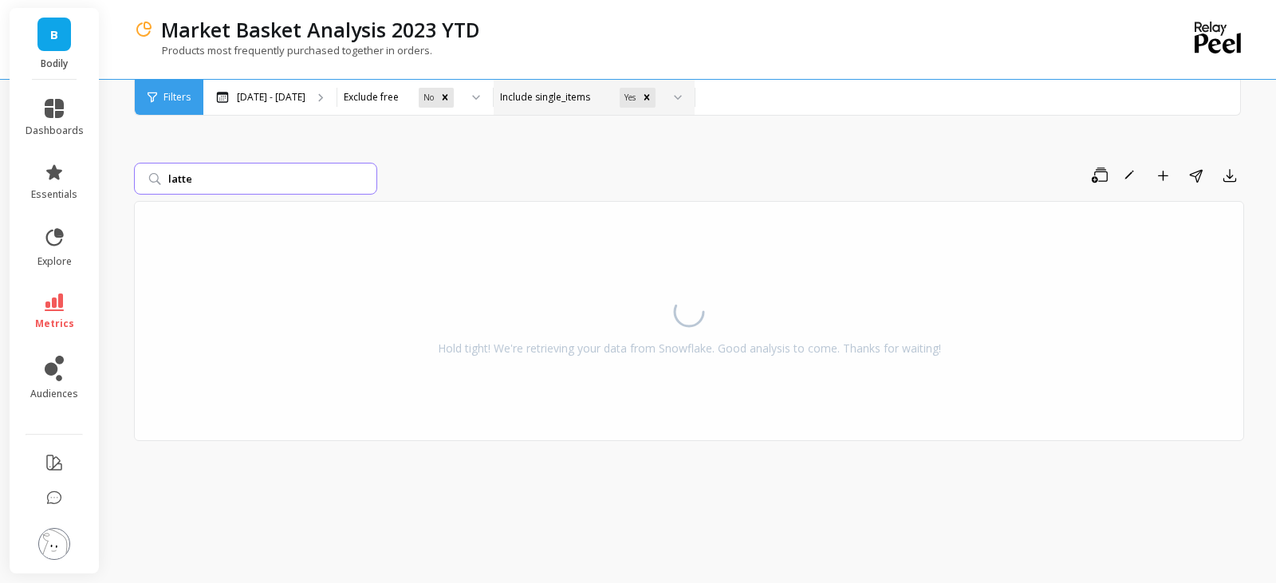
click at [233, 183] on input "latte" at bounding box center [255, 179] width 243 height 32
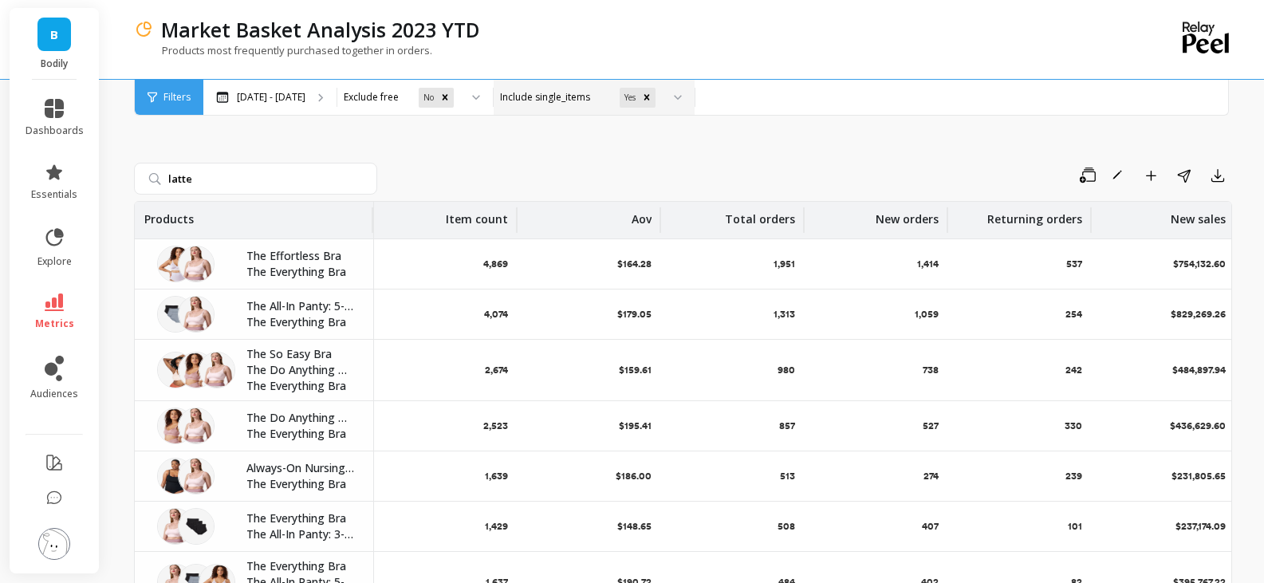
click at [491, 173] on div "Save Rename Add to Dashboard Share Export" at bounding box center [808, 176] width 849 height 26
click at [467, 146] on div "latte Save Rename Add to Dashboard Share Export Products Item count Aov Total o…" at bounding box center [683, 403] width 1098 height 639
click at [175, 108] on div "Filters" at bounding box center [169, 97] width 69 height 35
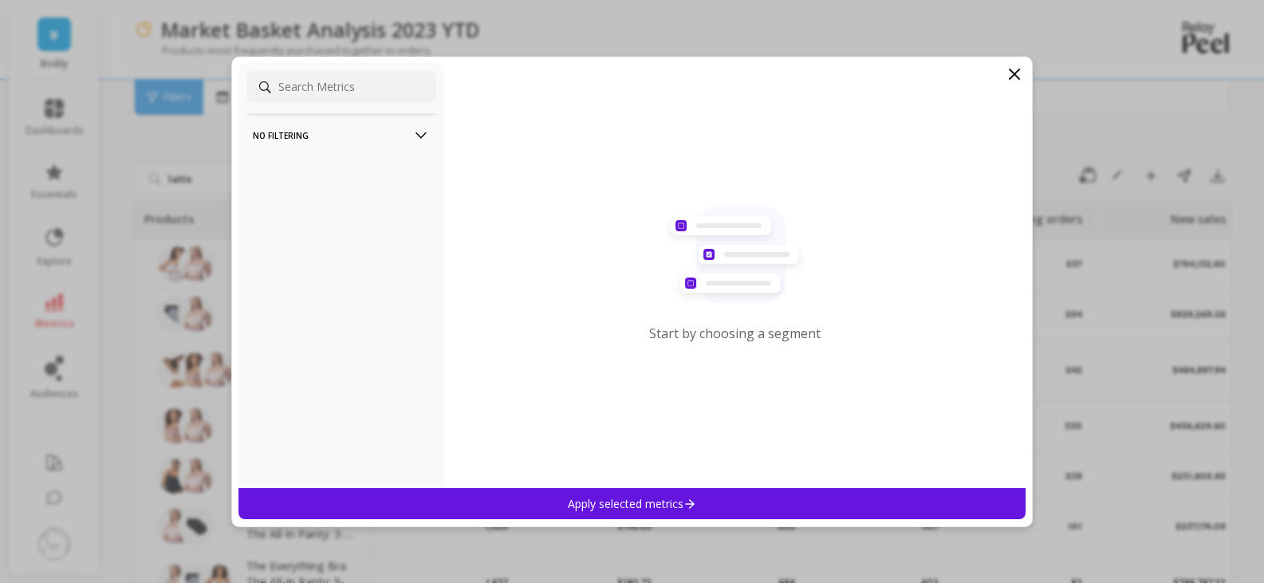
click at [1016, 79] on icon at bounding box center [1014, 74] width 19 height 19
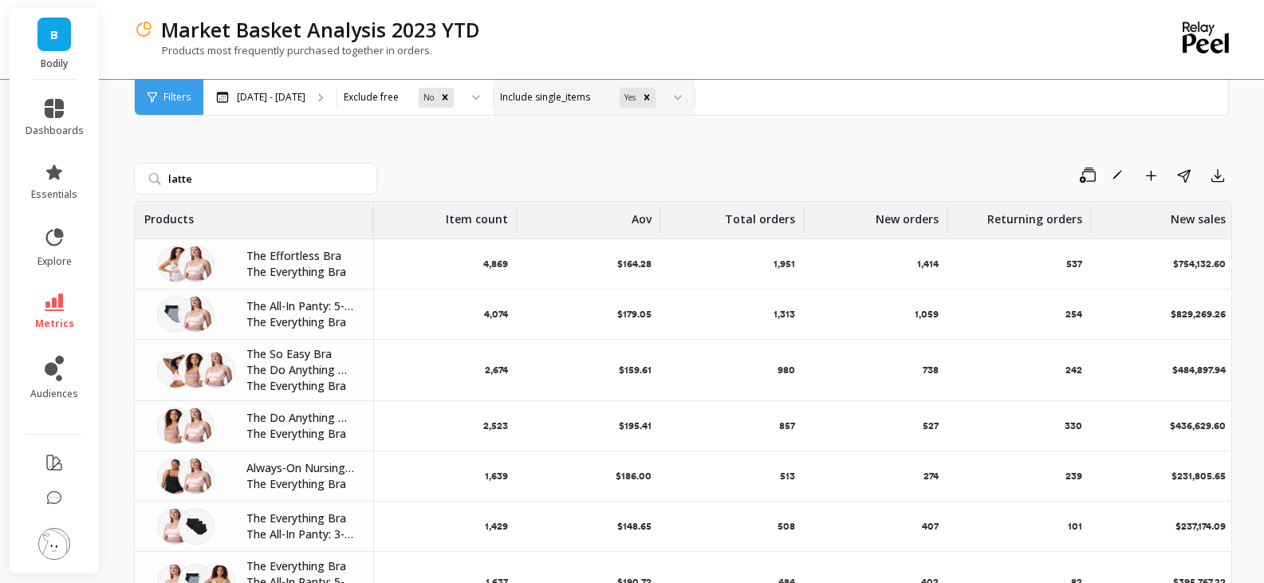
click at [488, 157] on div "latte Save Rename Add to Dashboard Share Export Products Item count Aov Total o…" at bounding box center [683, 403] width 1098 height 639
click at [214, 173] on input "latte" at bounding box center [255, 179] width 243 height 32
click at [1210, 167] on icon "button" at bounding box center [1218, 175] width 16 height 16
click at [1156, 226] on button "CSV" at bounding box center [1160, 219] width 142 height 29
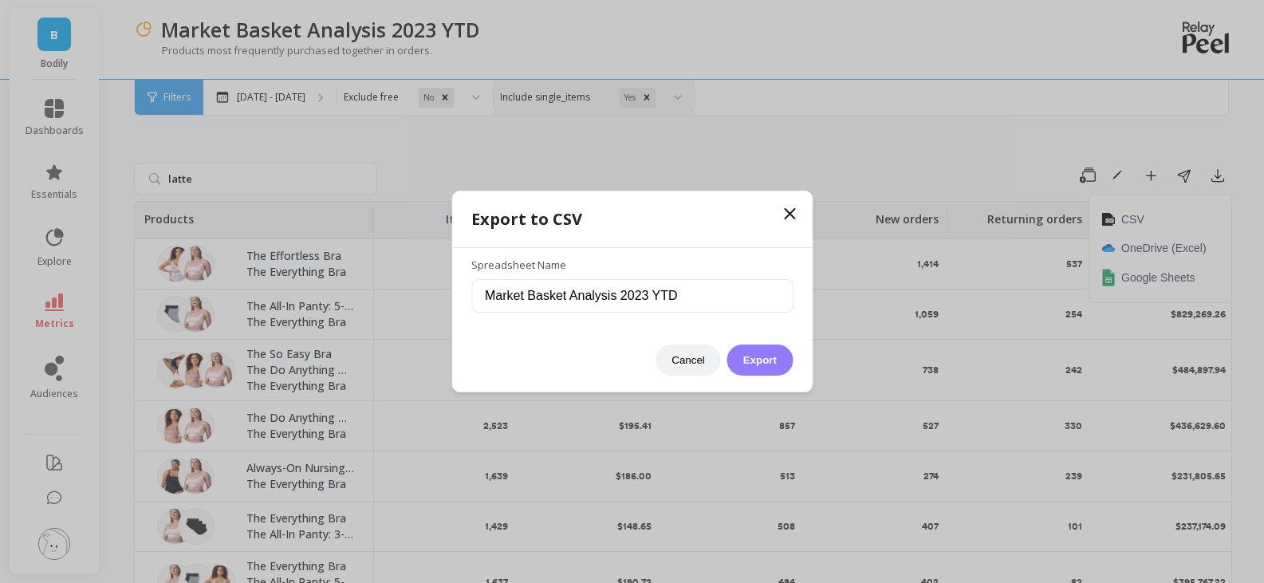
click at [756, 360] on button "Export" at bounding box center [759, 360] width 65 height 31
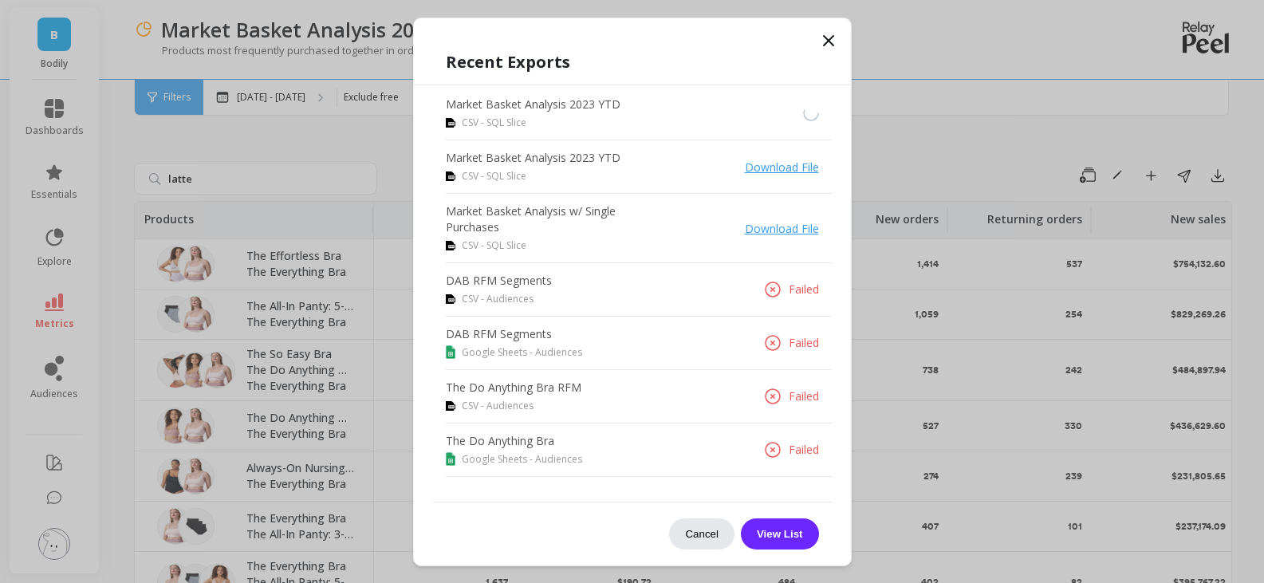
click at [710, 531] on button "Cancel" at bounding box center [701, 533] width 65 height 31
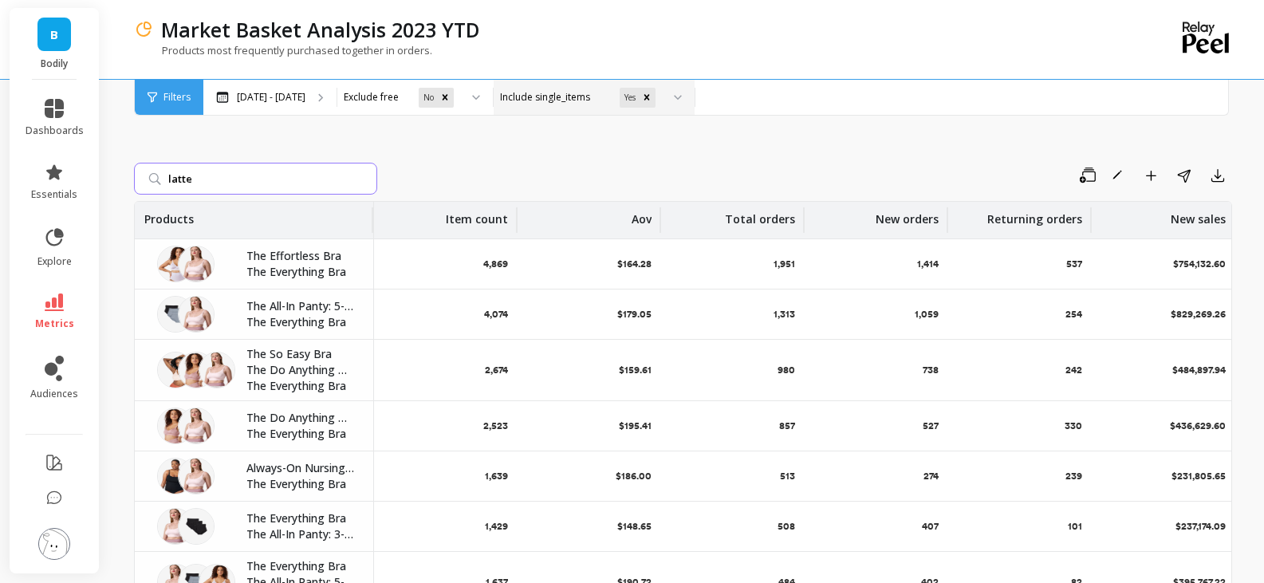
click at [249, 186] on input "latte" at bounding box center [255, 179] width 243 height 32
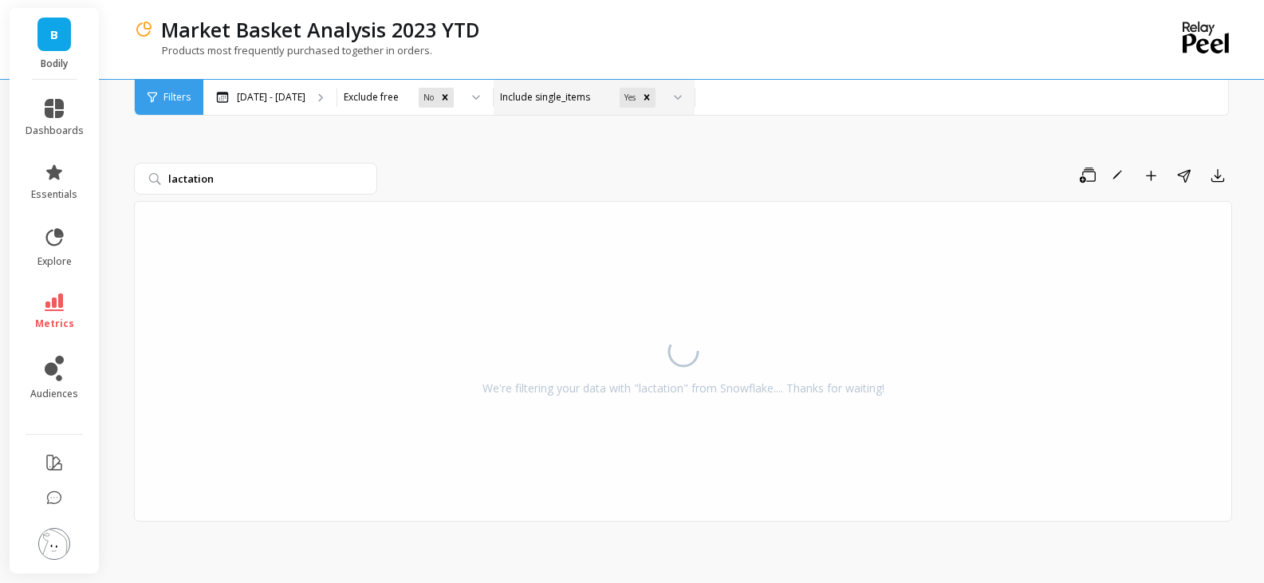
click at [645, 156] on div "lactation Save Rename Add to Dashboard Share Export We're filtering your data w…" at bounding box center [683, 324] width 1098 height 481
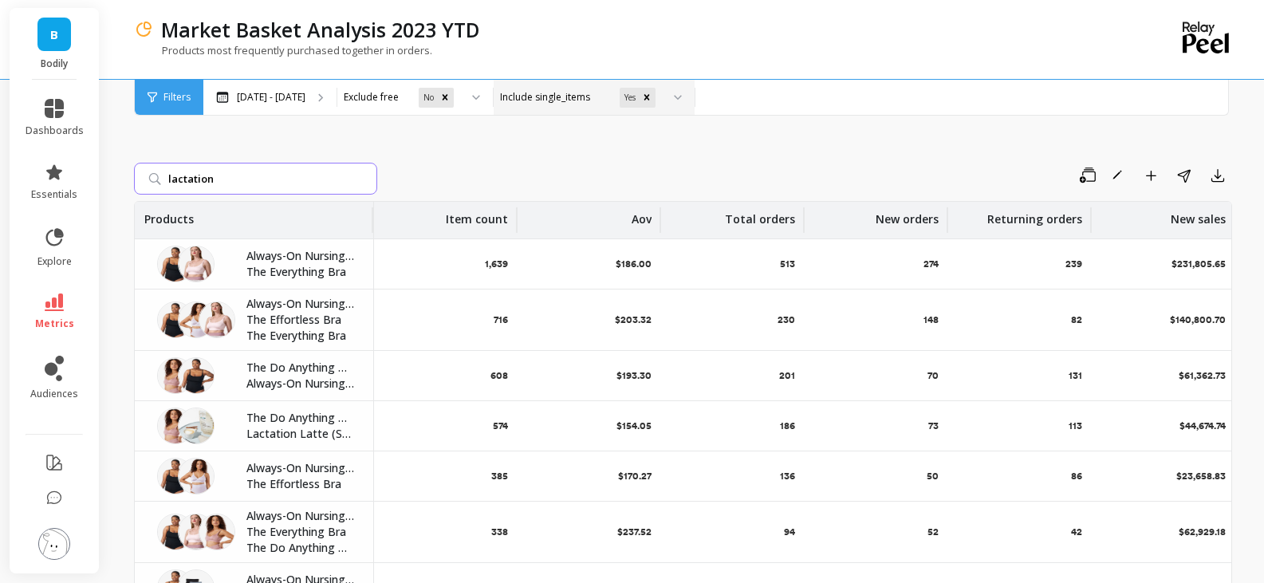
click at [285, 172] on input "lactation" at bounding box center [255, 179] width 243 height 32
type input "latte"
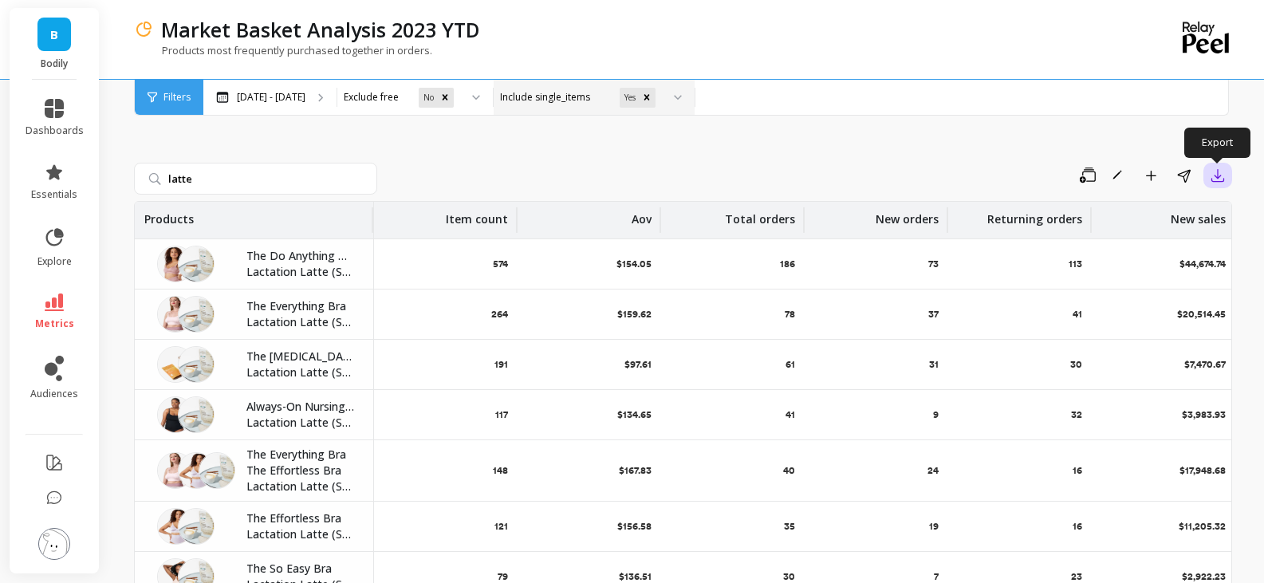
click at [1220, 183] on button "button" at bounding box center [1217, 176] width 29 height 26
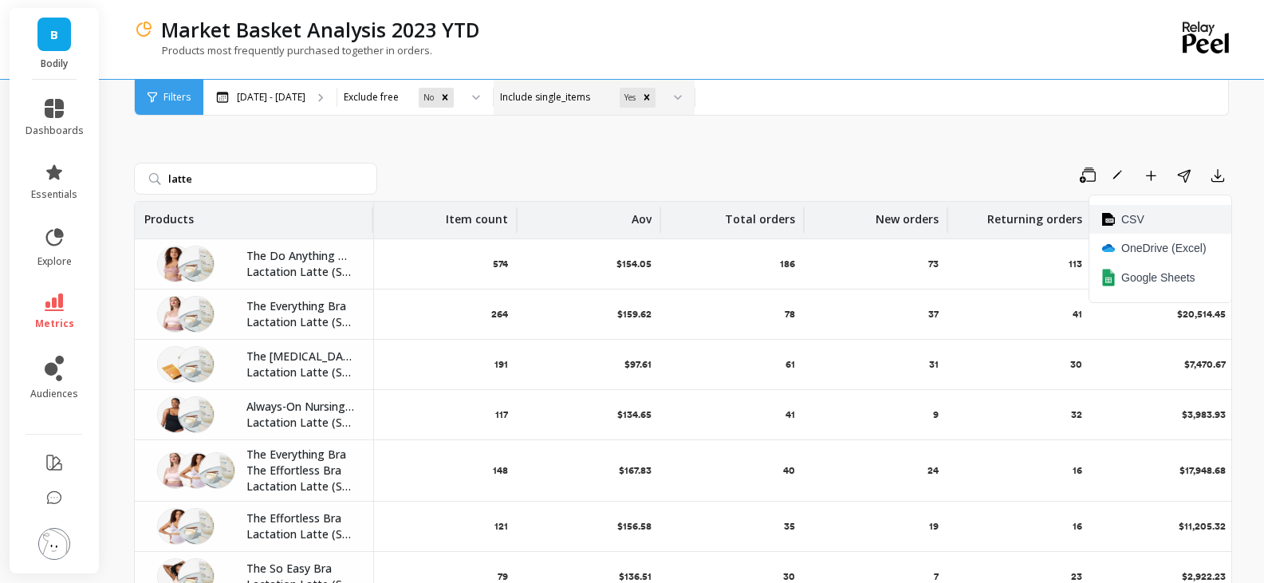
click at [1158, 223] on button "CSV" at bounding box center [1160, 219] width 142 height 29
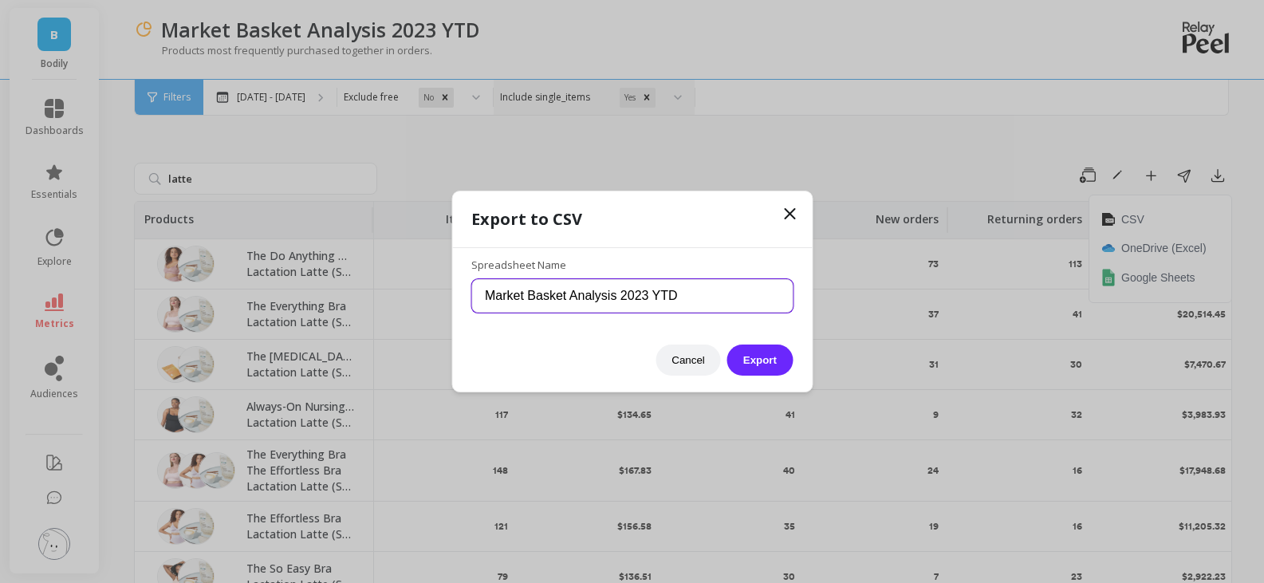
drag, startPoint x: 621, startPoint y: 300, endPoint x: 789, endPoint y: 300, distance: 168.3
click at [789, 300] on input "Market Basket Analysis 2023 YTD" at bounding box center [631, 295] width 321 height 33
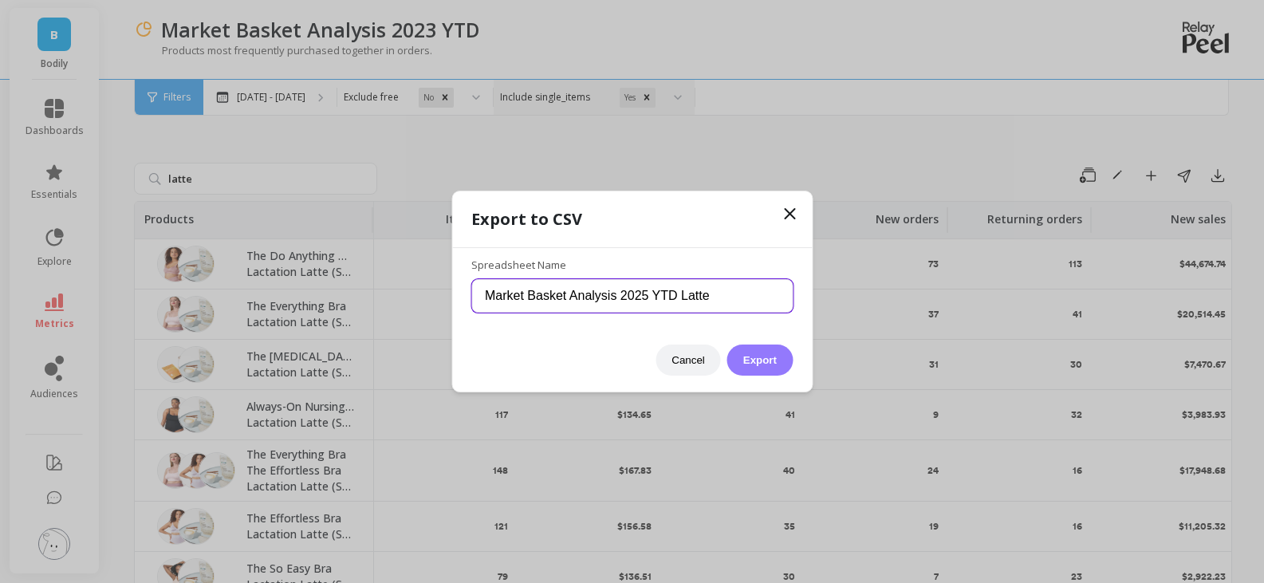
type input "Market Basket Analysis 2025 YTD Latte"
click at [777, 358] on button "Export" at bounding box center [759, 360] width 65 height 31
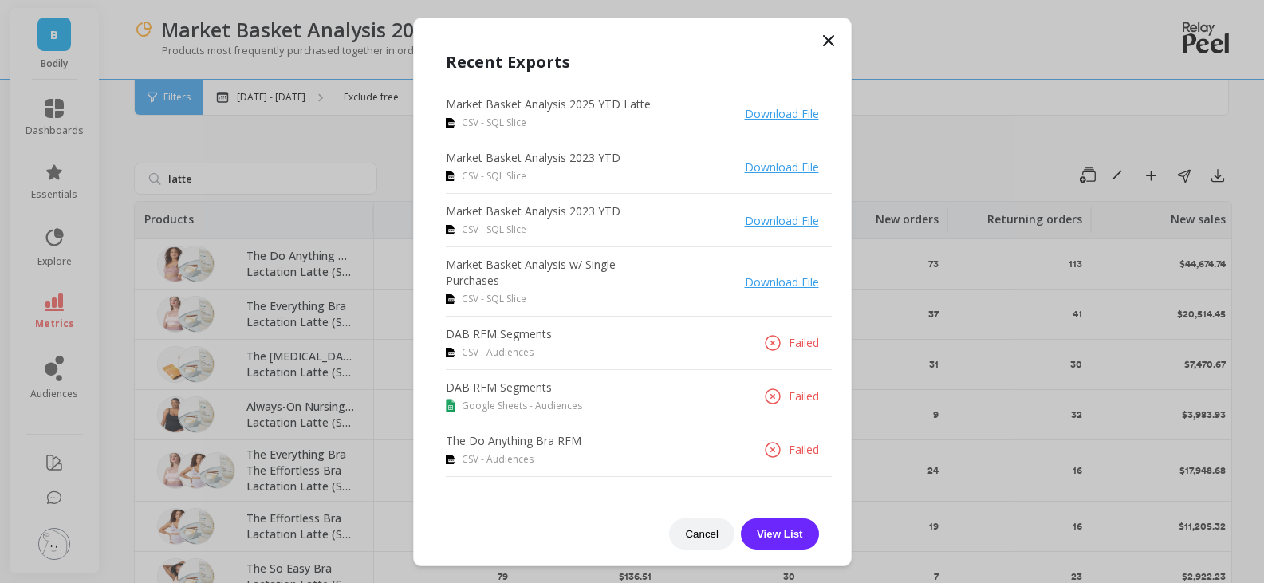
click at [776, 116] on link "Download File" at bounding box center [782, 113] width 74 height 15
click at [830, 36] on icon at bounding box center [828, 40] width 19 height 19
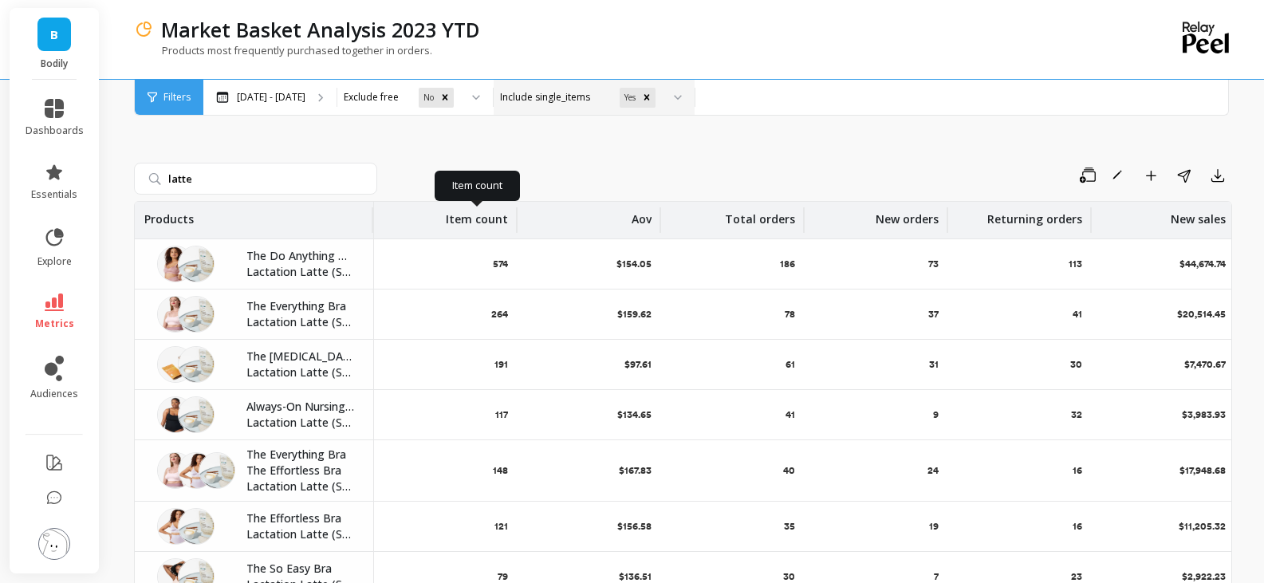
click at [490, 222] on p "Item count" at bounding box center [477, 215] width 62 height 26
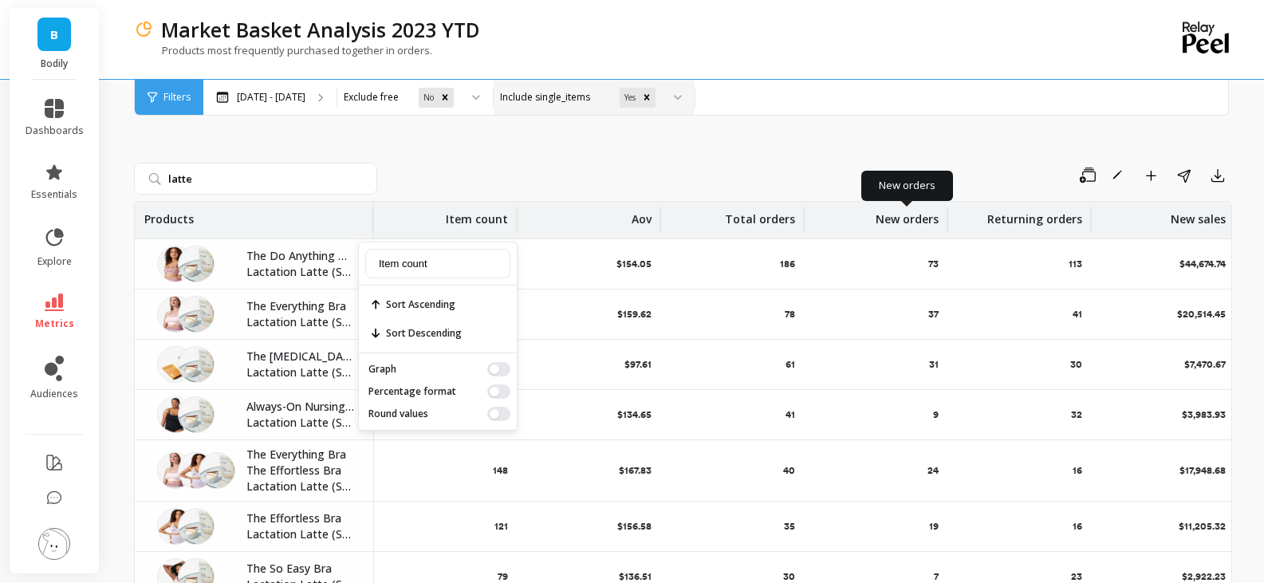
click at [908, 219] on p "New orders" at bounding box center [907, 215] width 63 height 26
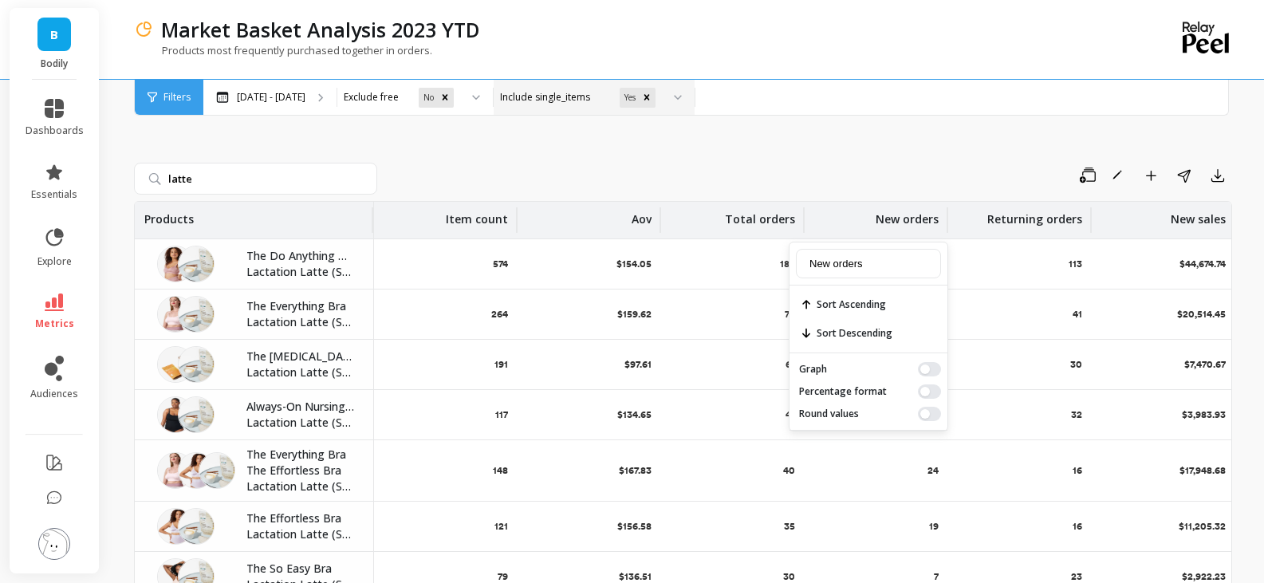
click at [796, 187] on div "Save Rename Add to Dashboard Share Export" at bounding box center [808, 176] width 849 height 26
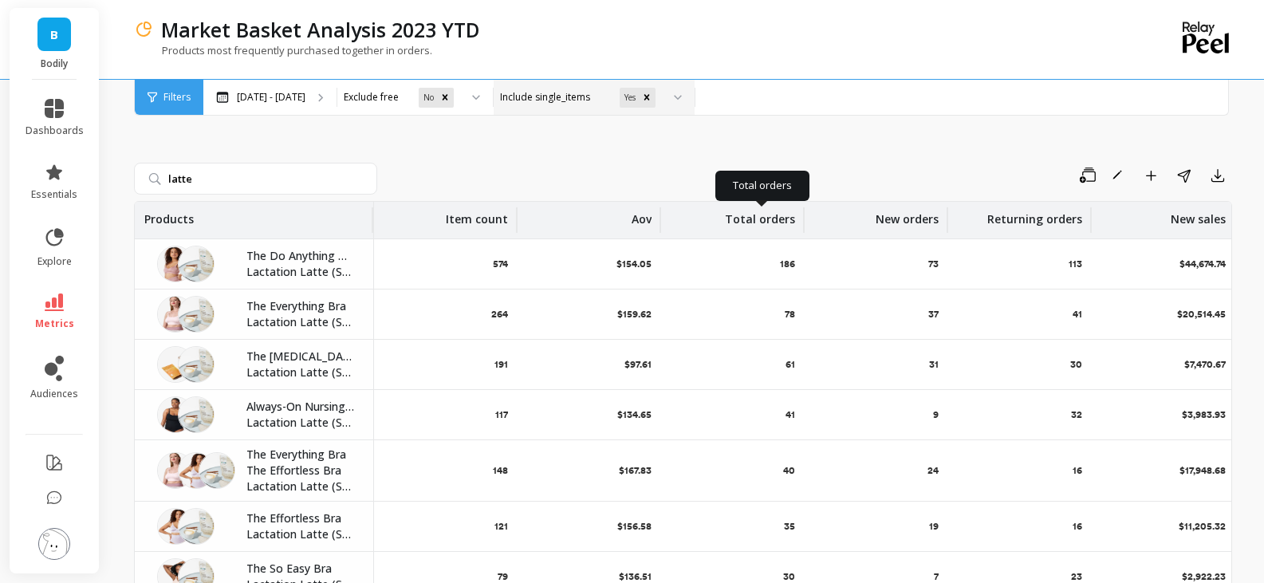
click at [774, 217] on p "Total orders" at bounding box center [760, 215] width 70 height 26
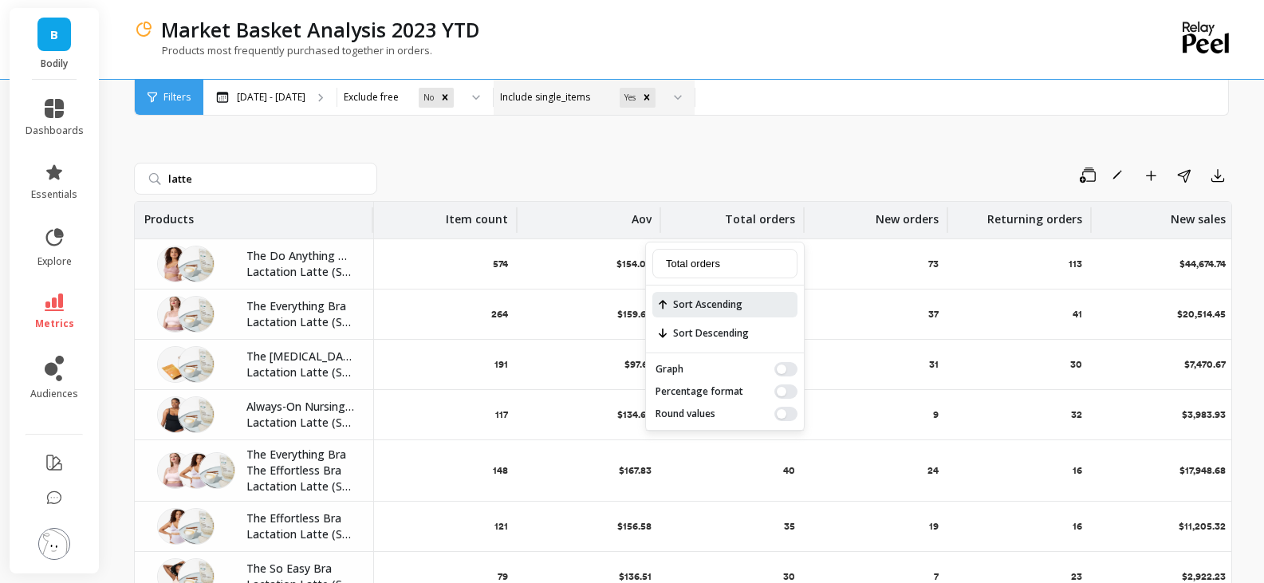
click at [705, 301] on span "Sort Ascending" at bounding box center [724, 305] width 145 height 26
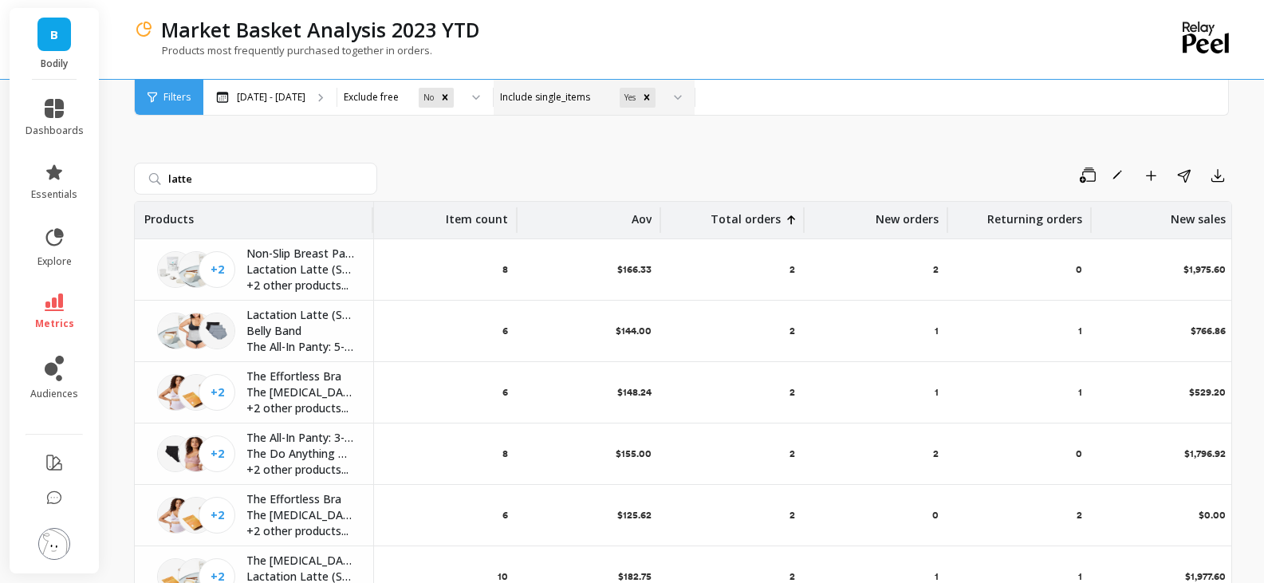
click at [764, 117] on div "latte Save Rename Add to Dashboard Share Export Products Item count Aov Total o…" at bounding box center [683, 403] width 1098 height 639
click at [786, 215] on div "Total orders" at bounding box center [733, 220] width 124 height 37
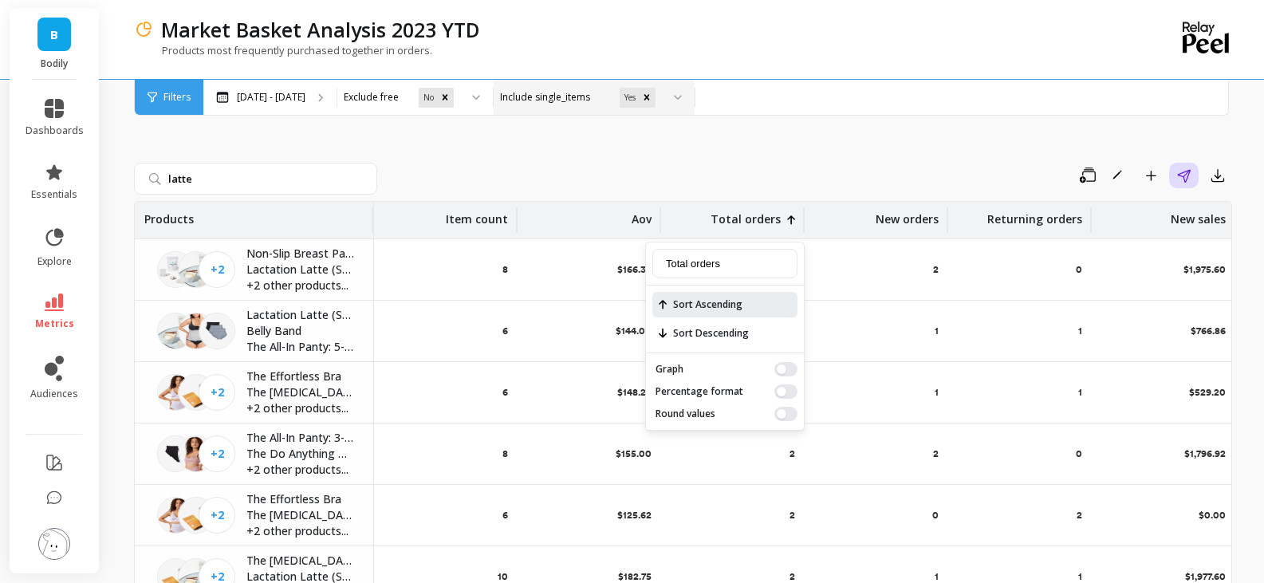
drag, startPoint x: 706, startPoint y: 331, endPoint x: 1174, endPoint y: 179, distance: 492.0
click at [706, 327] on span "Sort Descending" at bounding box center [724, 334] width 145 height 26
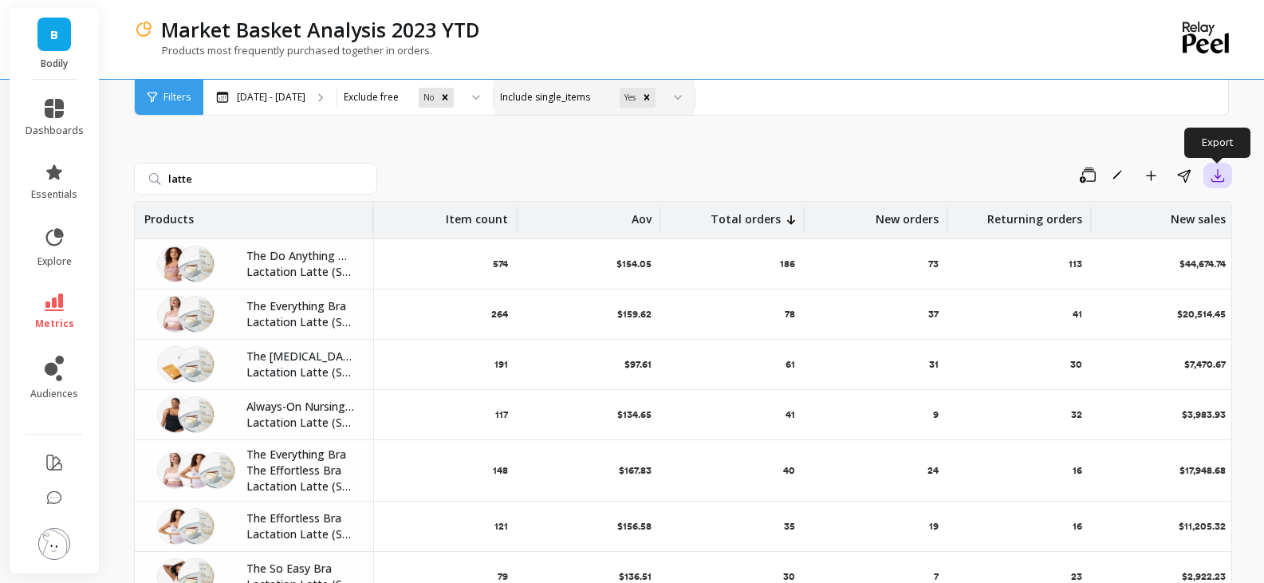
click at [1217, 177] on icon "button" at bounding box center [1218, 176] width 12 height 12
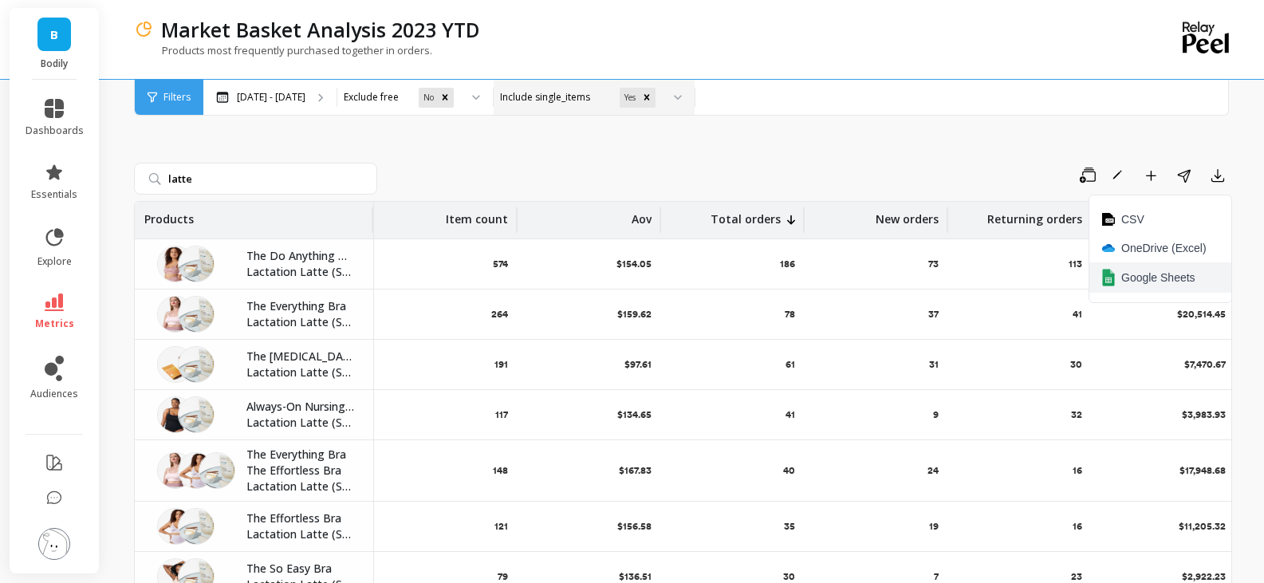
click at [1175, 270] on span "Google Sheets" at bounding box center [1158, 278] width 74 height 16
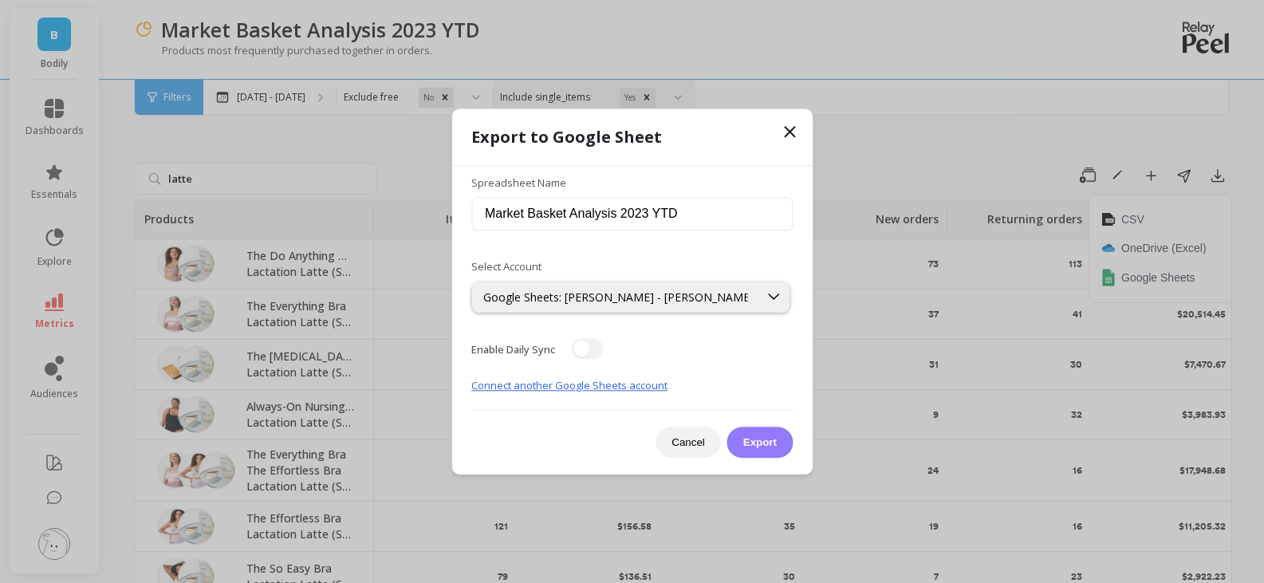
click at [775, 440] on button "Export" at bounding box center [759, 442] width 65 height 31
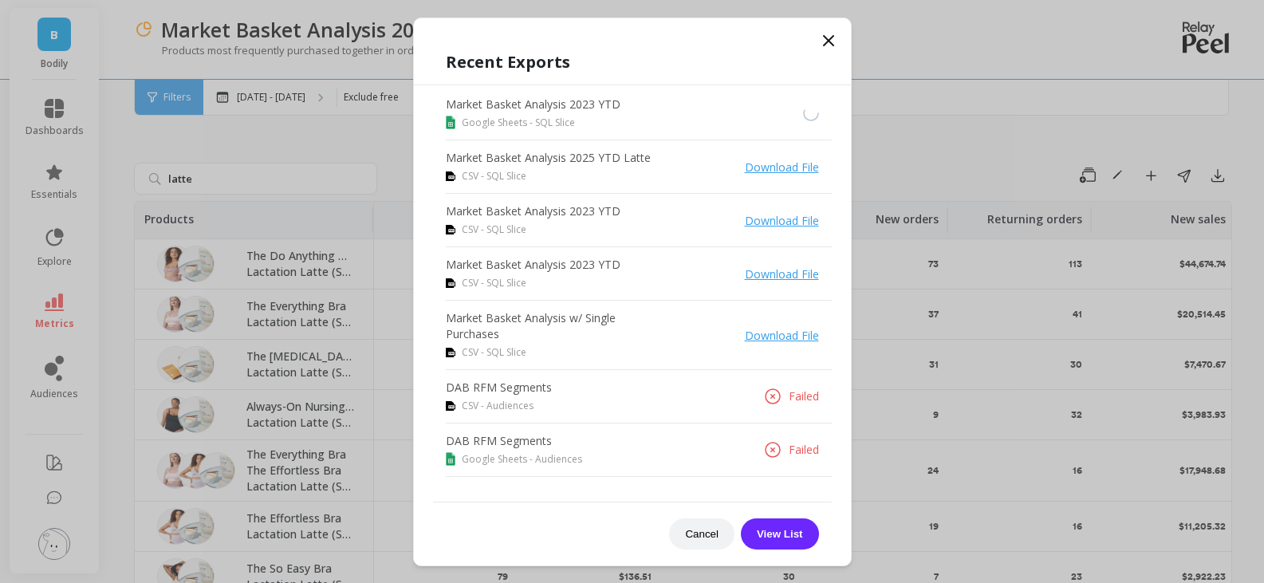
click at [833, 44] on icon at bounding box center [828, 40] width 19 height 19
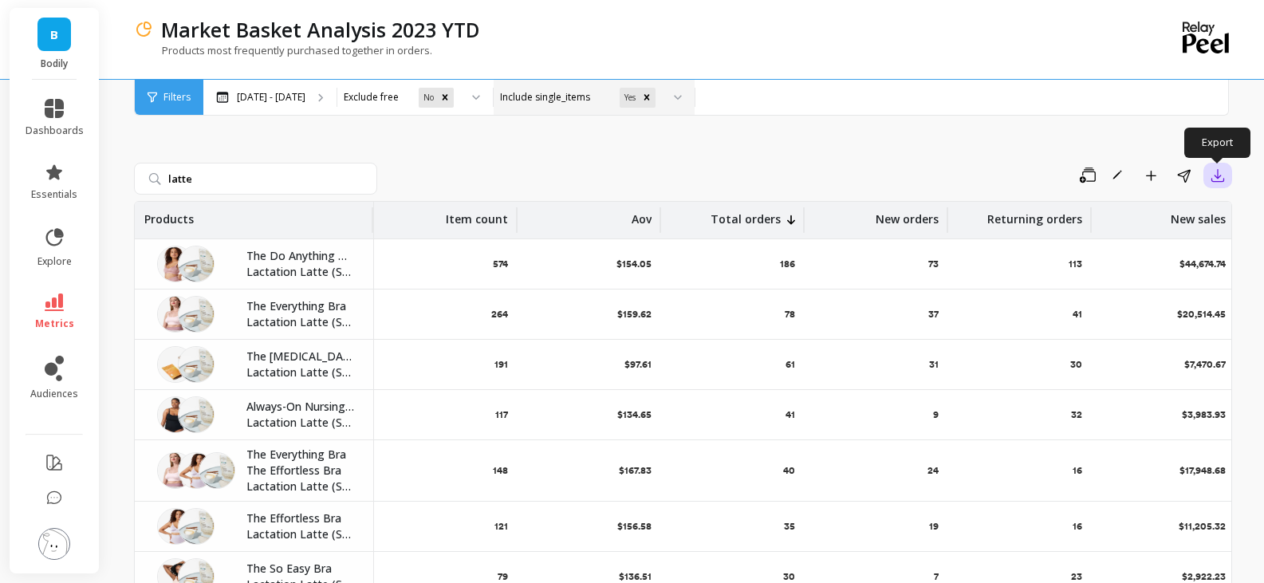
click at [1215, 171] on icon "button" at bounding box center [1218, 175] width 16 height 16
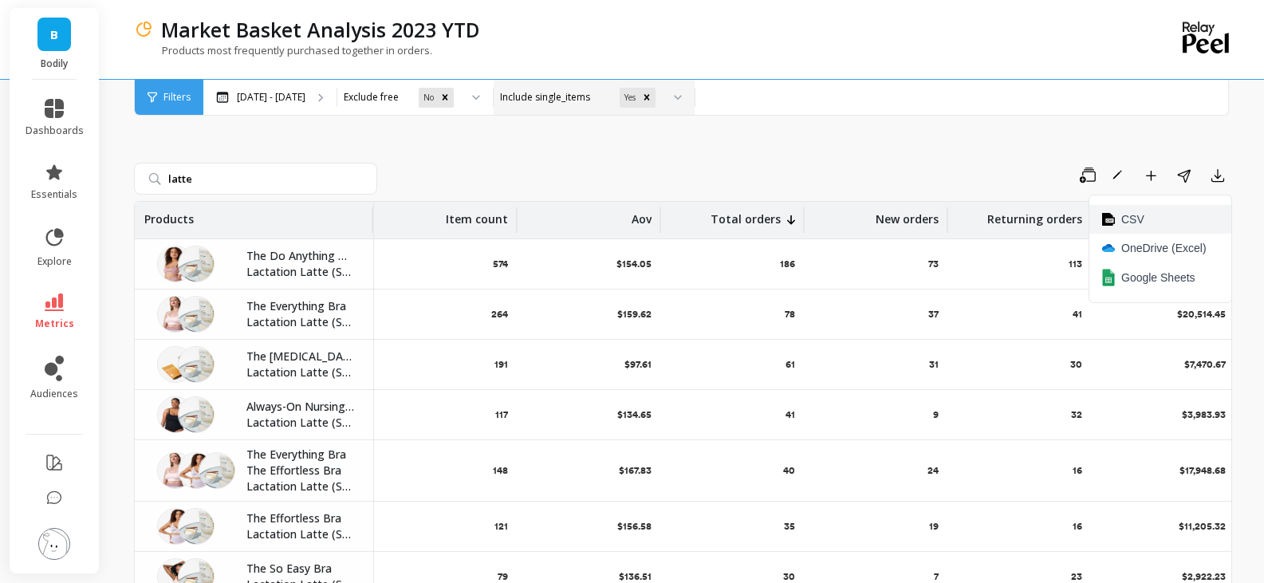
click at [1144, 226] on span "CSV" at bounding box center [1132, 219] width 23 height 16
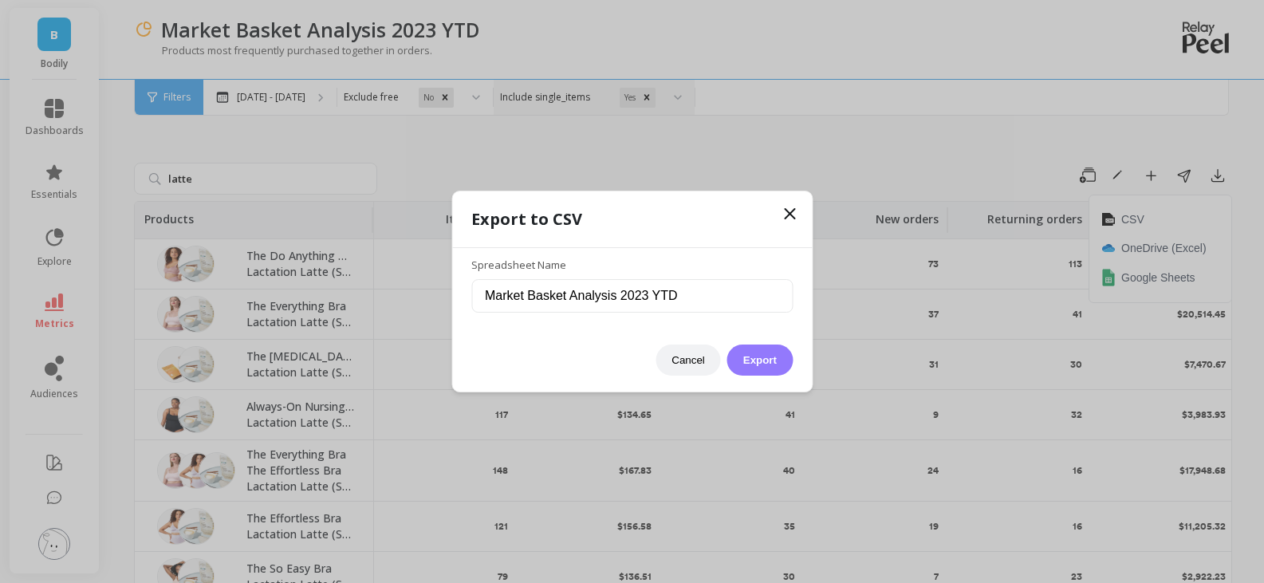
click at [774, 360] on button "Export" at bounding box center [759, 360] width 65 height 31
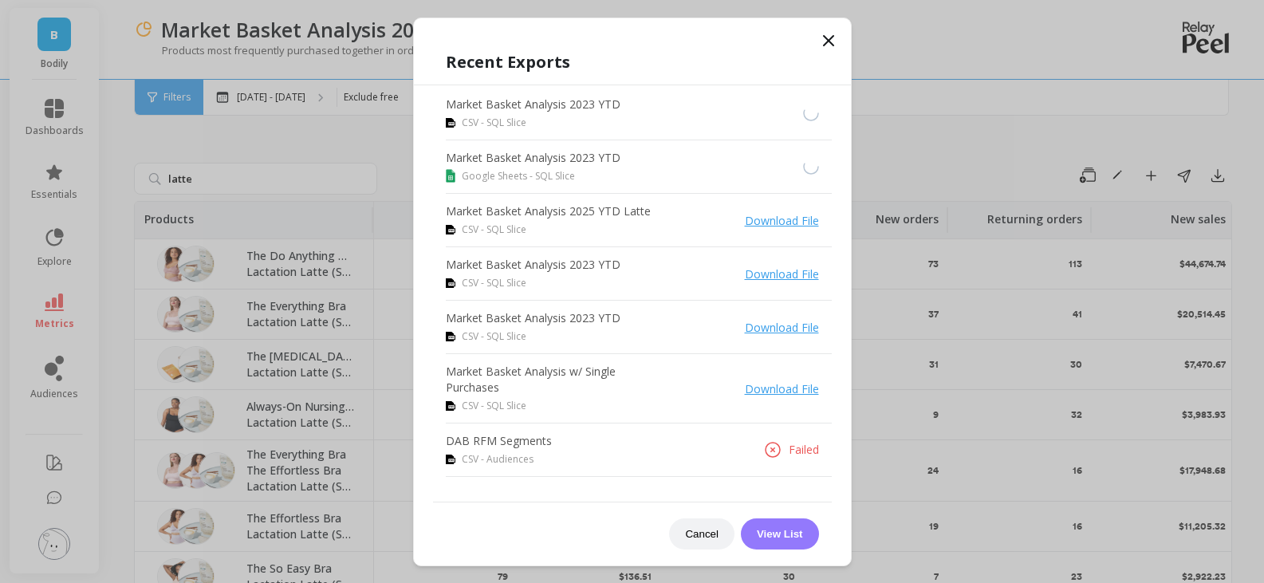
click at [808, 533] on button "View List" at bounding box center [780, 533] width 78 height 31
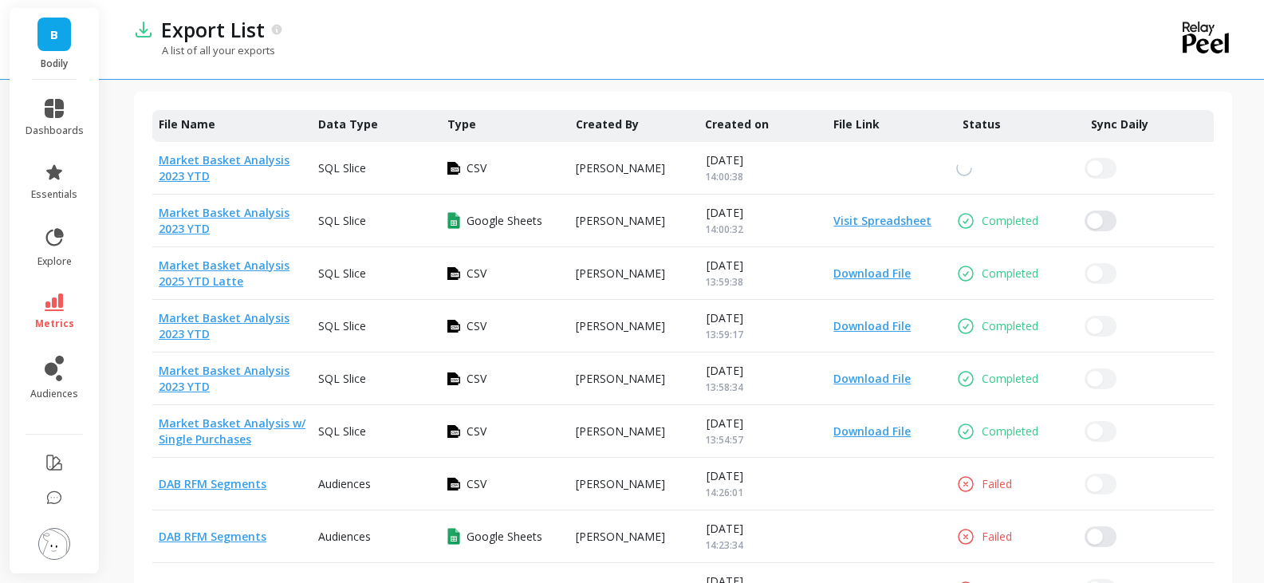
drag, startPoint x: 948, startPoint y: 77, endPoint x: 993, endPoint y: 104, distance: 51.8
click at [948, 77] on div "Export List A list of all your exports" at bounding box center [617, 39] width 967 height 79
click at [896, 222] on link "Visit Spreadsheet" at bounding box center [879, 221] width 104 height 16
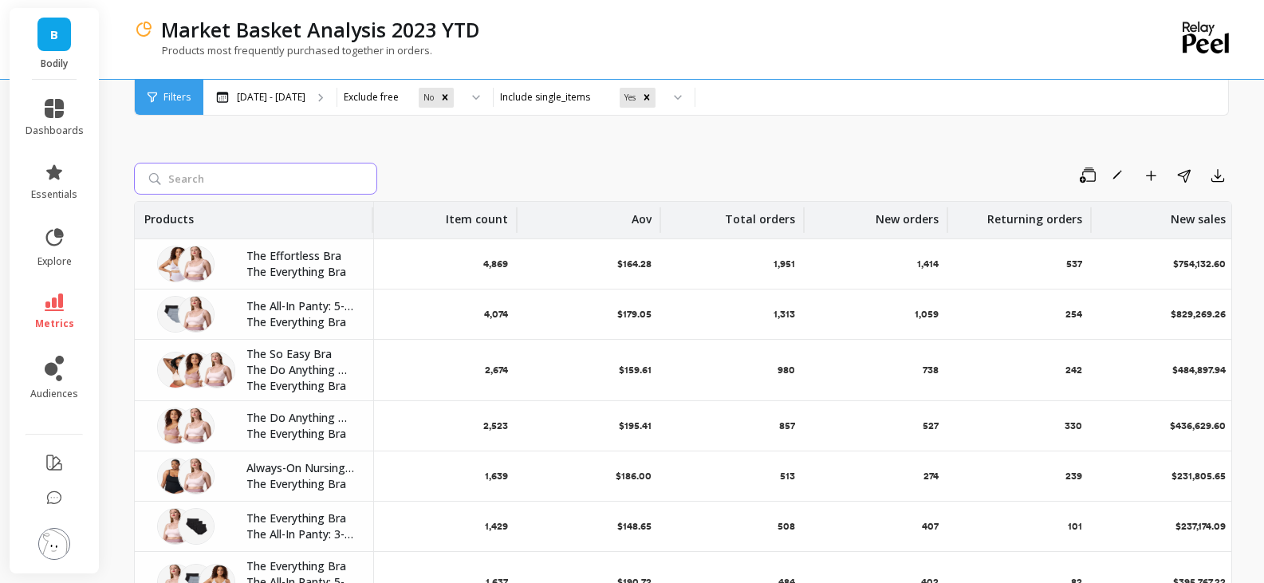
click at [284, 175] on input "search" at bounding box center [255, 179] width 243 height 32
type input "latte"
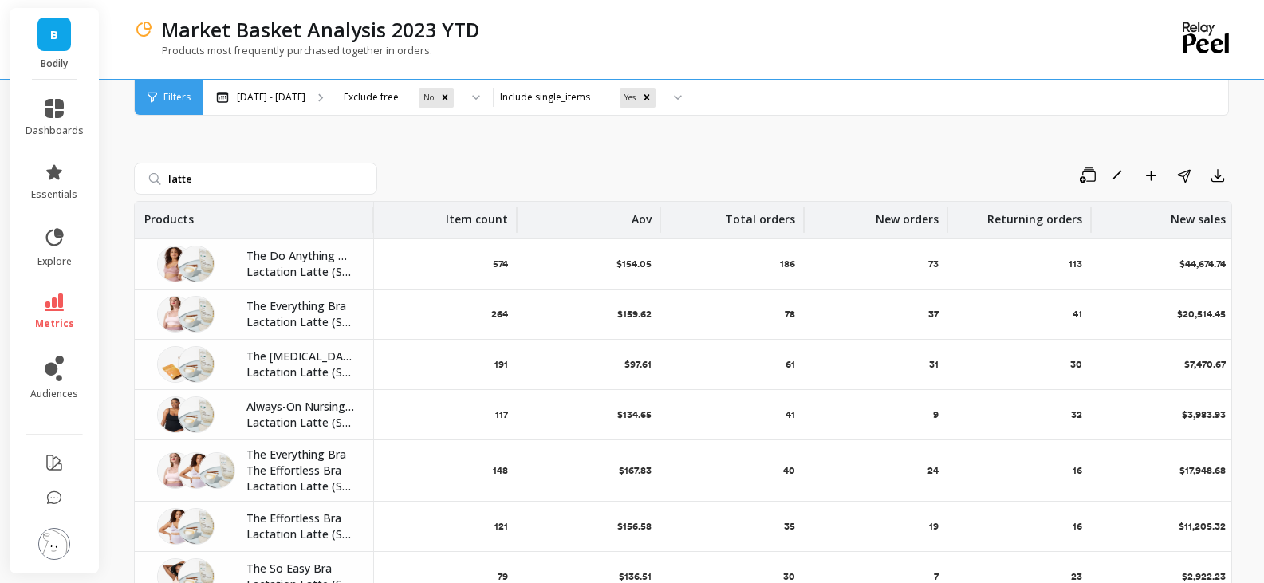
click at [722, 144] on div "latte Save Rename Add to Dashboard Share Export Products Item count Aov Total o…" at bounding box center [683, 403] width 1098 height 639
click at [1221, 178] on icon "button" at bounding box center [1218, 175] width 16 height 16
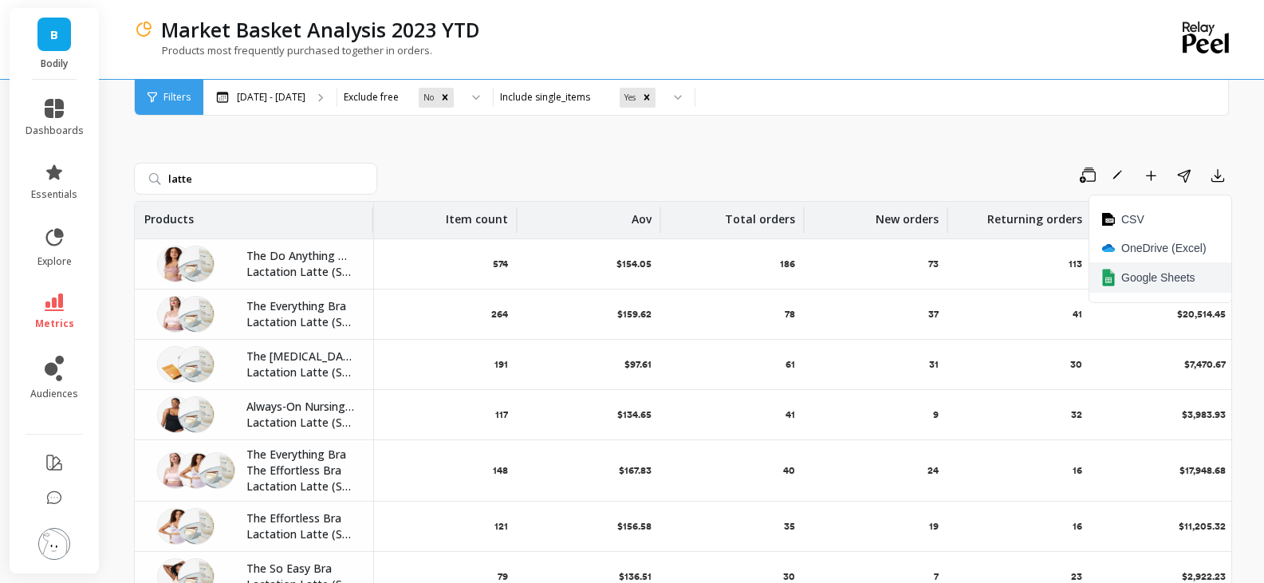
click at [1147, 273] on span "Google Sheets" at bounding box center [1158, 278] width 74 height 16
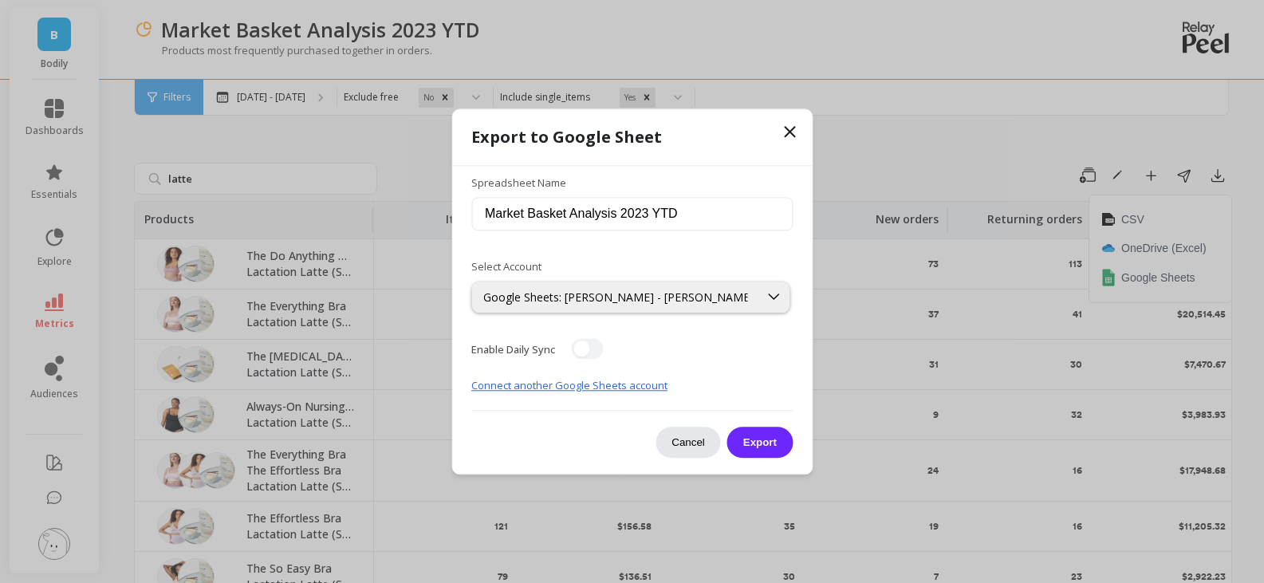
click at [698, 442] on button "Cancel" at bounding box center [688, 442] width 65 height 31
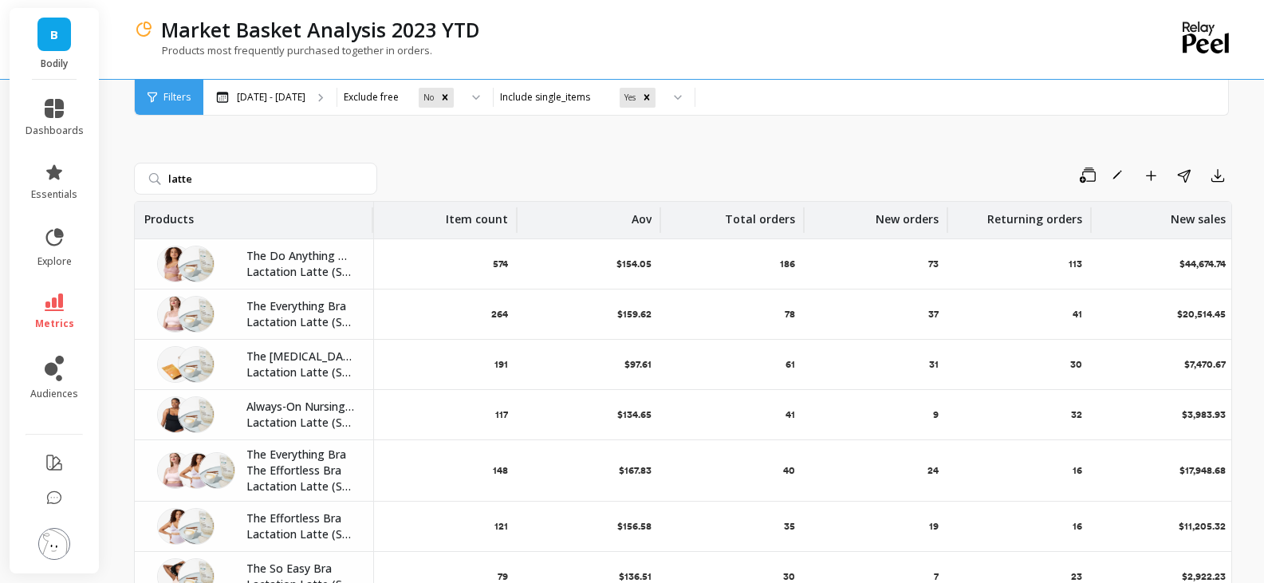
click at [682, 182] on div "Save Rename Add to Dashboard Share Export" at bounding box center [808, 176] width 849 height 26
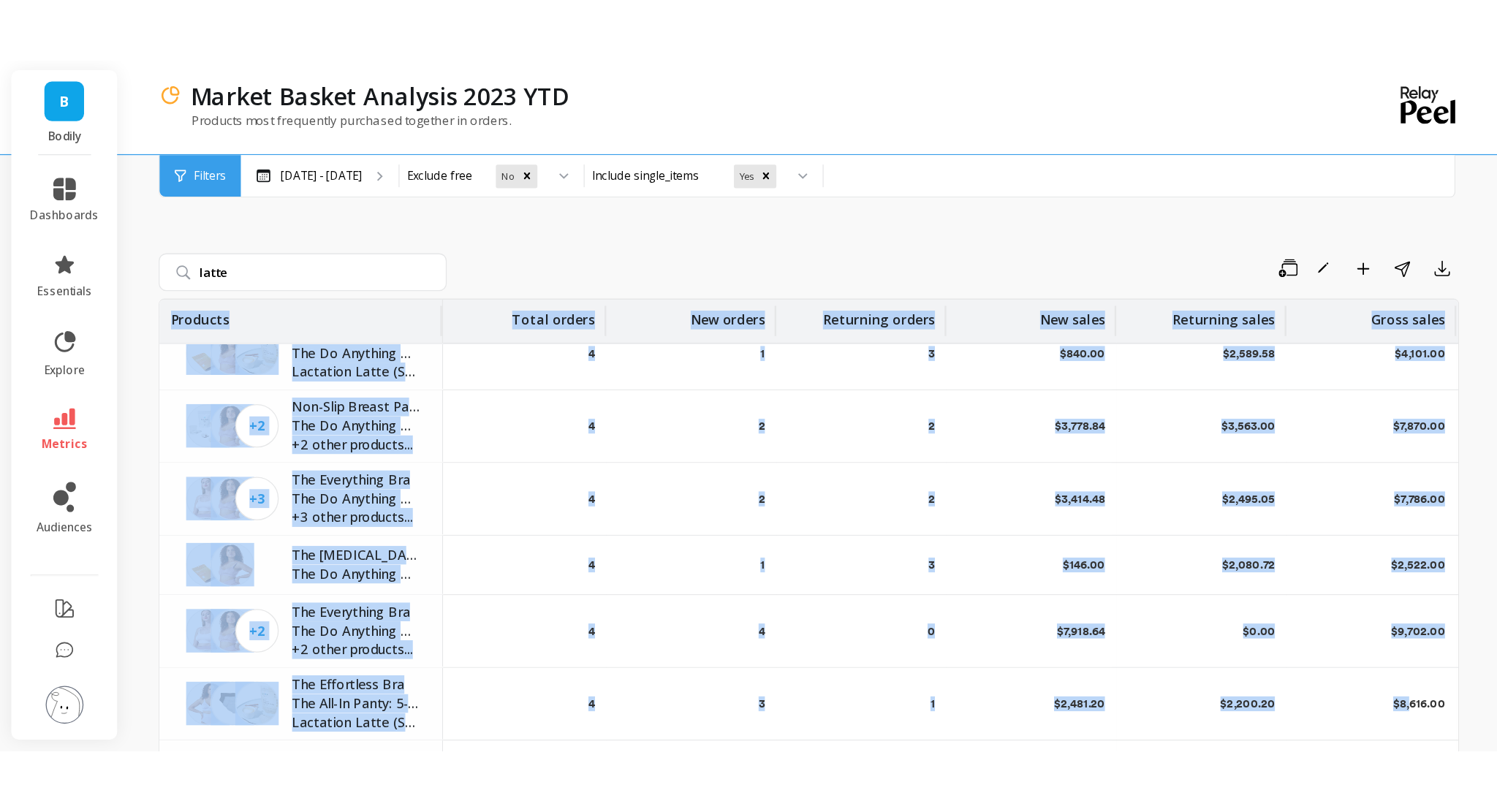
scroll to position [2532, 269]
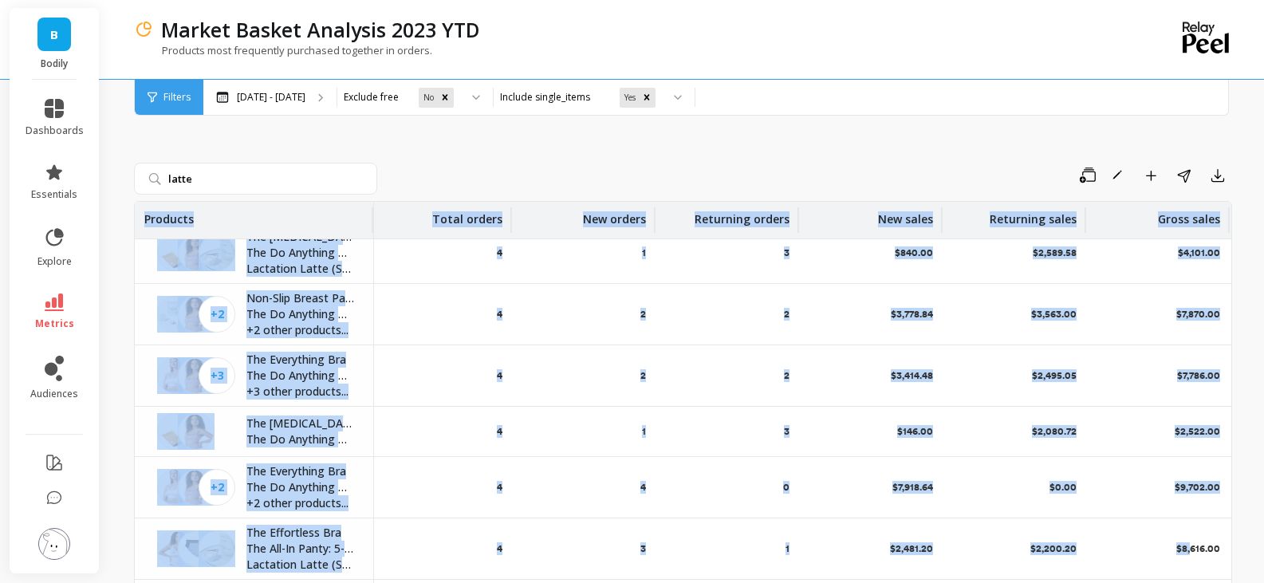
drag, startPoint x: 137, startPoint y: 216, endPoint x: 1193, endPoint y: 564, distance: 1111.6
click at [939, 564] on table "Products Item count Aov Total orders New orders Returning orders New sales Retu…" at bounding box center [390, 277] width 1097 height 5676
click at [1219, 547] on p "$8,616.00" at bounding box center [1198, 548] width 44 height 13
copy table "Products Item count Aov Total orders New orders Returning orders New sales Retu…"
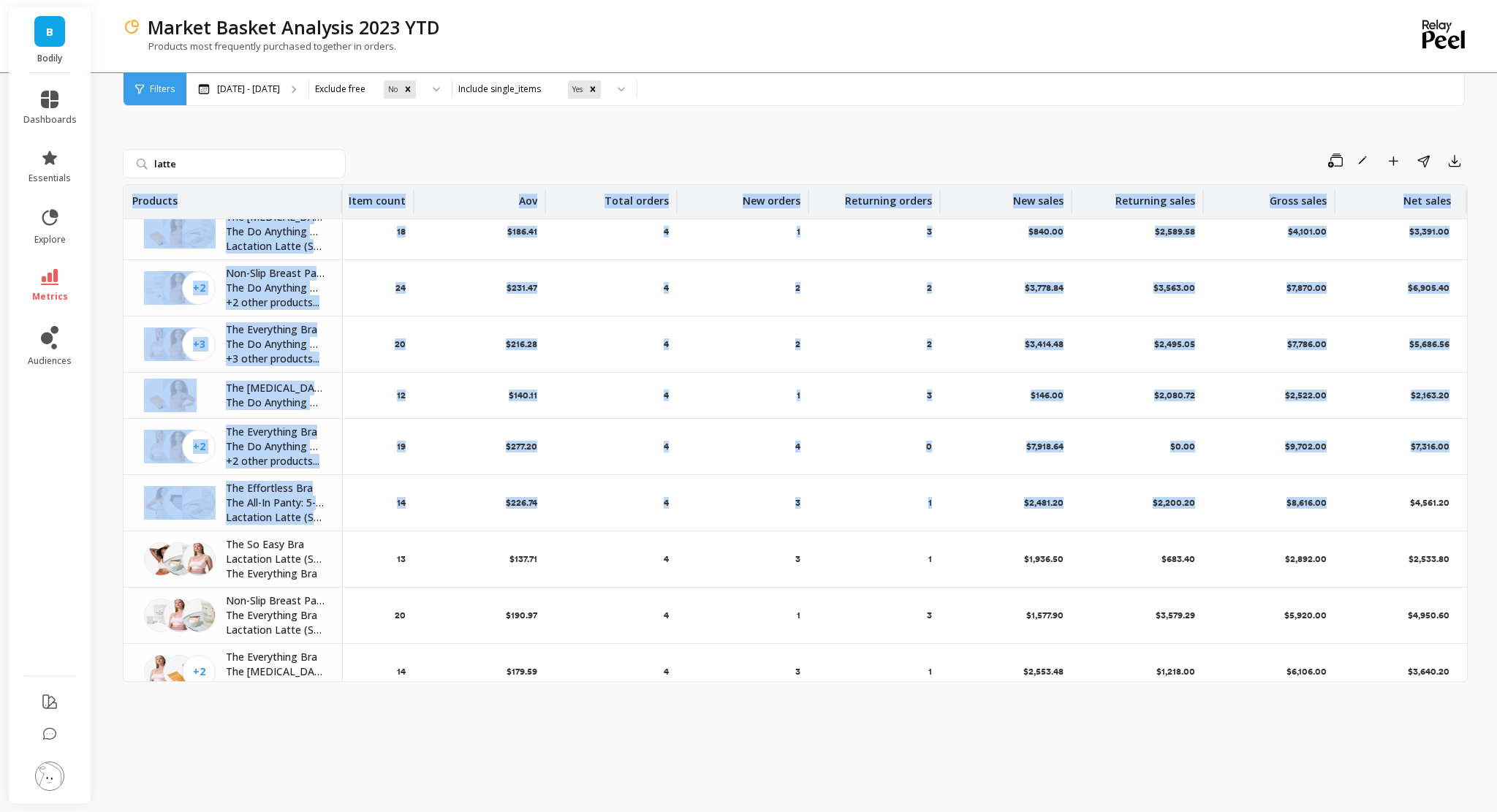
scroll to position [2532, 71]
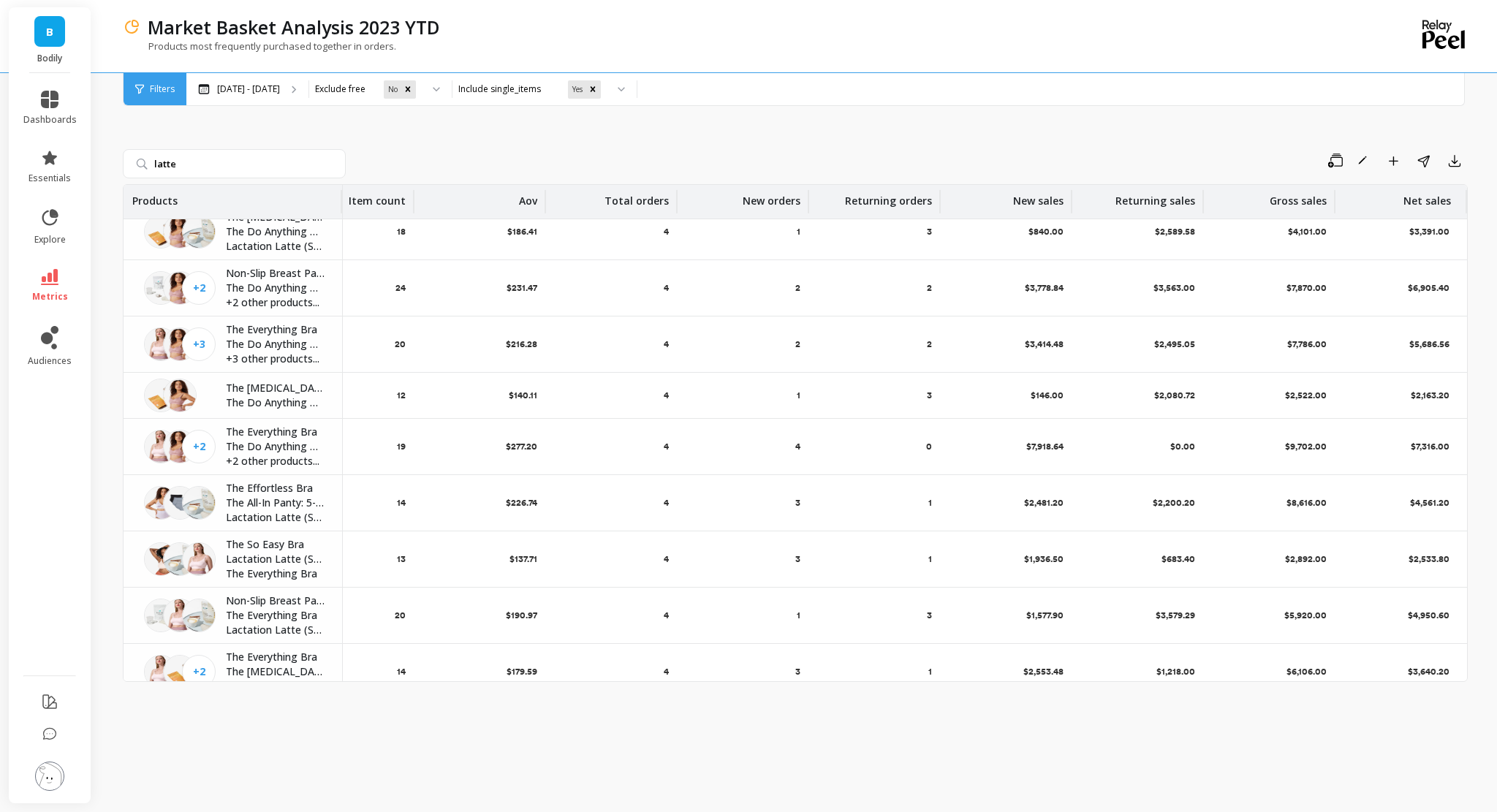
click at [985, 148] on div "latte Save Rename Add to Dashboard Share Export Products Item count Aov Total o…" at bounding box center [795, 435] width 1345 height 717
drag, startPoint x: 1053, startPoint y: 69, endPoint x: 1016, endPoint y: 348, distance: 281.4
click at [1053, 69] on div "Market Basket Analysis 2023 YTD Products most frequently purchased together in …" at bounding box center [735, 36] width 1226 height 72
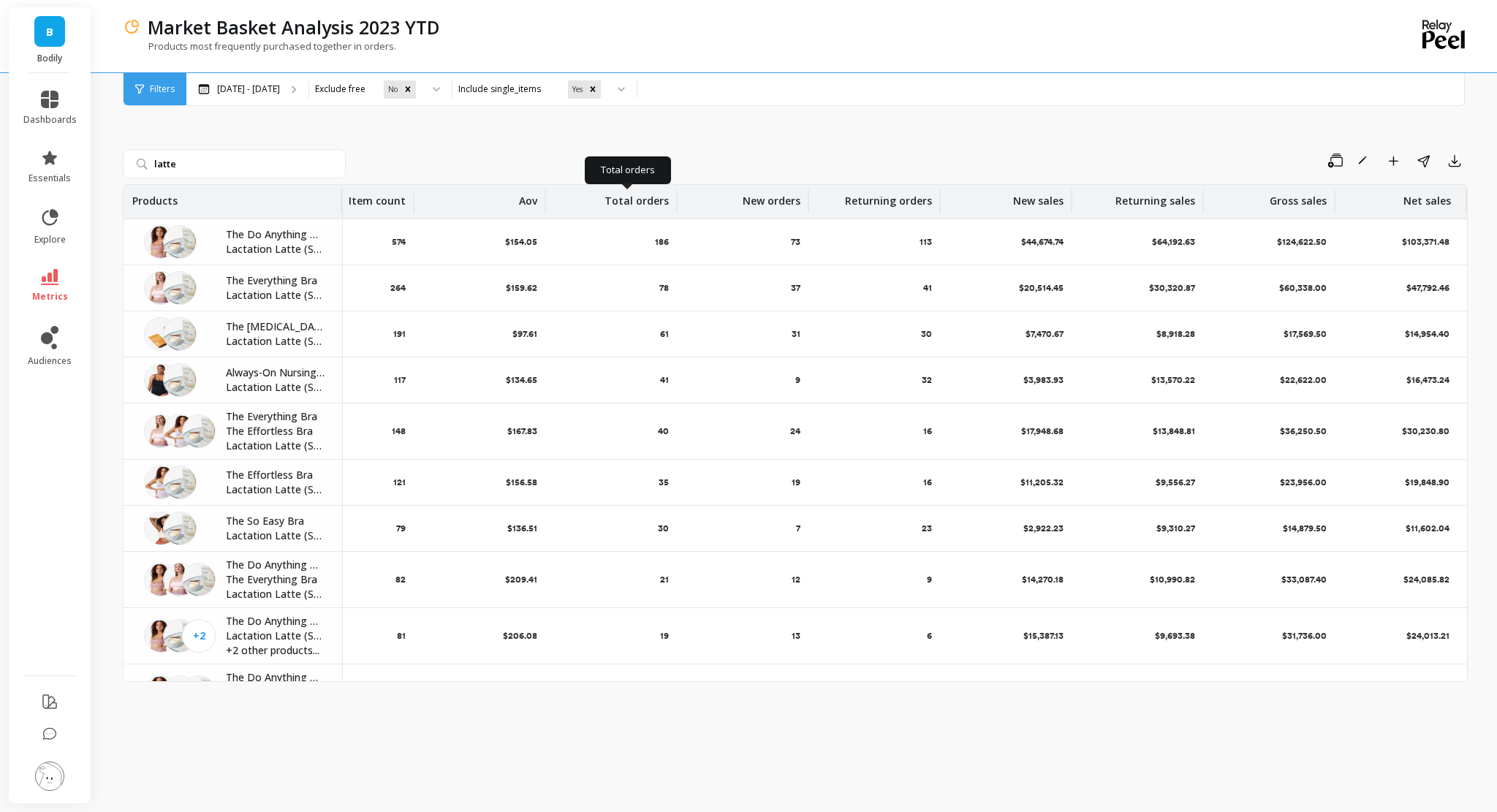
scroll to position [0, 0]
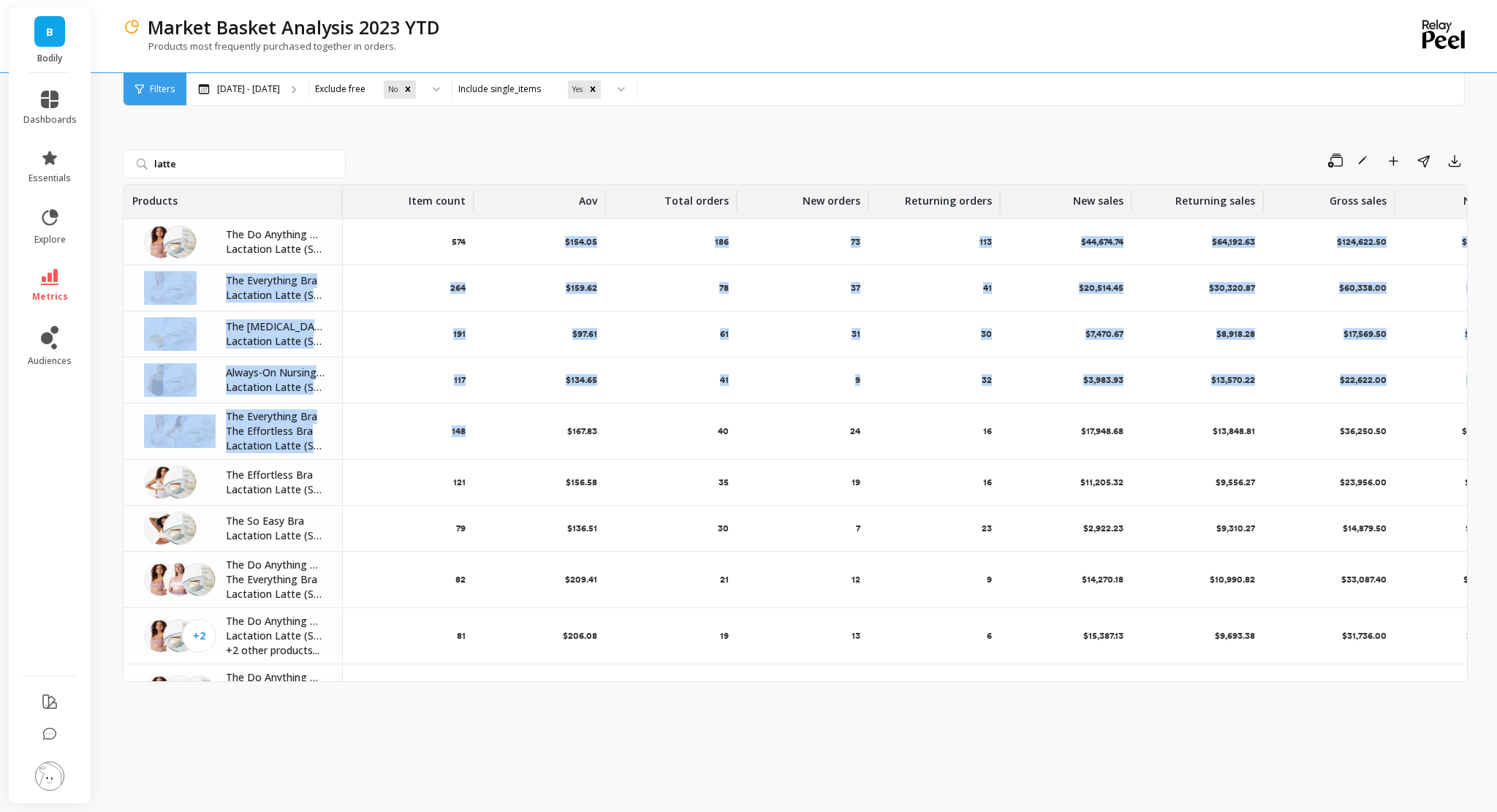
drag, startPoint x: 544, startPoint y: 236, endPoint x: 559, endPoint y: 431, distance: 195.6
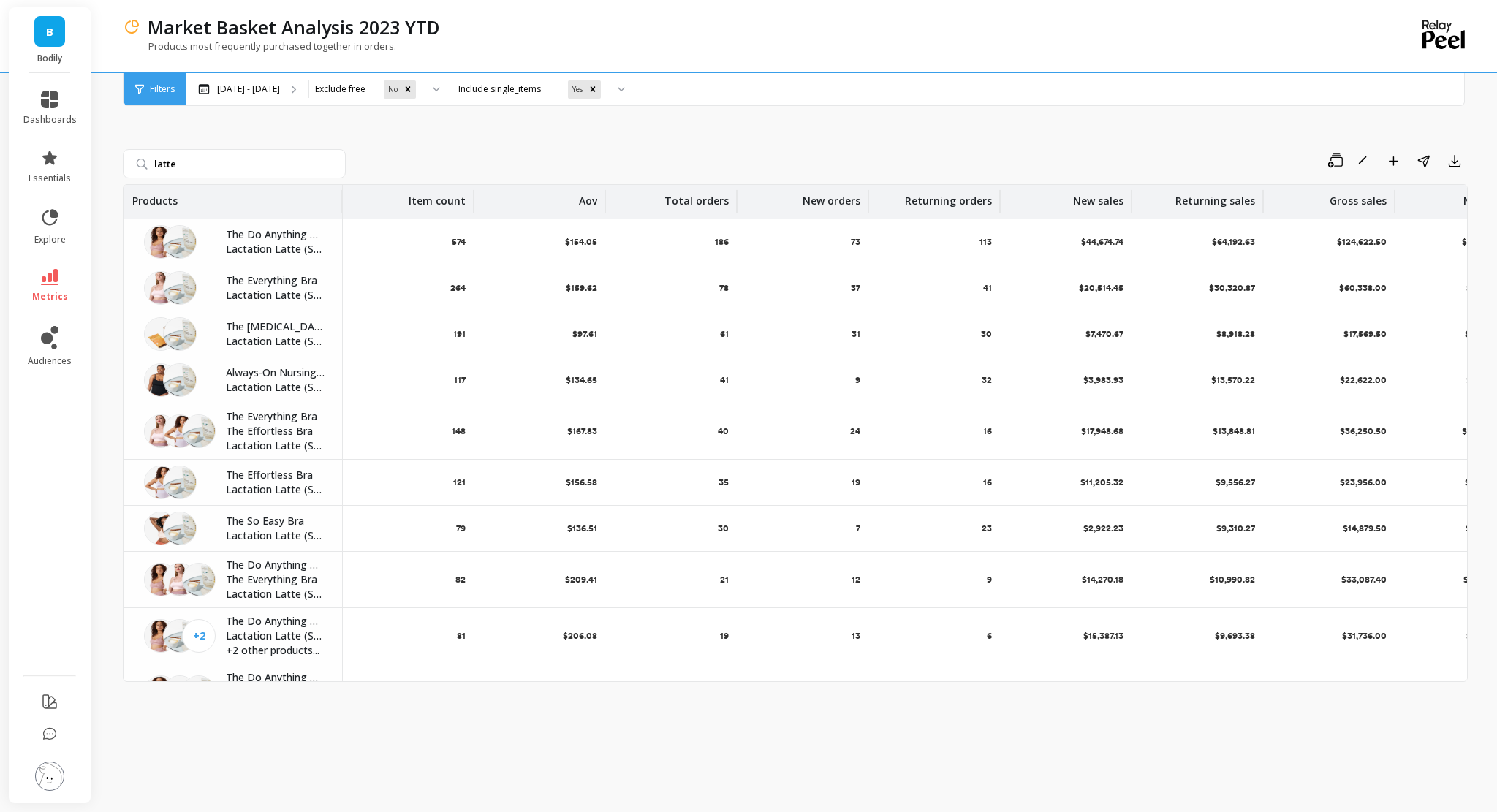
drag, startPoint x: 818, startPoint y: 132, endPoint x: 816, endPoint y: 142, distance: 10.2
click at [818, 131] on div "latte Save Rename Add to Dashboard Share Export Products Item count Aov Total o…" at bounding box center [795, 435] width 1345 height 717
